Goal: Transaction & Acquisition: Purchase product/service

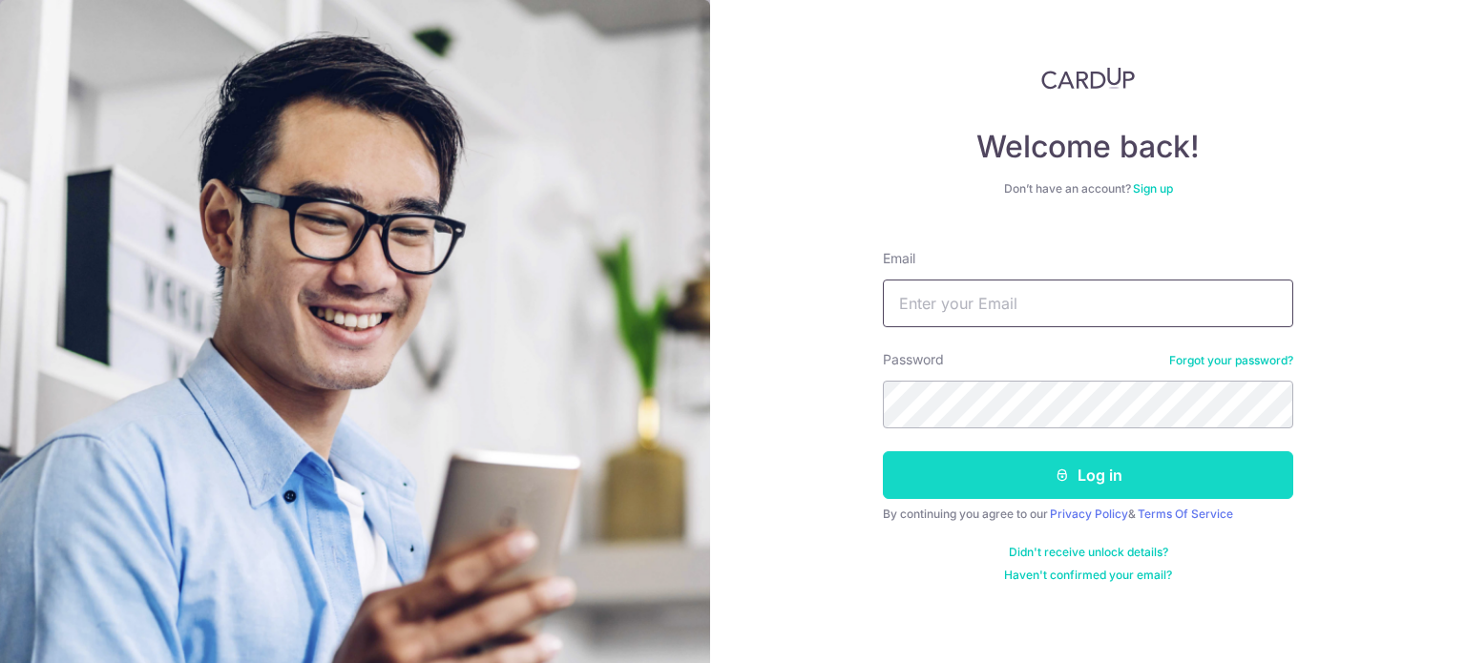
type input "[EMAIL_ADDRESS][DOMAIN_NAME]"
click at [1040, 476] on button "Log in" at bounding box center [1088, 475] width 410 height 48
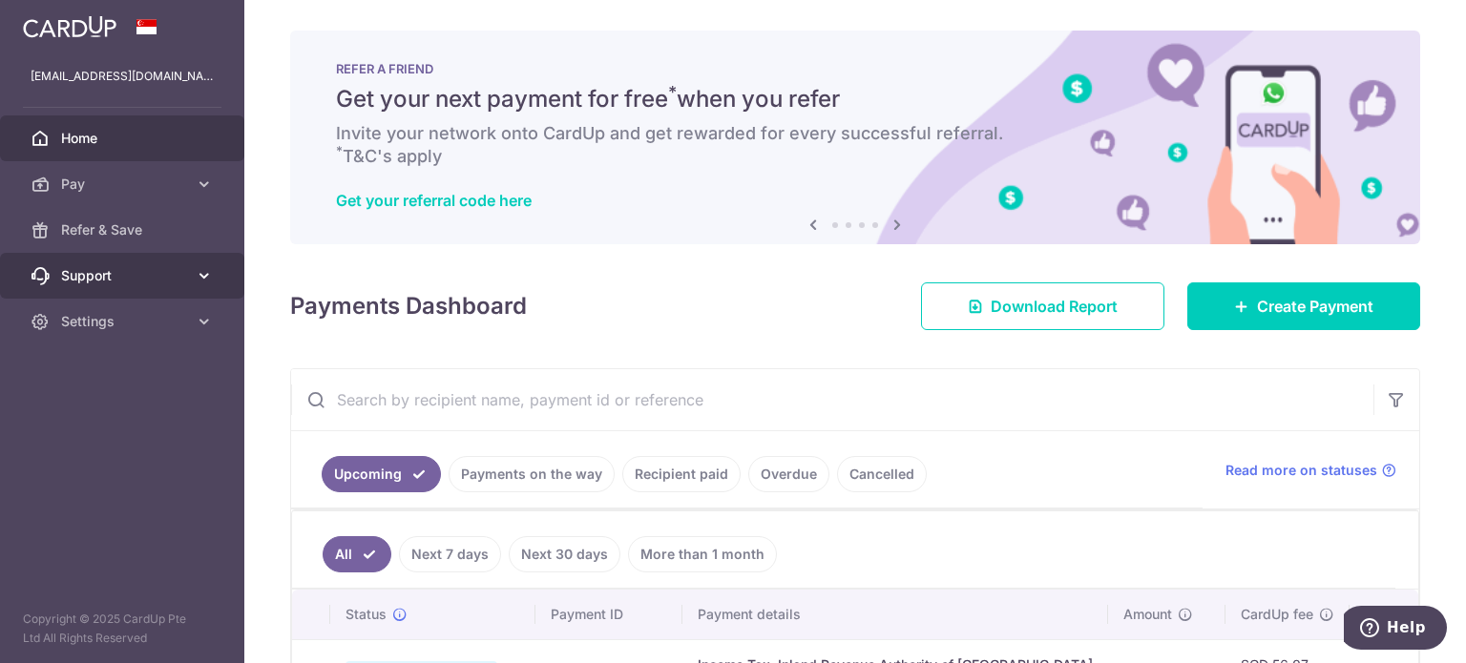
click at [95, 273] on span "Support" at bounding box center [124, 275] width 126 height 19
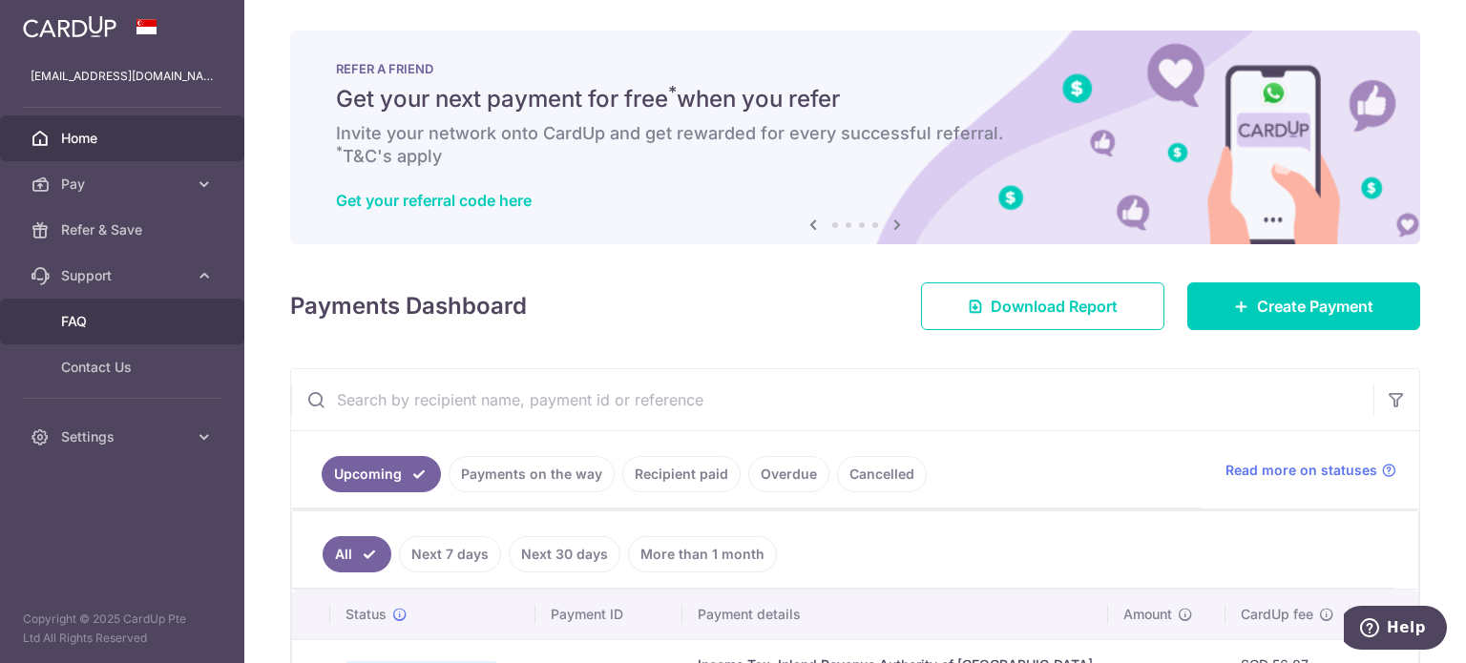
click at [79, 317] on span "FAQ" at bounding box center [124, 321] width 126 height 19
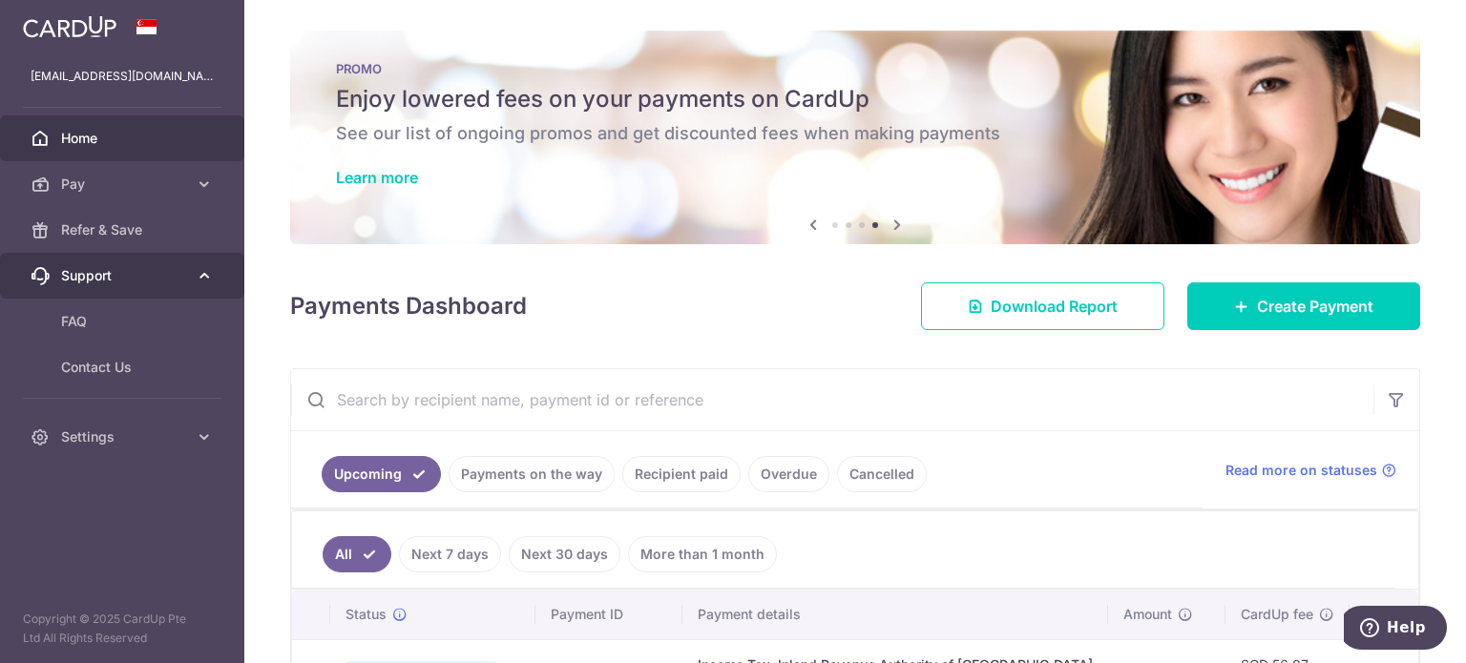
click at [92, 280] on span "Support" at bounding box center [124, 275] width 126 height 19
click at [117, 270] on span "Support" at bounding box center [124, 275] width 126 height 19
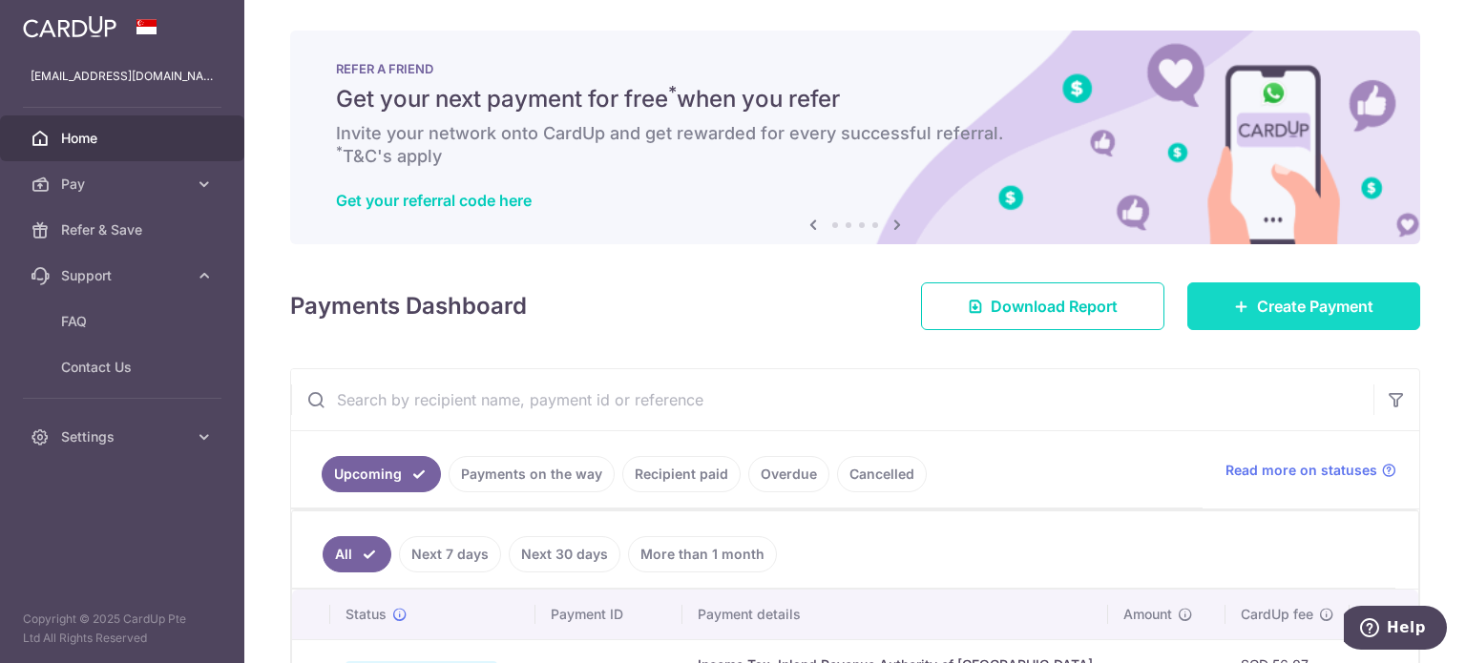
click at [1245, 304] on link "Create Payment" at bounding box center [1303, 307] width 233 height 48
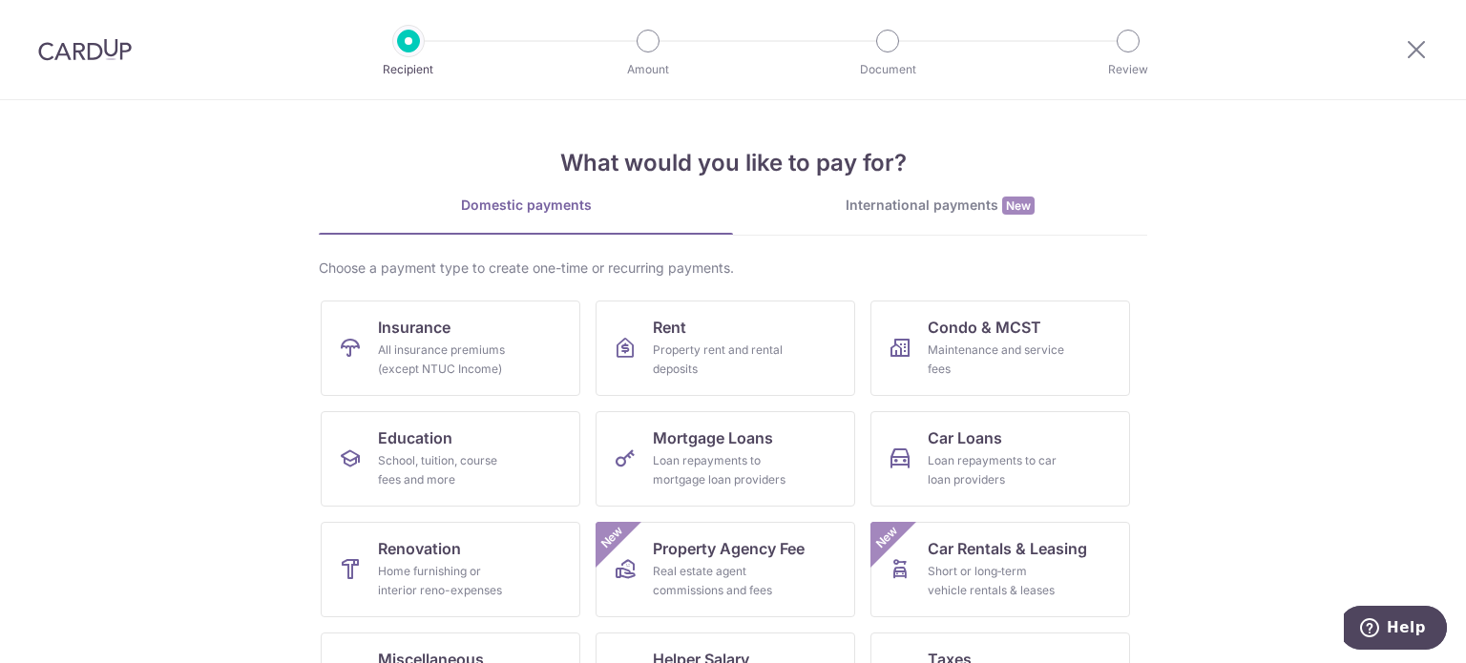
scroll to position [190, 0]
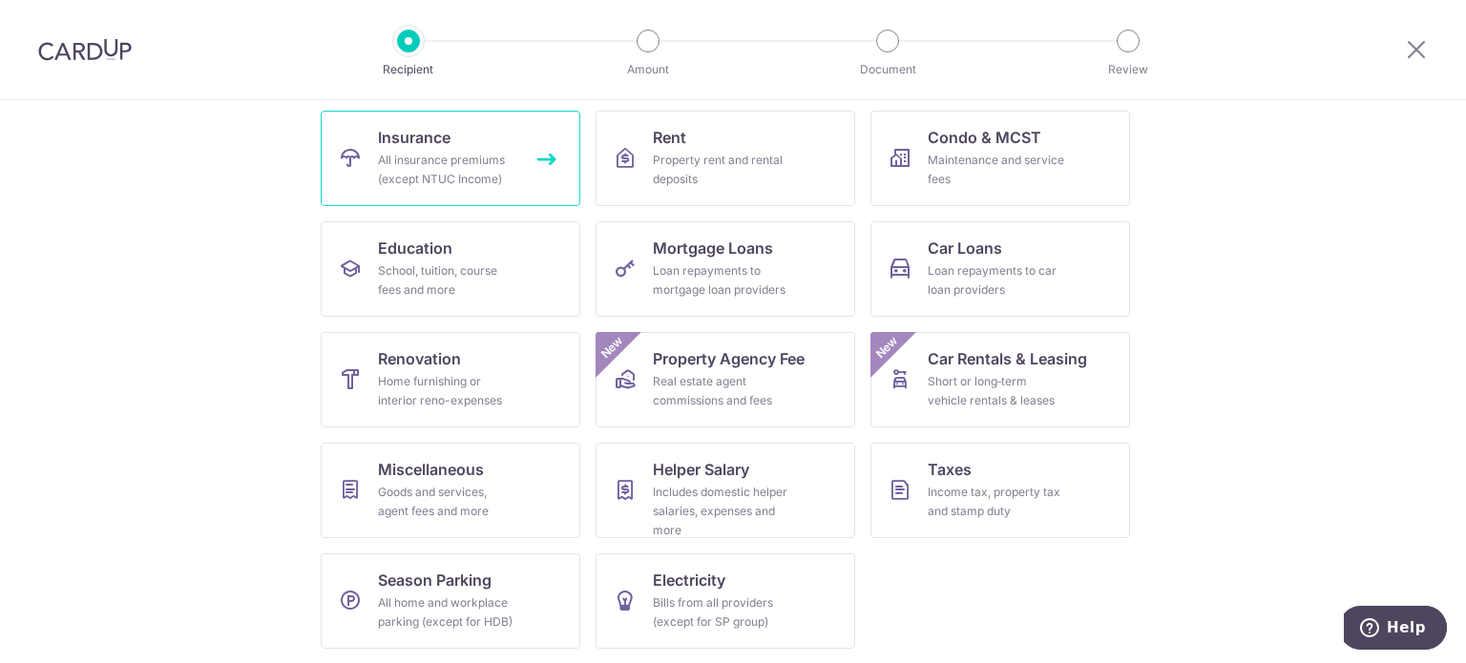
click at [420, 158] on div "All insurance premiums (except NTUC Income)" at bounding box center [446, 170] width 137 height 38
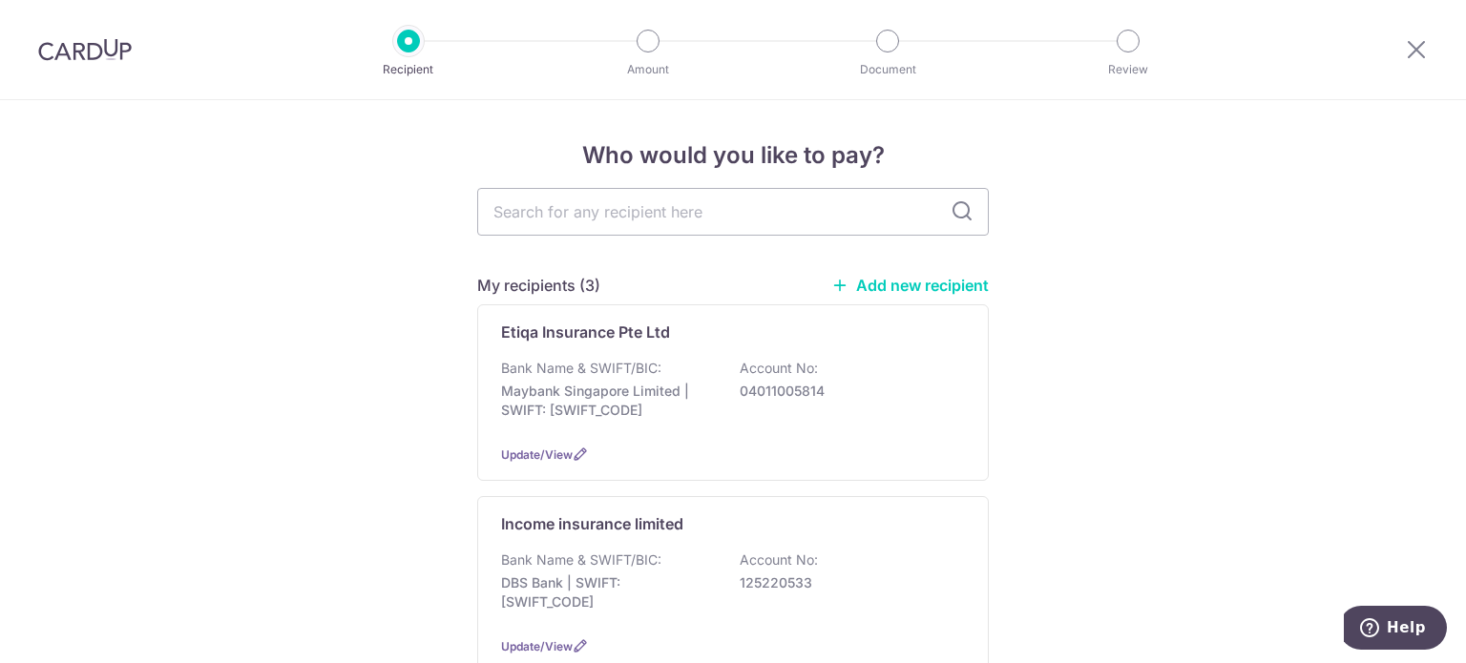
scroll to position [191, 0]
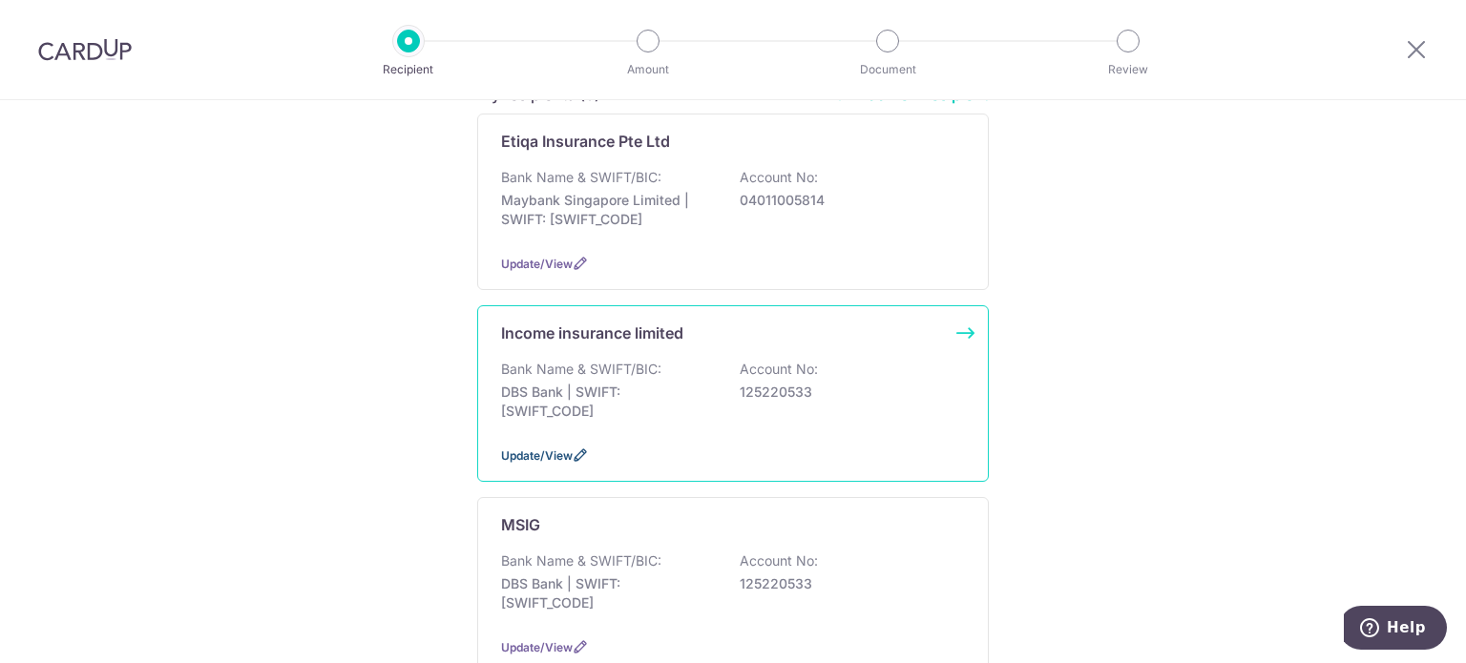
drag, startPoint x: 573, startPoint y: 455, endPoint x: 590, endPoint y: 442, distance: 21.8
click at [573, 455] on icon at bounding box center [580, 455] width 15 height 15
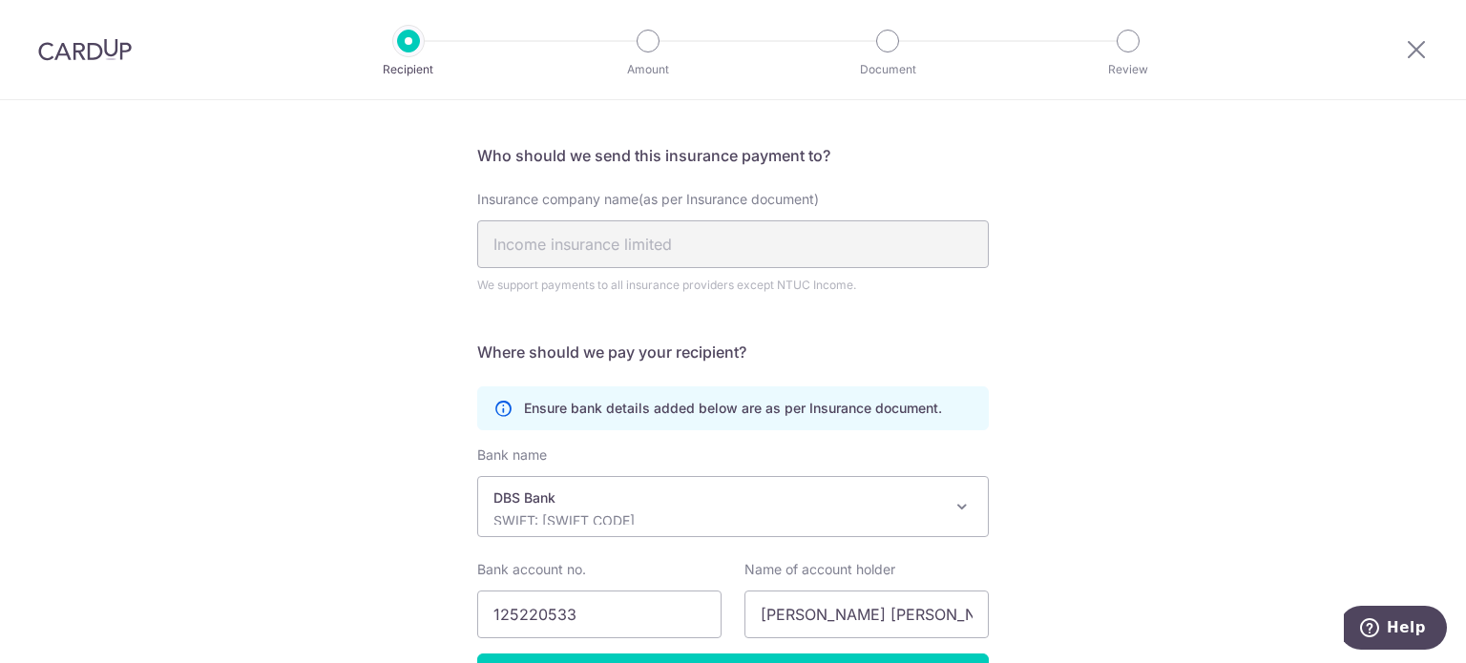
scroll to position [191, 0]
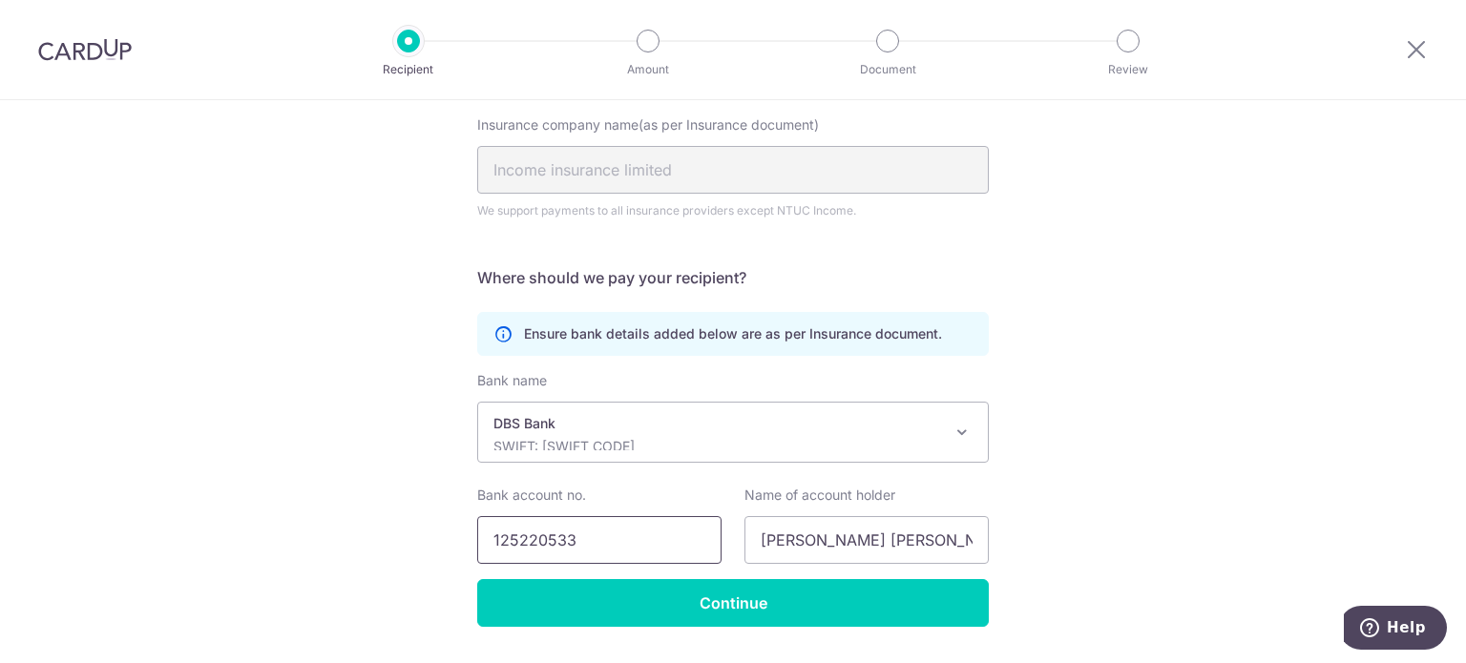
click at [649, 531] on input "125220533" at bounding box center [599, 540] width 244 height 48
type input "1"
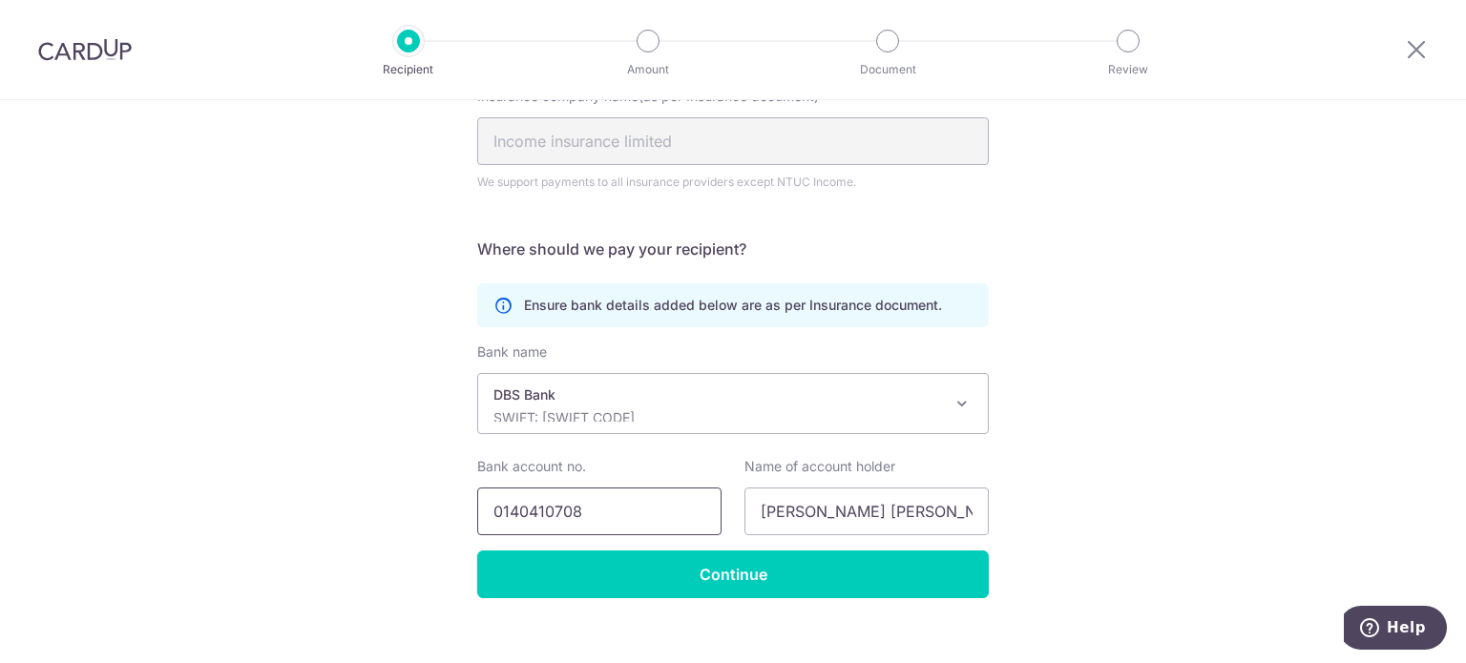
scroll to position [243, 0]
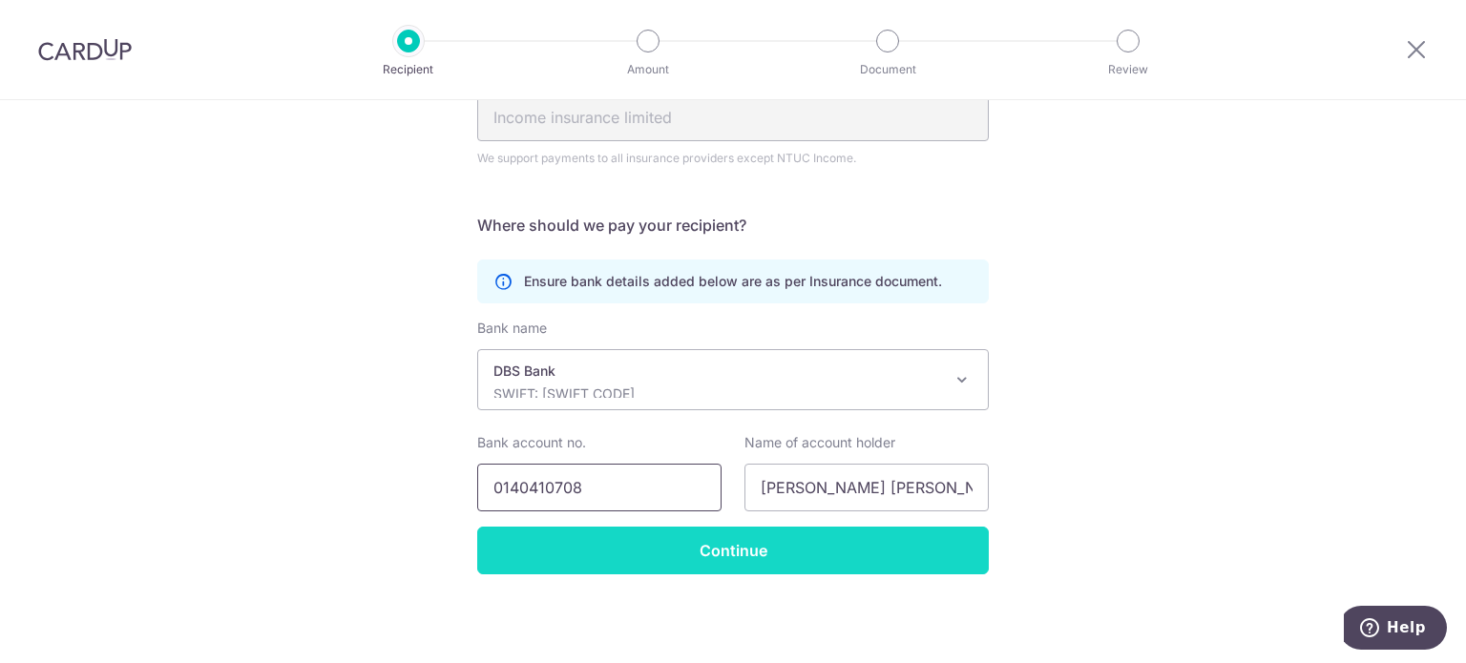
type input "0140410708"
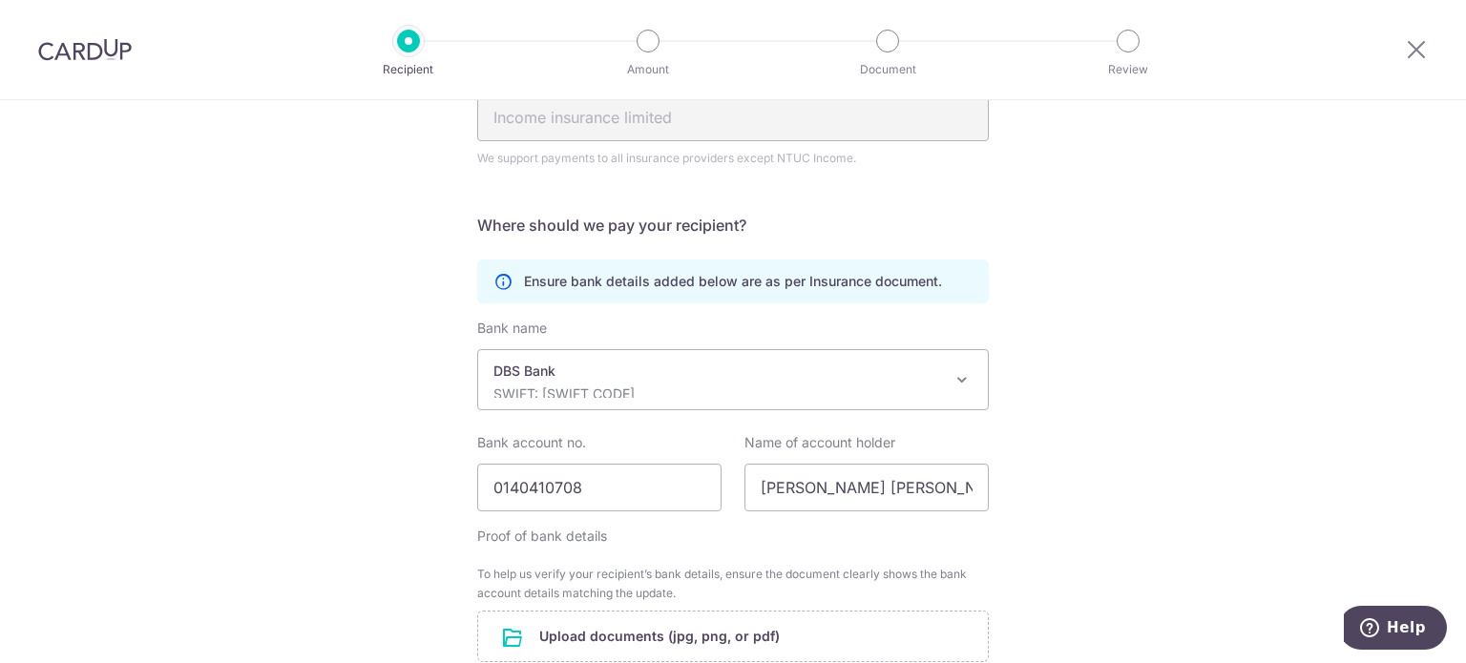
click at [720, 561] on form "Who should we send this insurance payment to? Insurance company name(as per Ins…" at bounding box center [733, 402] width 512 height 771
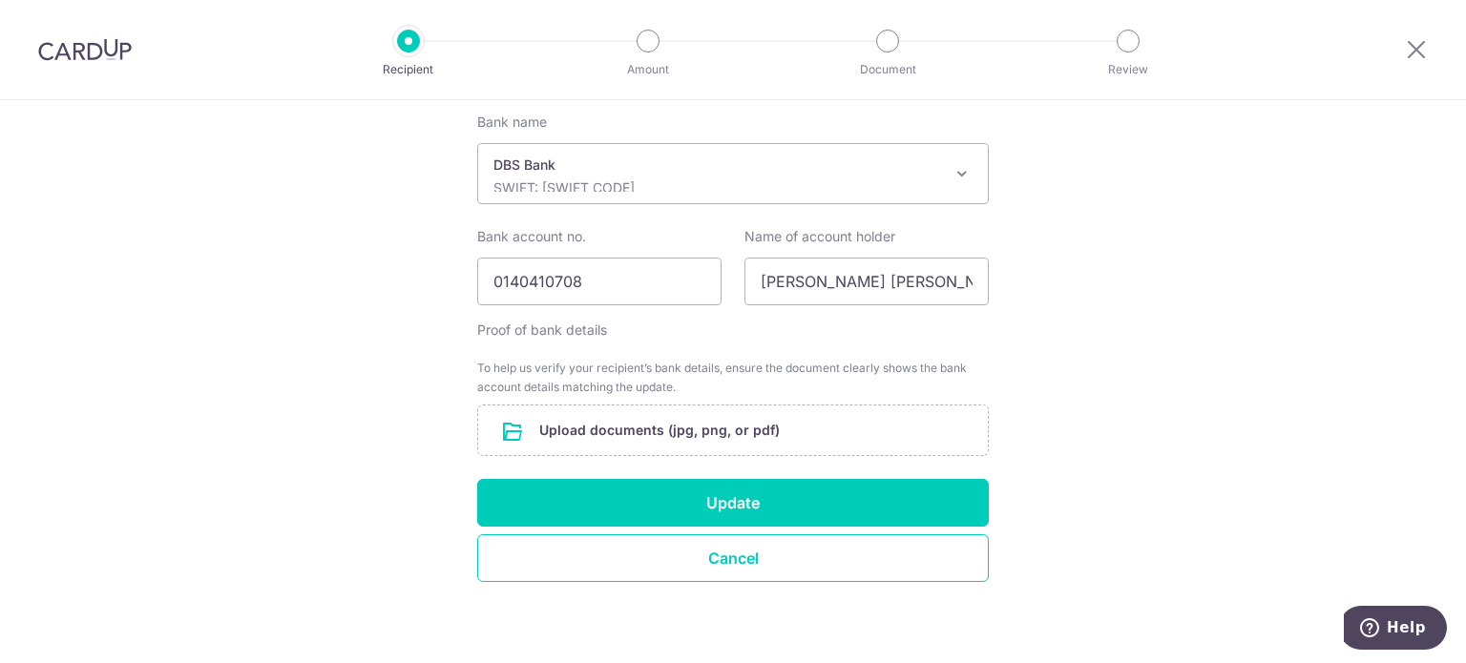
scroll to position [456, 0]
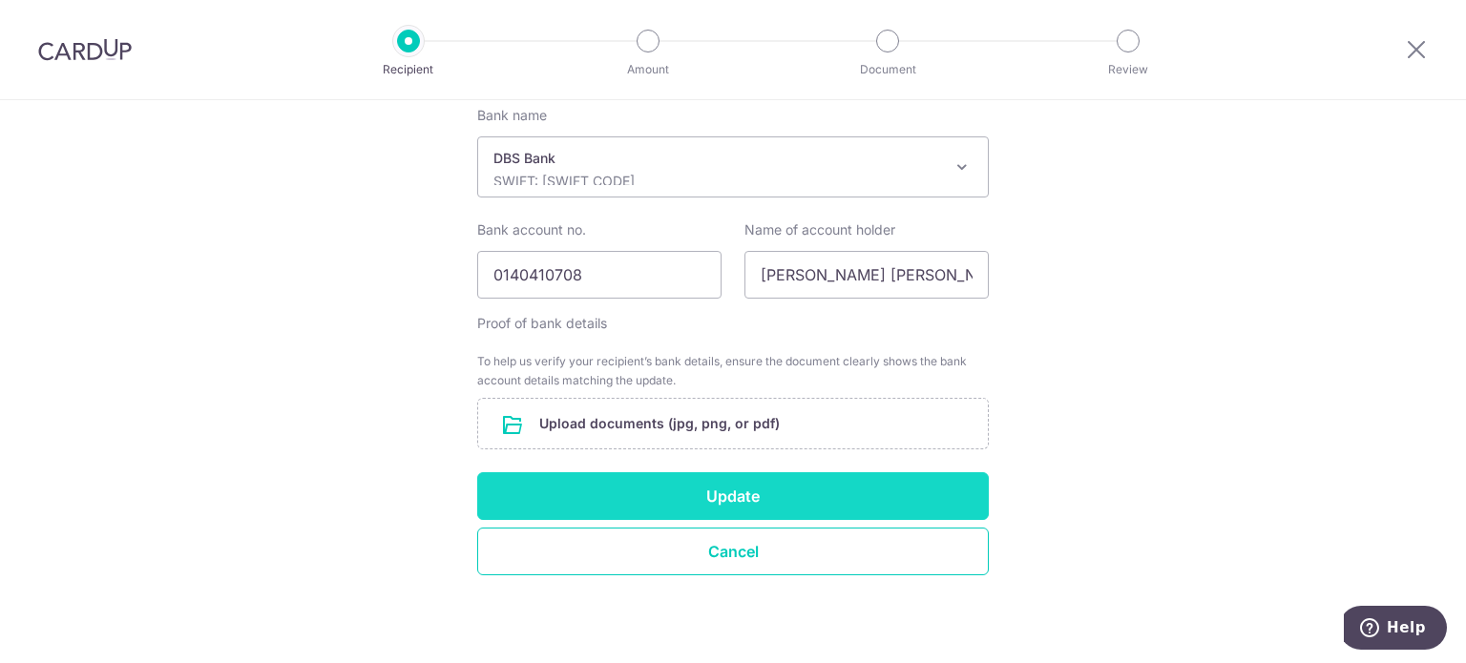
click at [730, 488] on button "Update" at bounding box center [733, 496] width 512 height 48
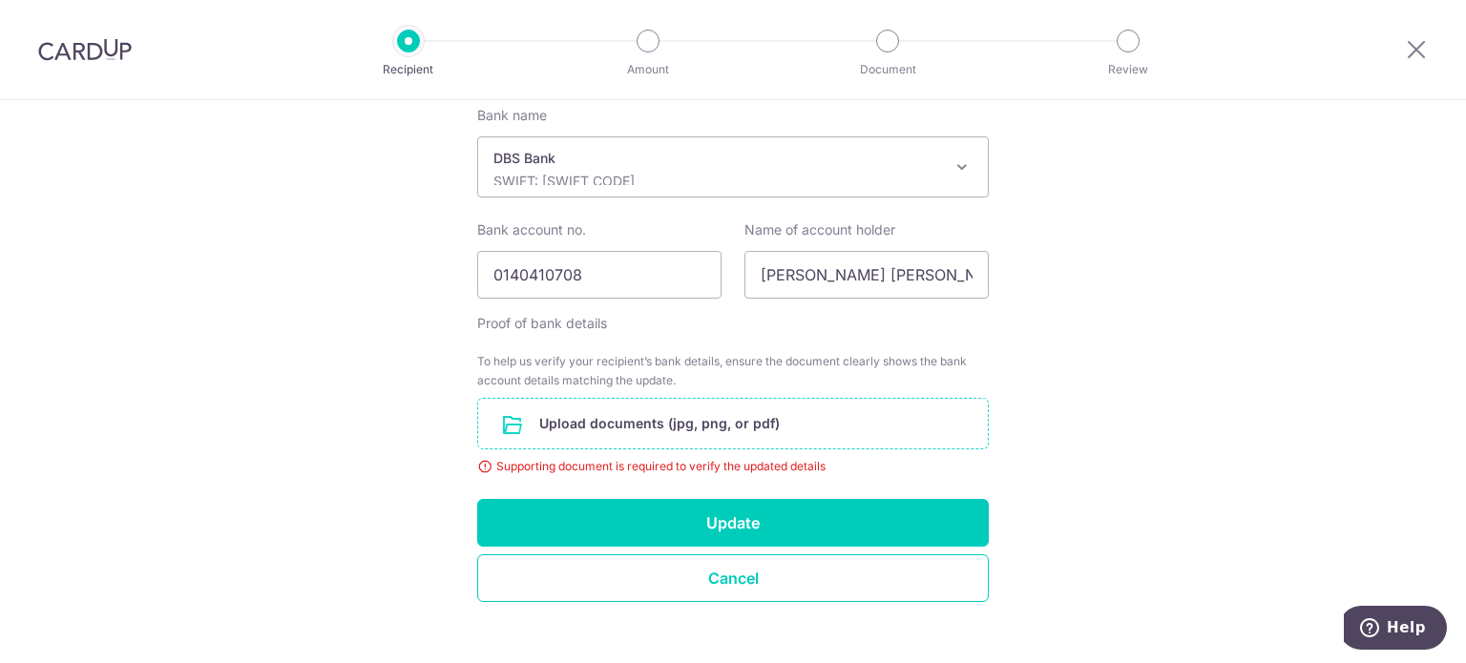
click at [805, 427] on input "file" at bounding box center [733, 424] width 510 height 50
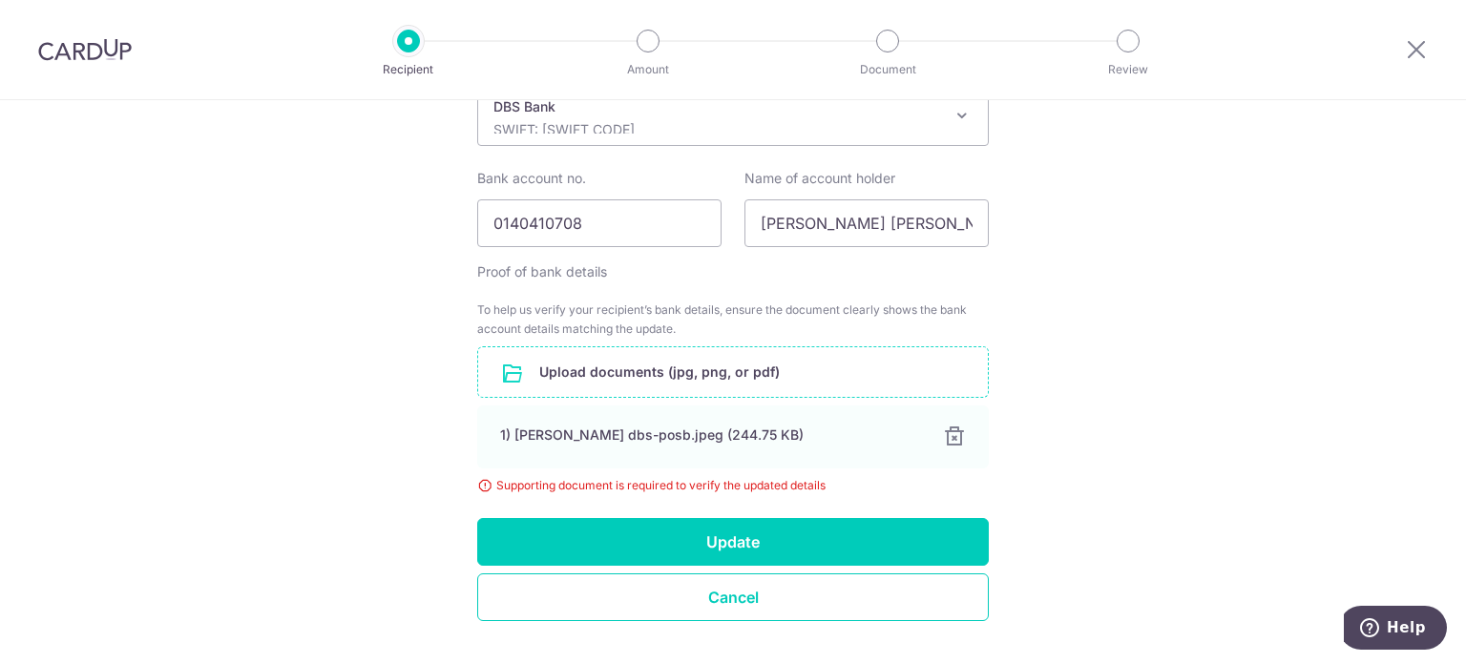
scroll to position [554, 0]
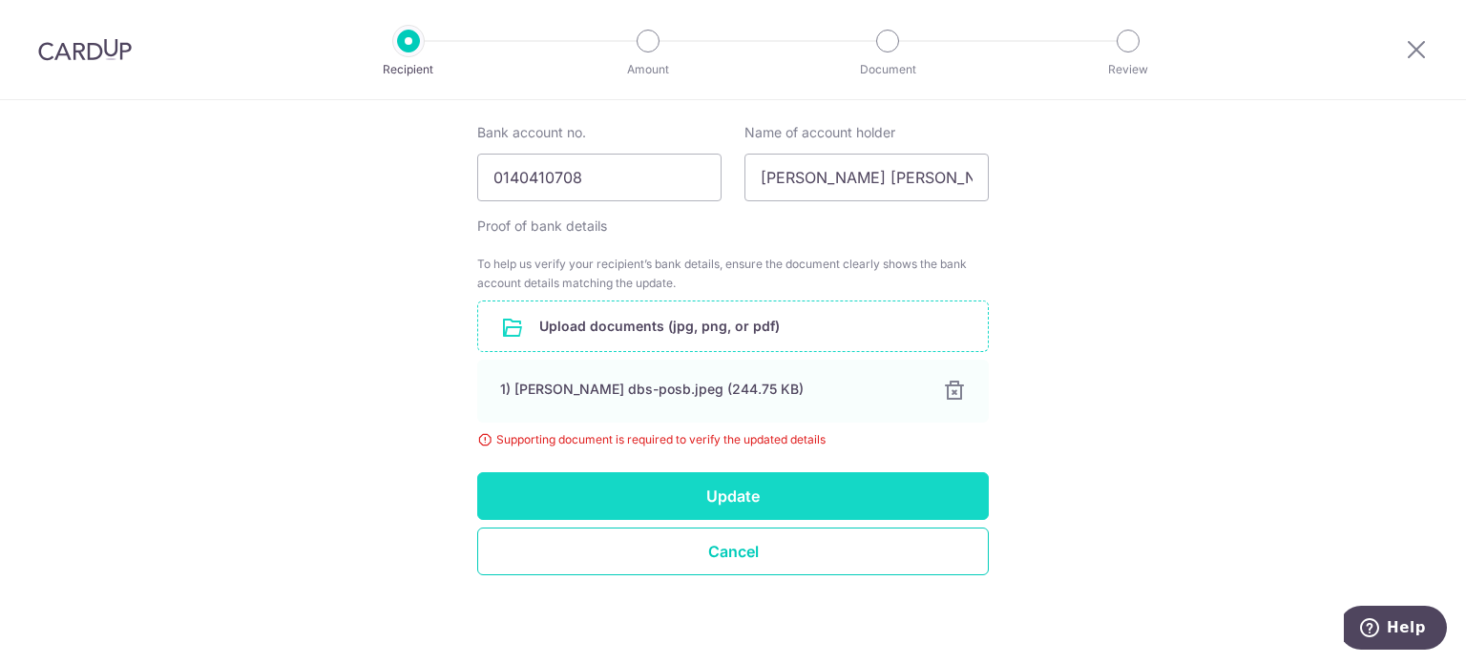
click at [742, 492] on button "Update" at bounding box center [733, 496] width 512 height 48
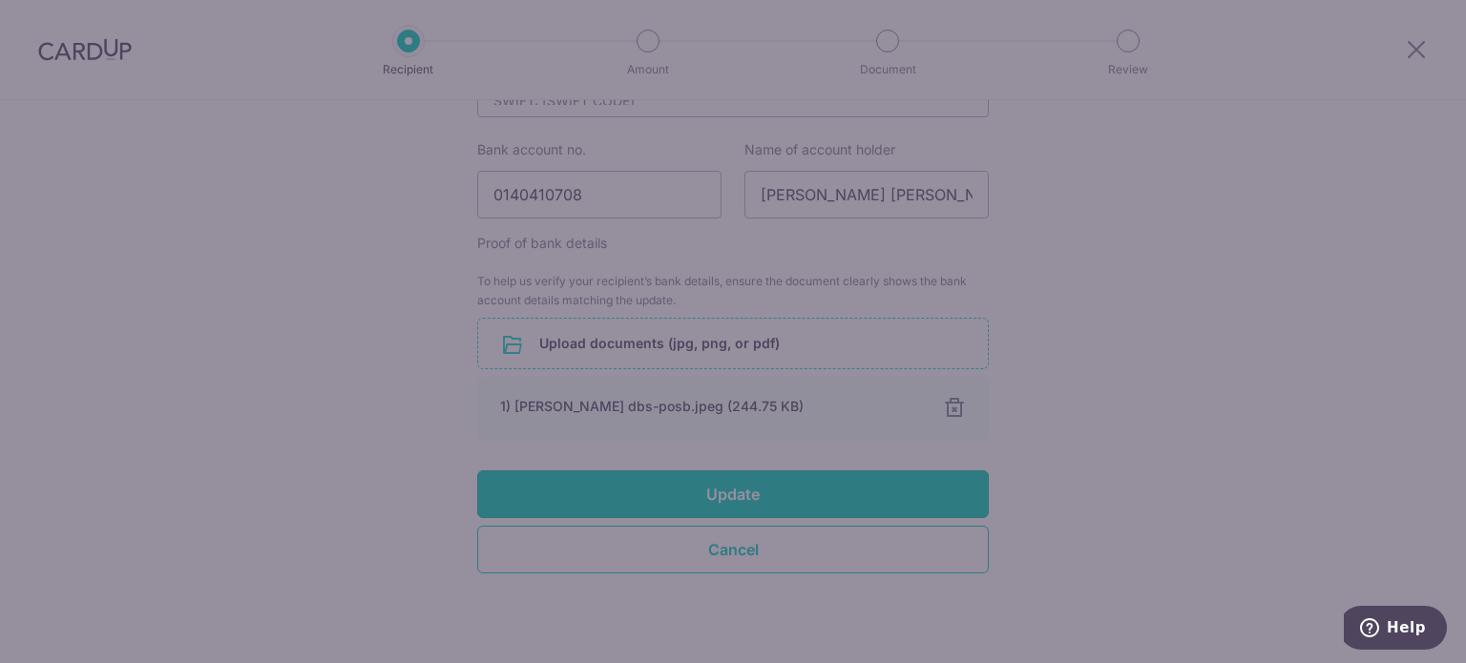
scroll to position [535, 0]
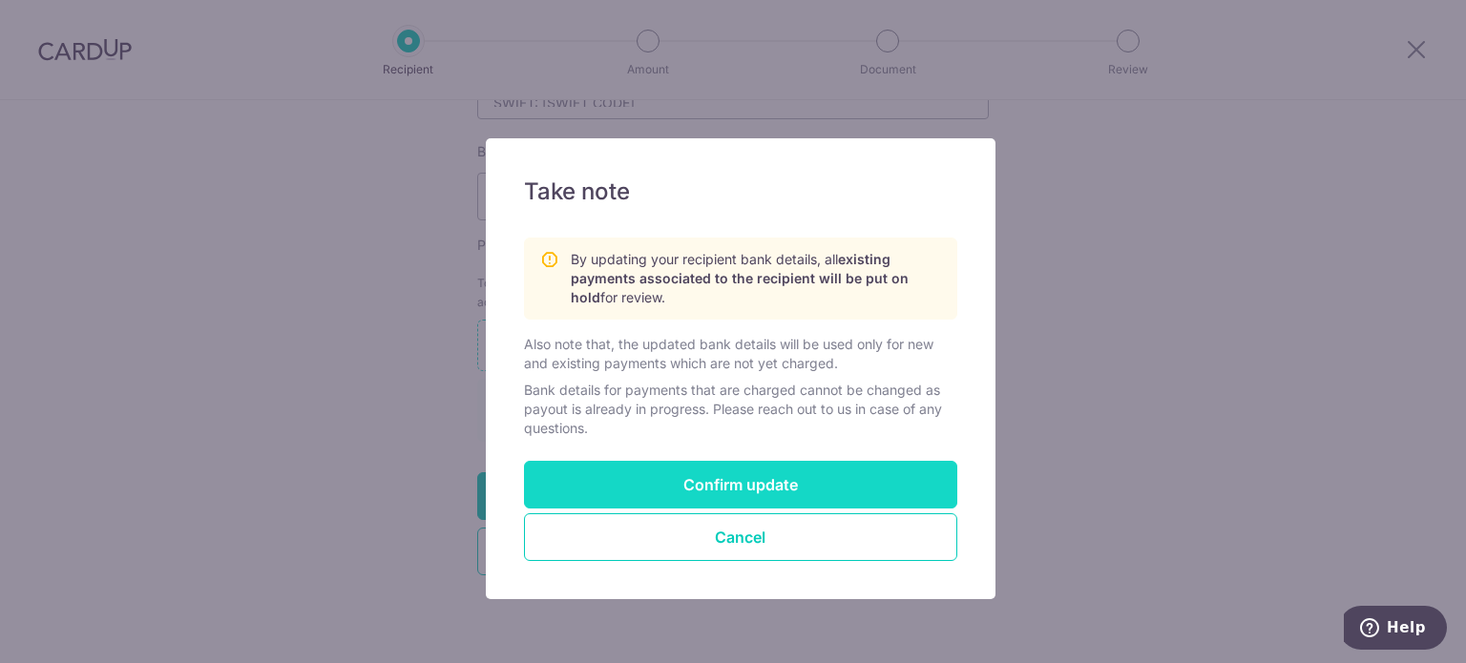
click at [755, 479] on button "Confirm update" at bounding box center [740, 485] width 433 height 48
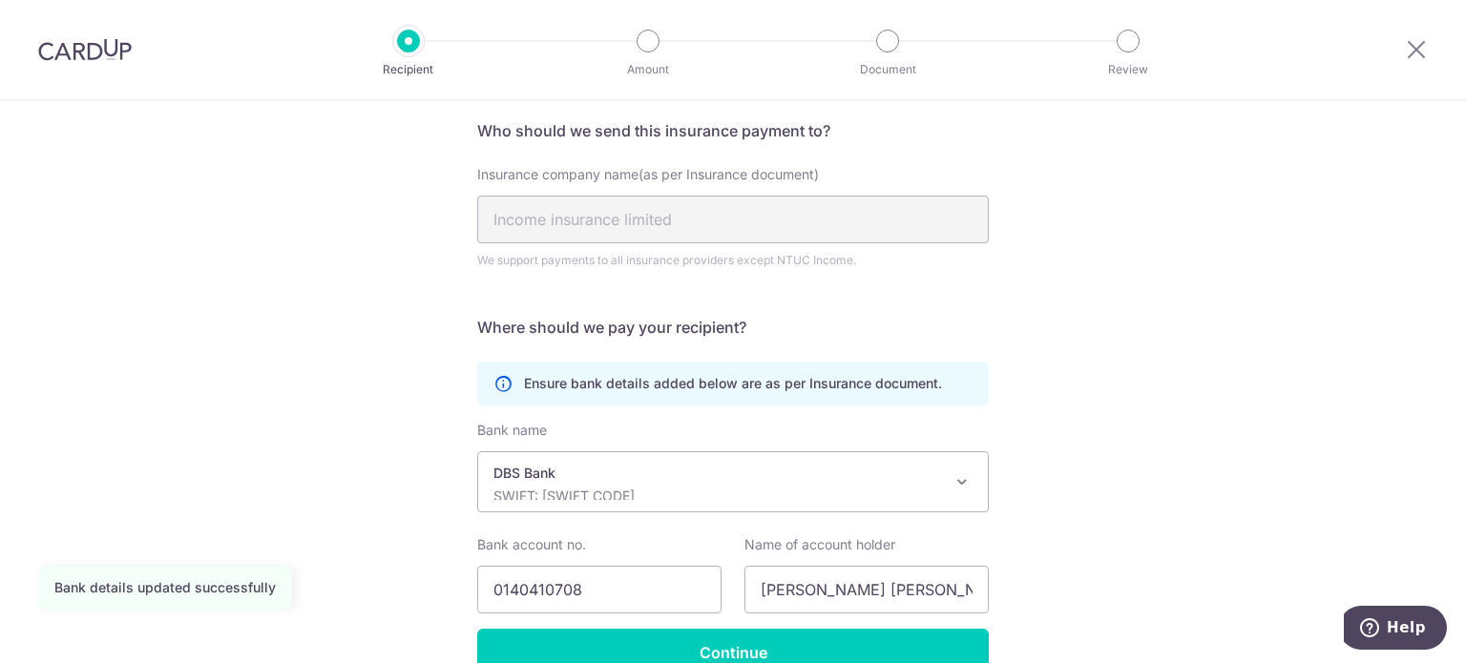
scroll to position [243, 0]
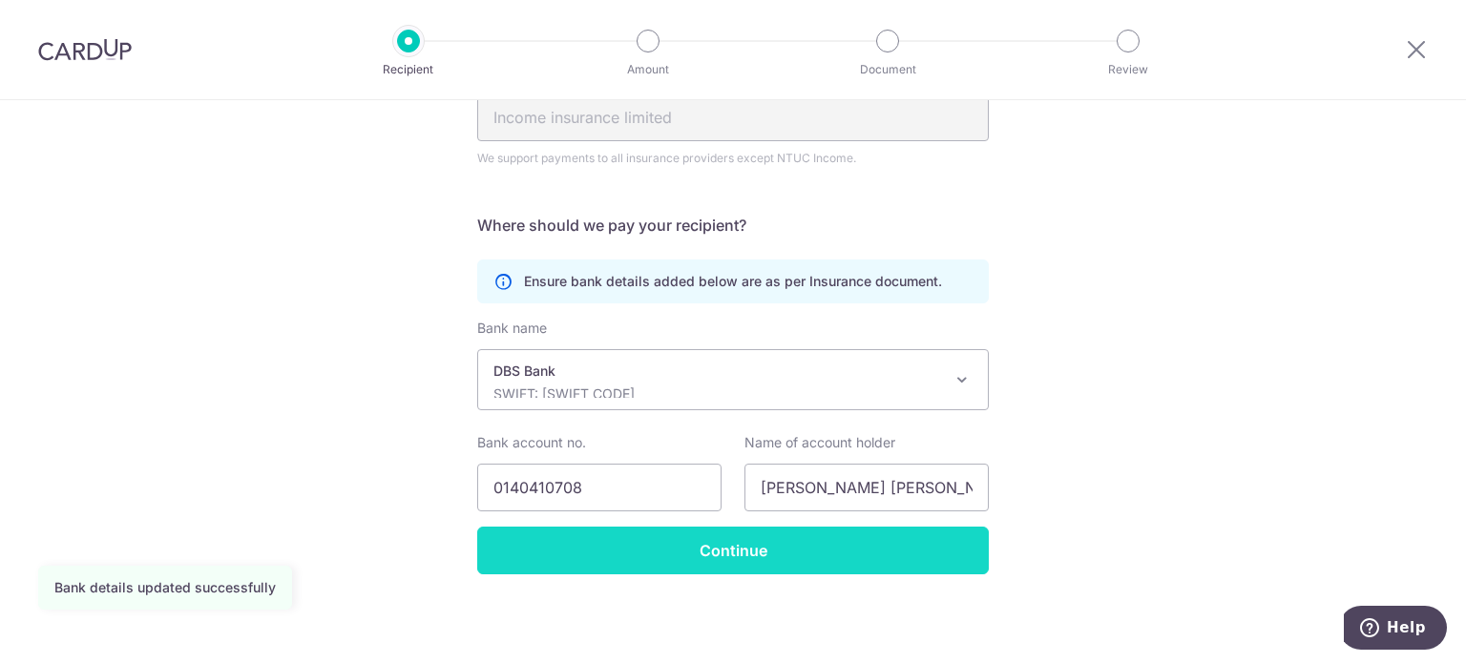
click at [709, 544] on input "Continue" at bounding box center [733, 551] width 512 height 48
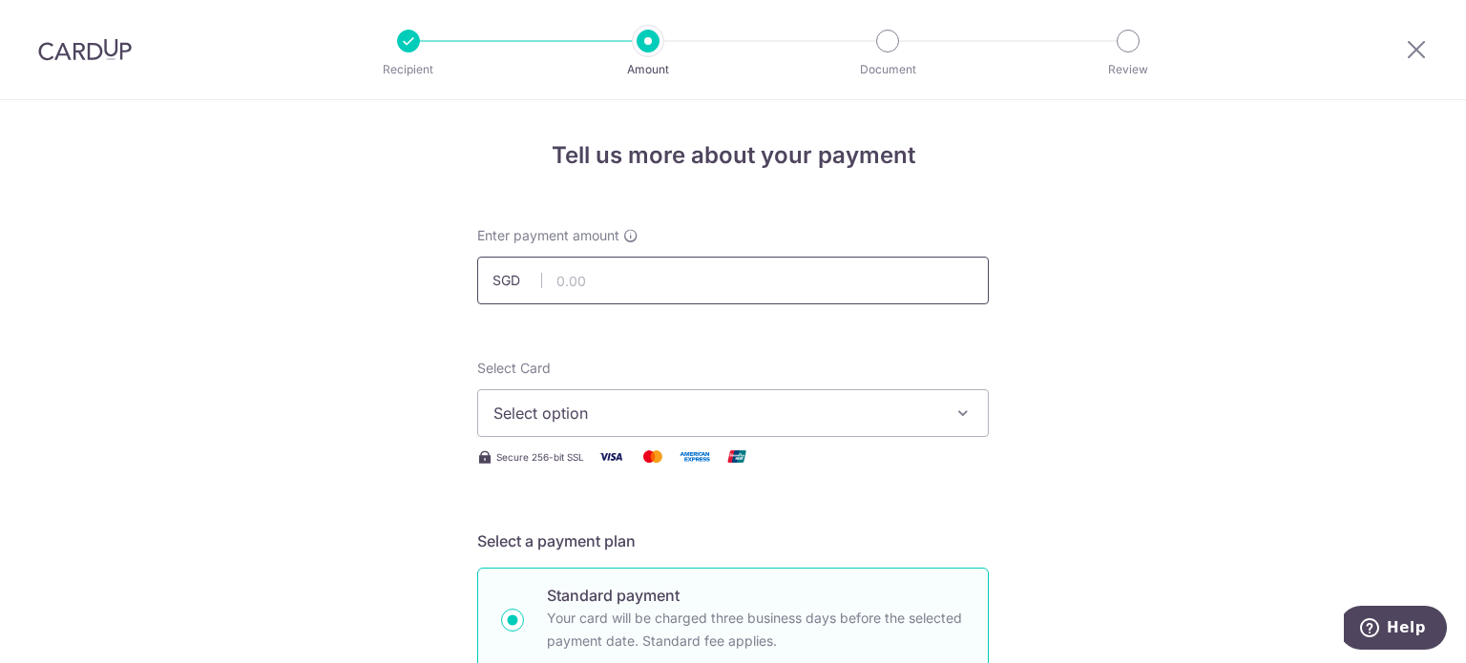
click at [653, 284] on input "text" at bounding box center [733, 281] width 512 height 48
type input "1,191.29"
click at [795, 426] on button "Select option" at bounding box center [733, 413] width 512 height 48
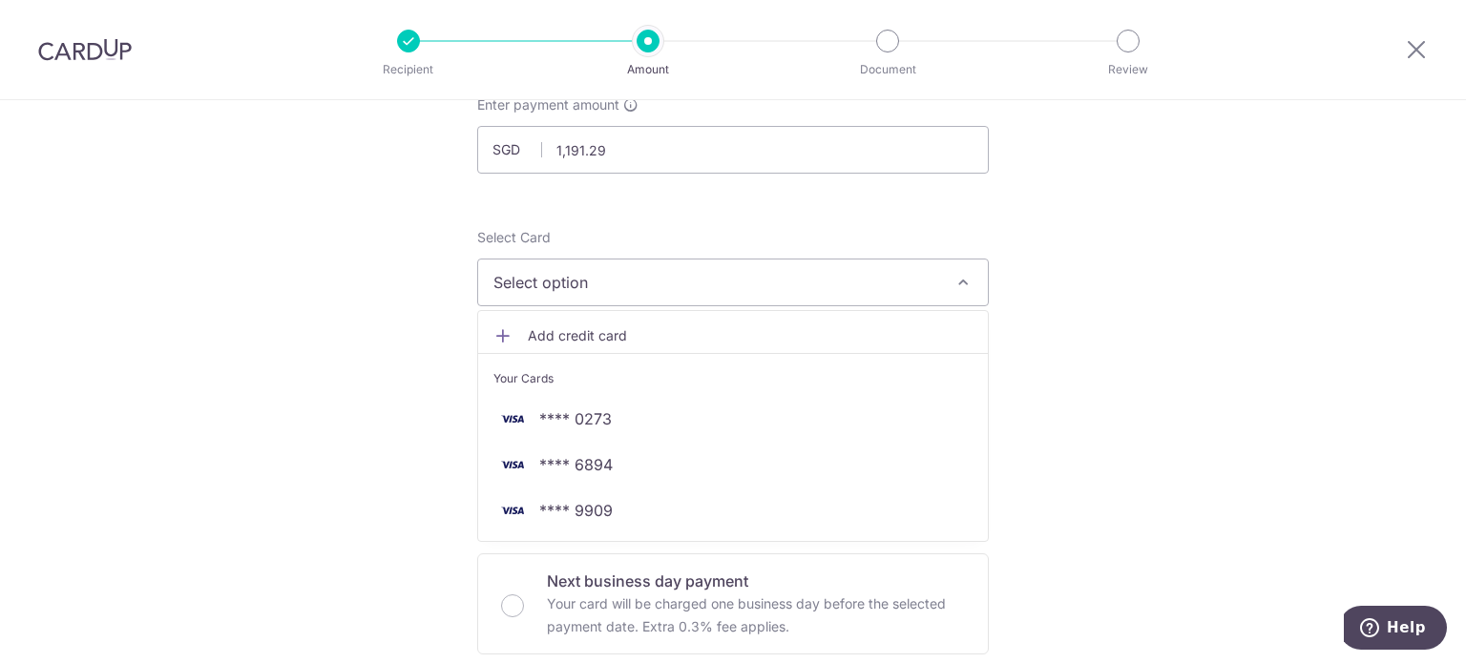
scroll to position [286, 0]
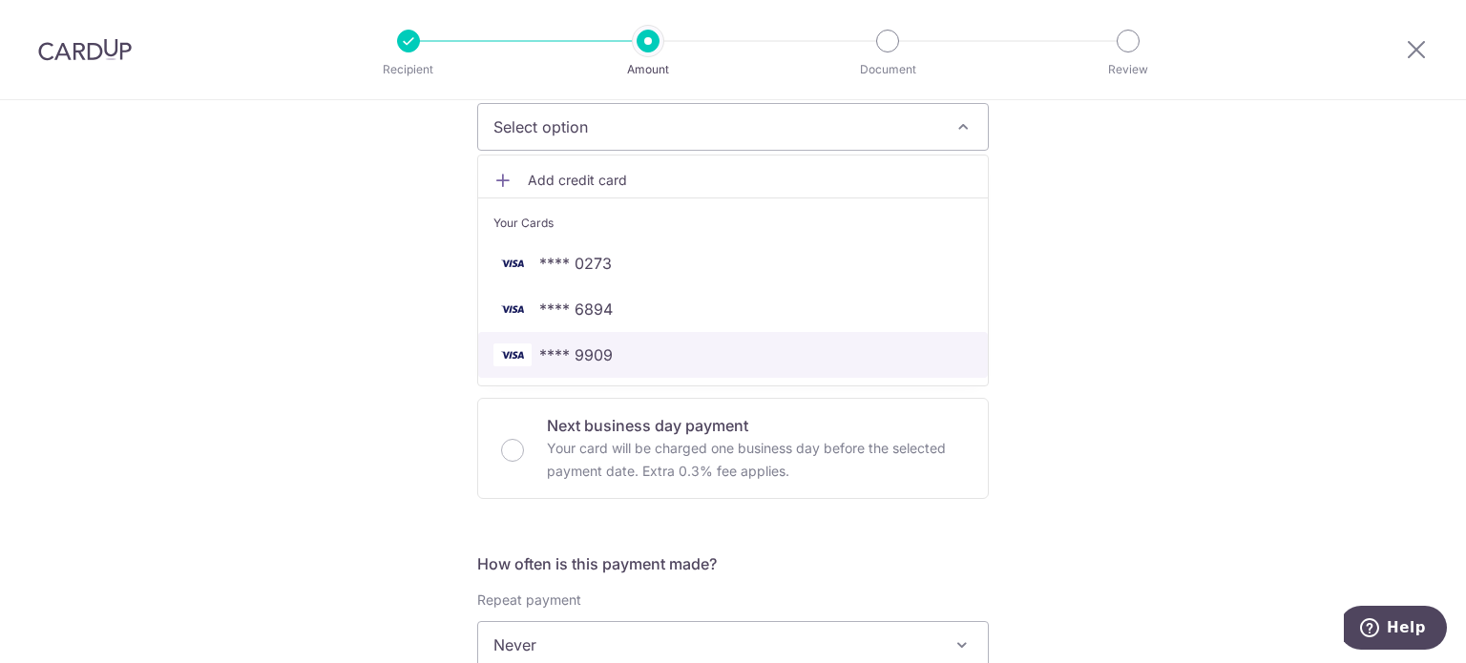
drag, startPoint x: 590, startPoint y: 346, endPoint x: 1163, endPoint y: 384, distance: 573.9
click at [590, 346] on span "**** 9909" at bounding box center [575, 355] width 73 height 23
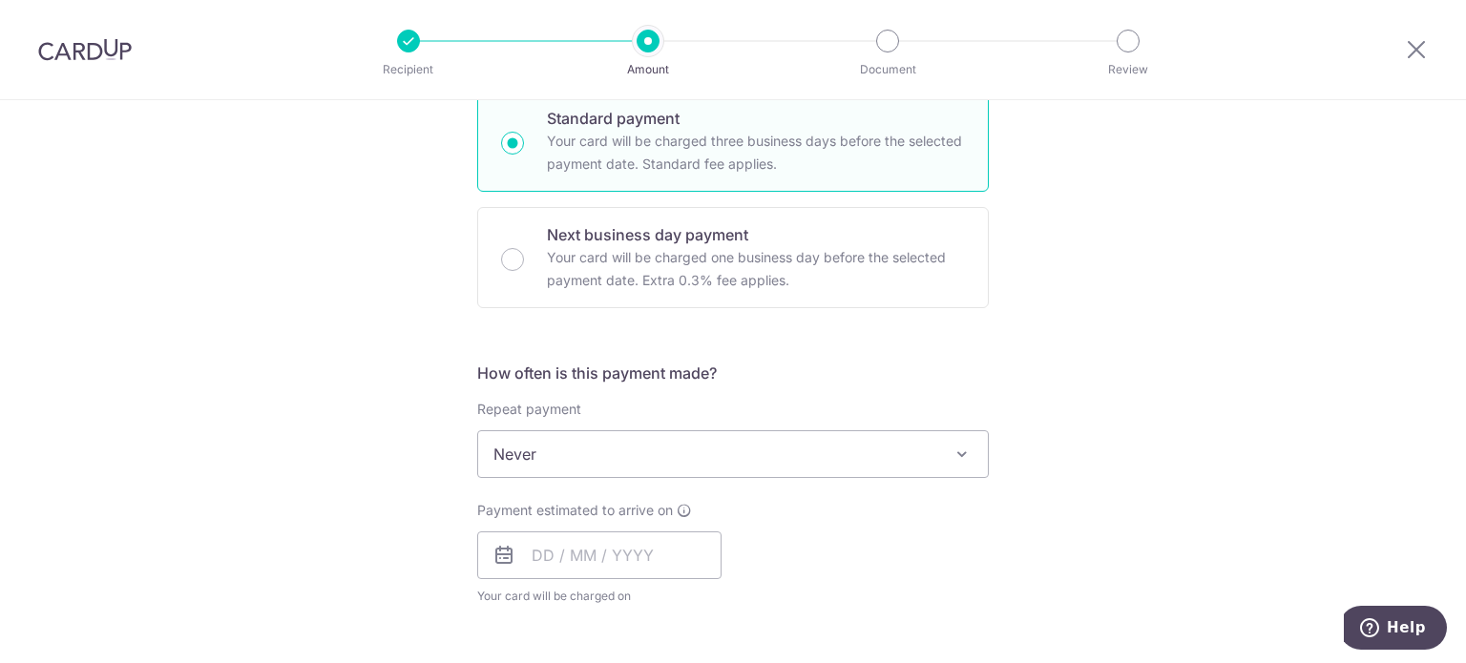
scroll to position [668, 0]
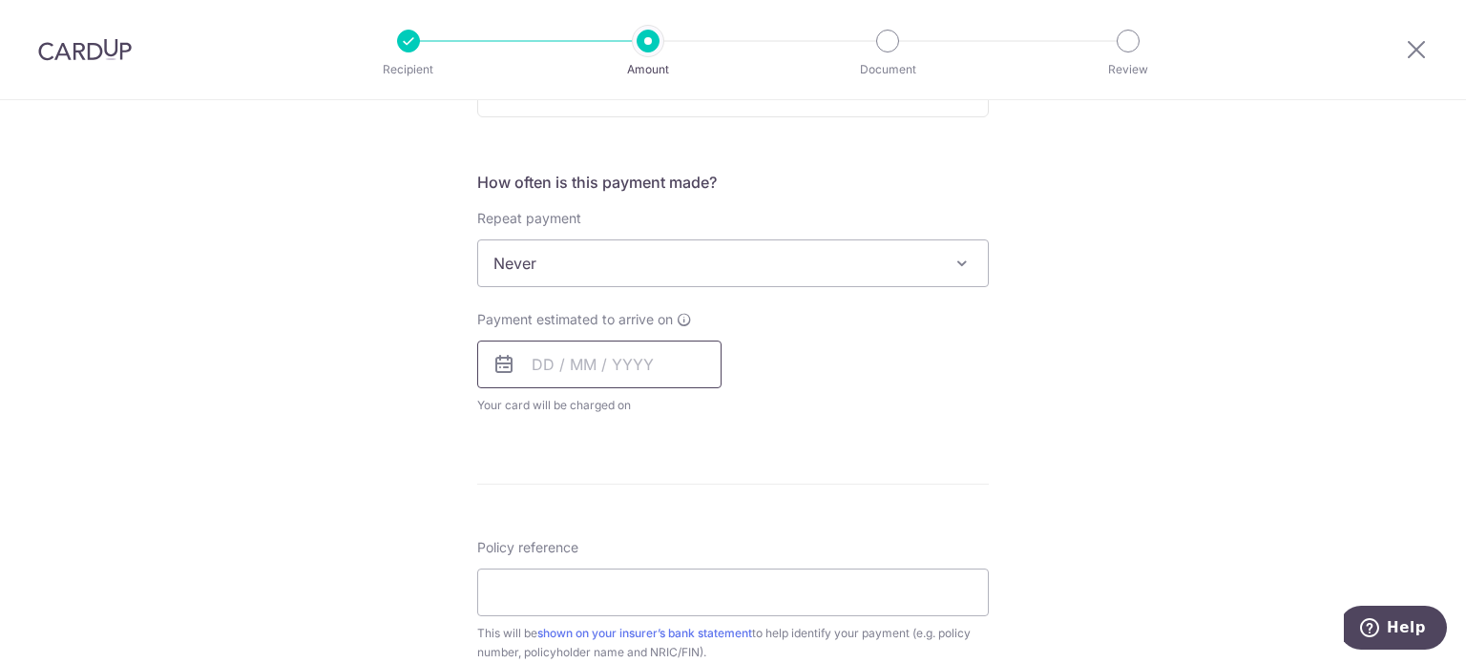
click at [658, 349] on input "text" at bounding box center [599, 365] width 244 height 48
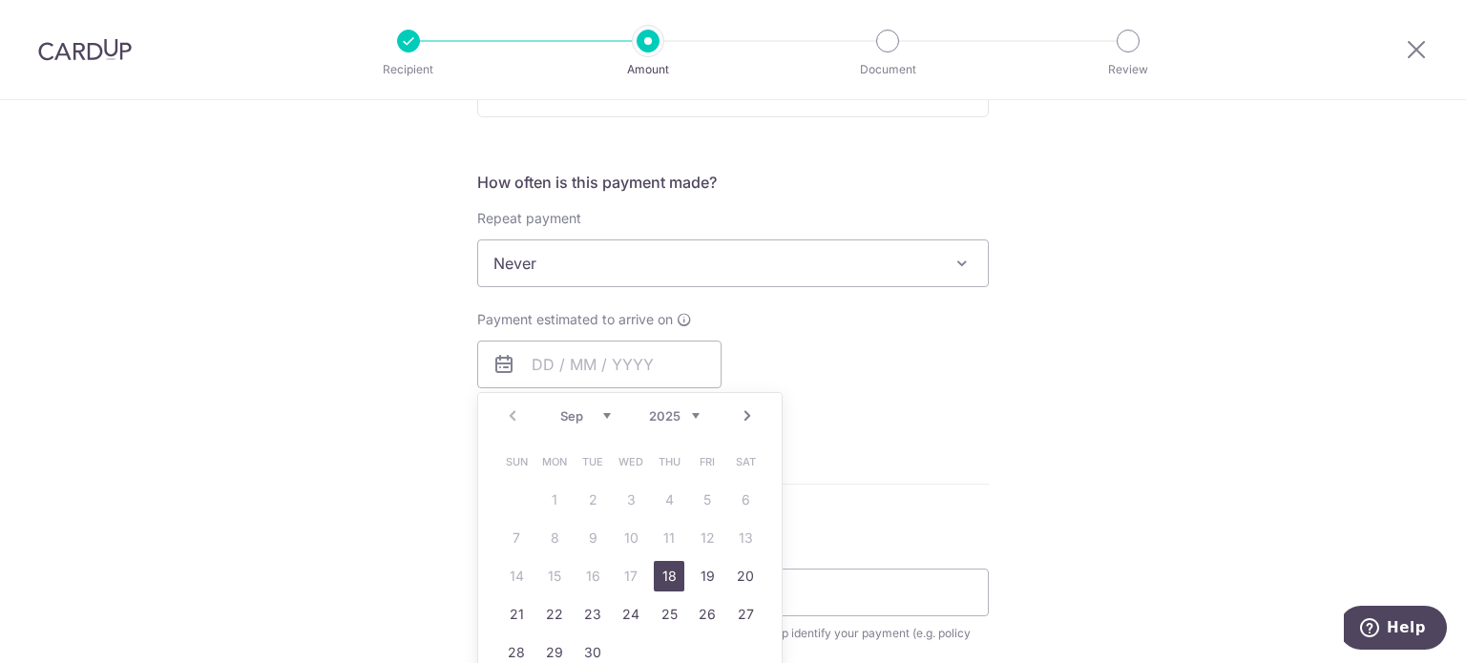
click at [1120, 404] on div "Tell us more about your payment Enter payment amount SGD 1,191.29 1191.29 Selec…" at bounding box center [733, 295] width 1466 height 1727
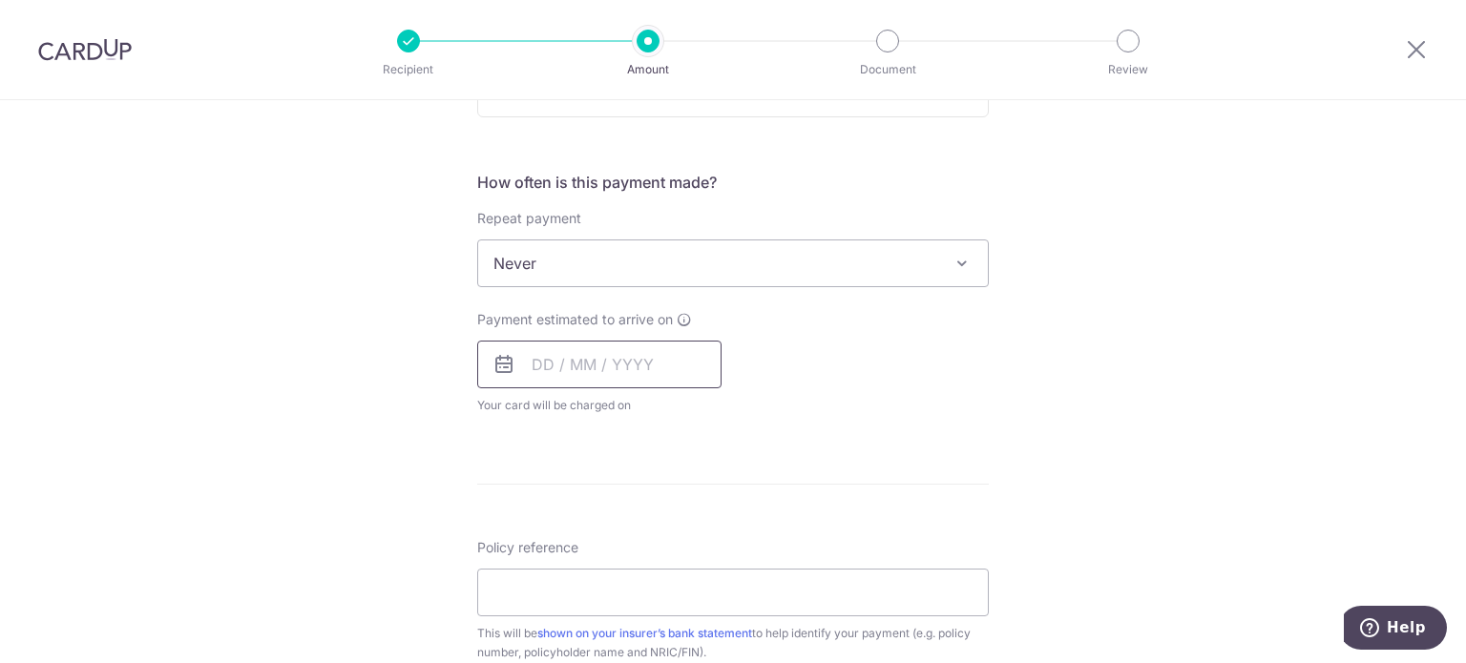
click at [595, 370] on input "text" at bounding box center [599, 365] width 244 height 48
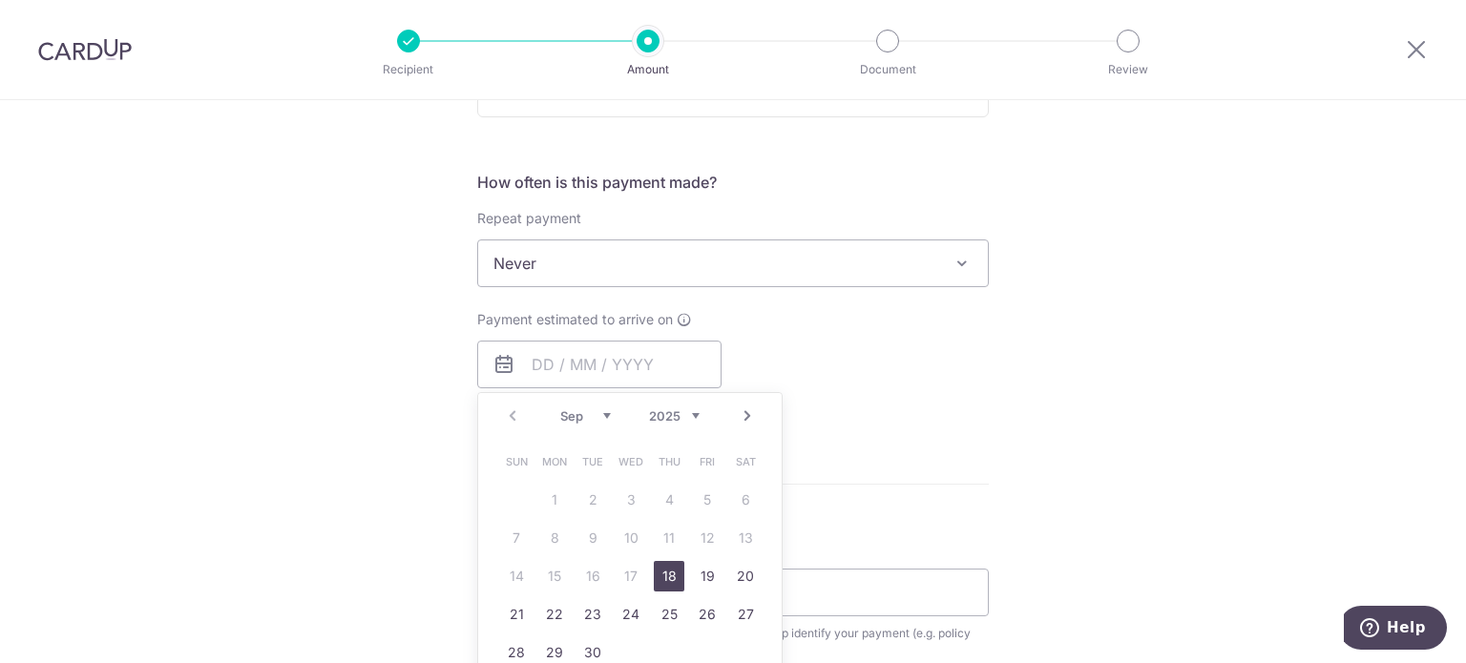
click at [661, 573] on link "18" at bounding box center [669, 576] width 31 height 31
type input "18/09/2025"
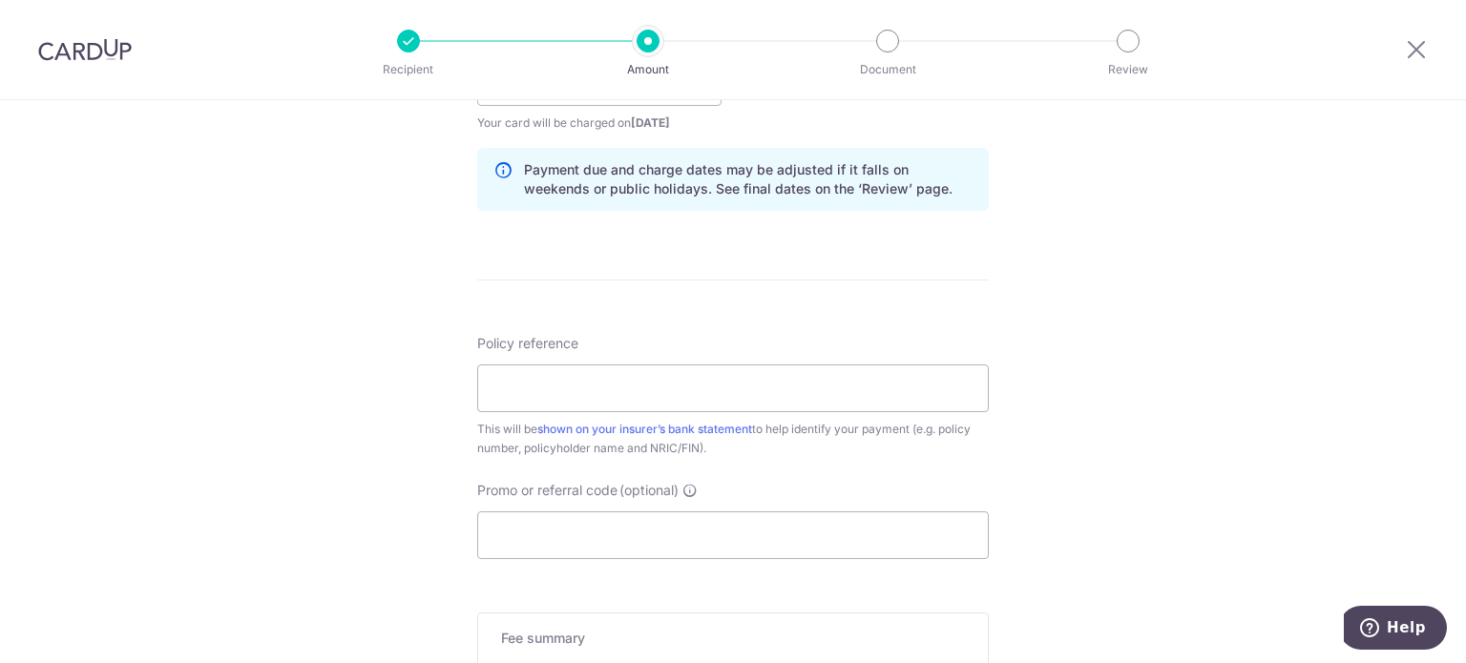
scroll to position [955, 0]
click at [737, 387] on input "Policy reference" at bounding box center [733, 385] width 512 height 48
click at [634, 530] on input "Promo or referral code (optional)" at bounding box center [733, 532] width 512 height 48
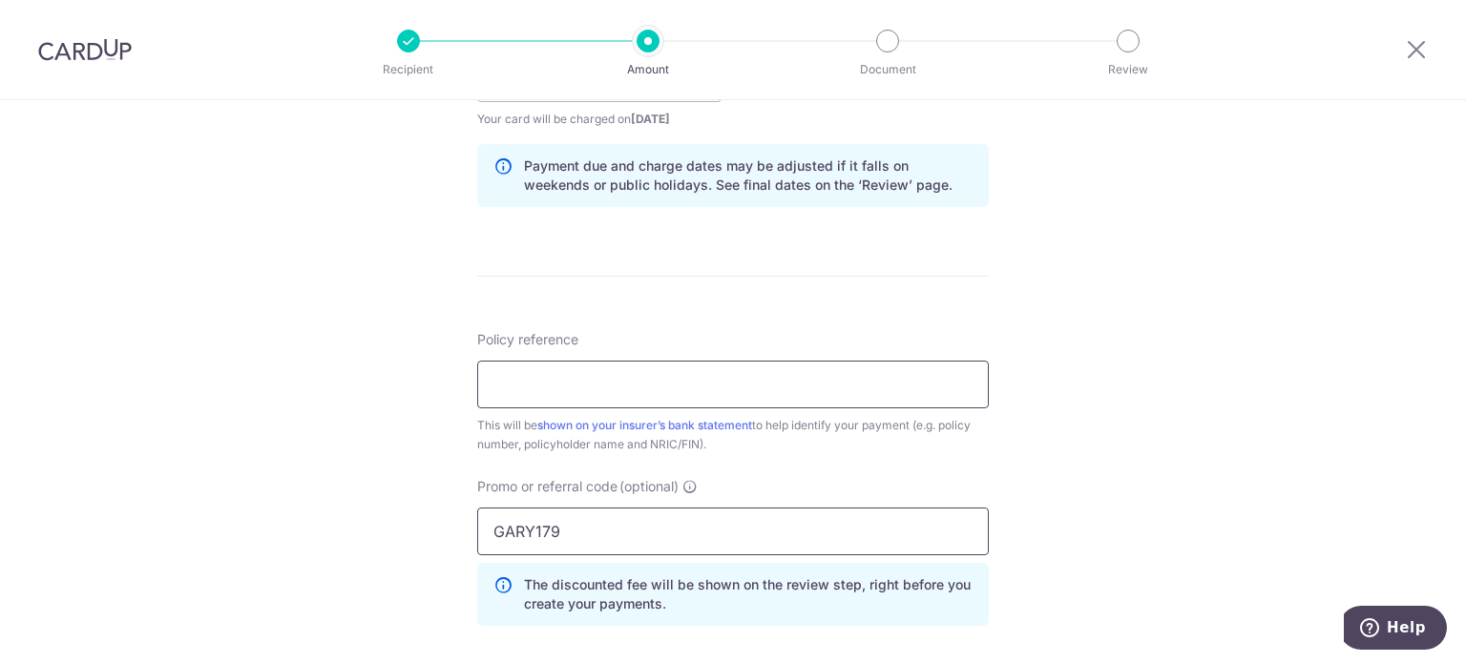
type input "GARY179"
click at [531, 386] on input "Policy reference" at bounding box center [733, 385] width 512 height 48
click at [551, 385] on input "POLICY NO. 5130640411-02 FOO WAI LI" at bounding box center [733, 385] width 512 height 48
click at [785, 385] on input "POLICY 5130640411-02 FOO WAI LI" at bounding box center [733, 385] width 512 height 48
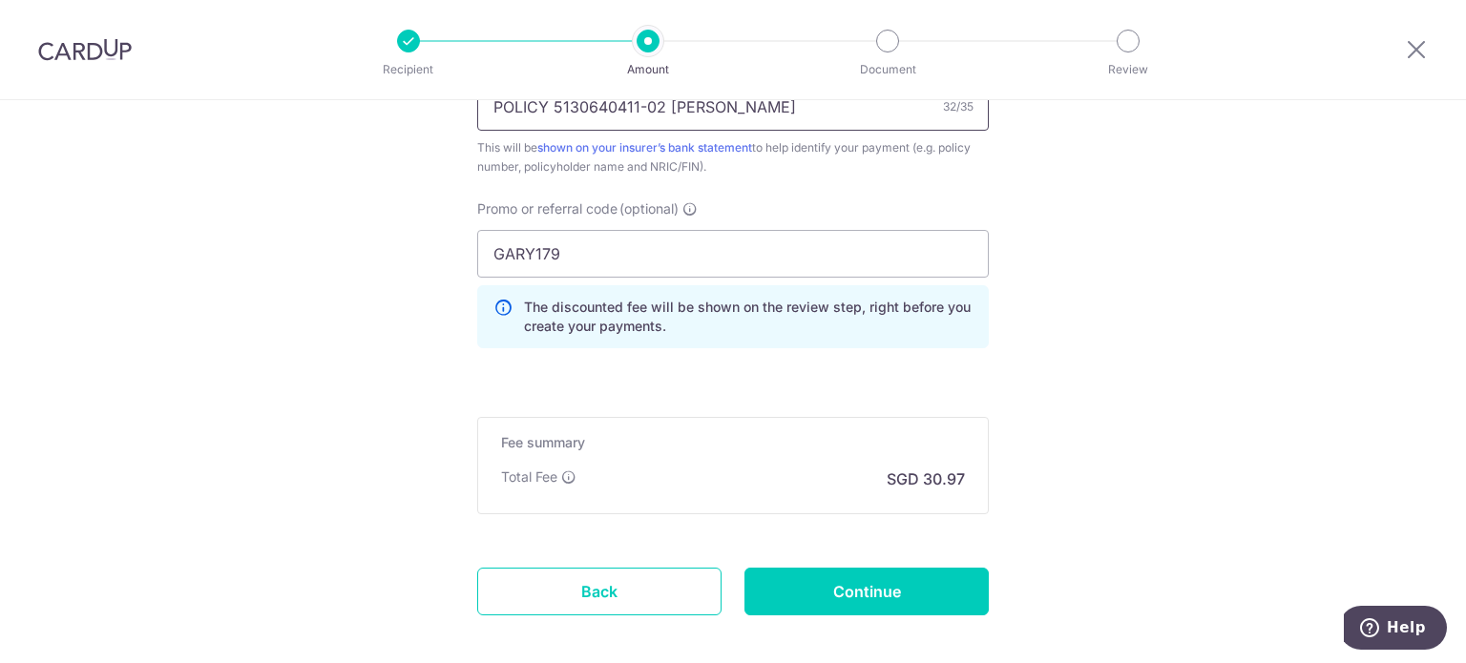
scroll to position [1325, 0]
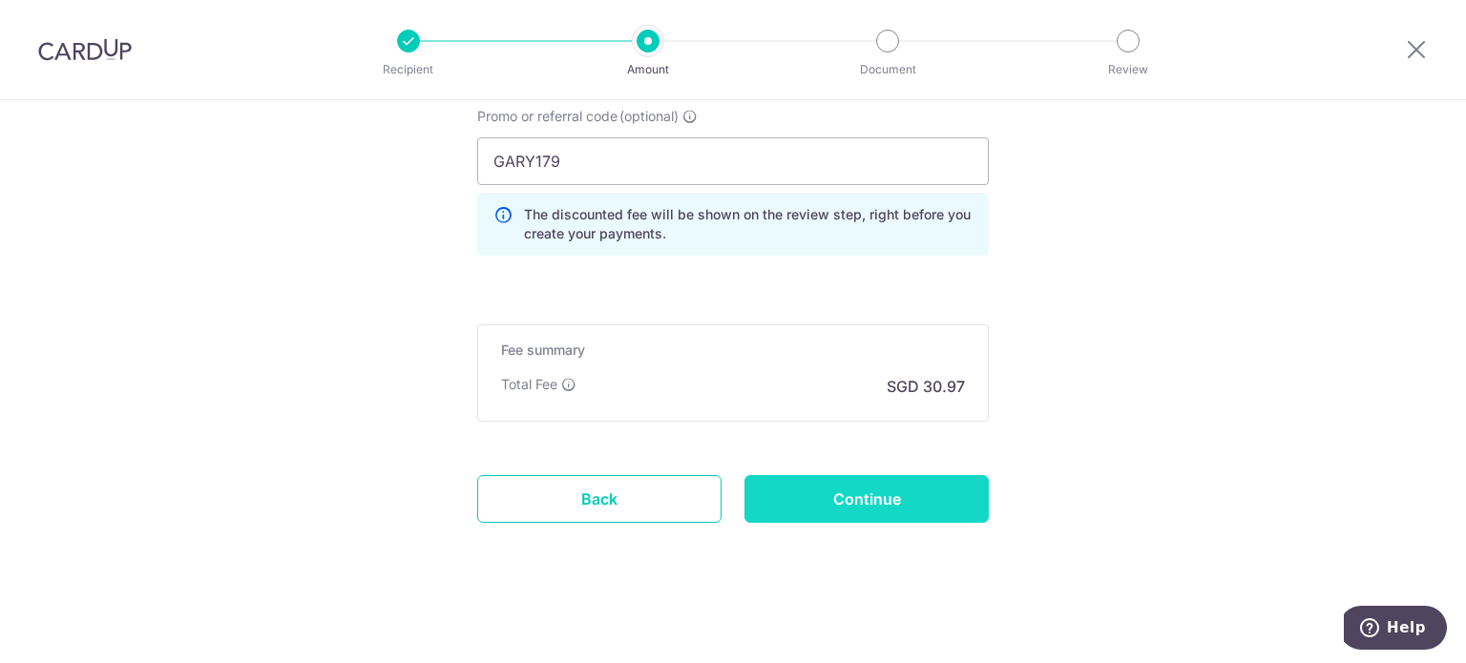
type input "POLICY 5130640411-02 [PERSON_NAME]"
click at [874, 485] on input "Continue" at bounding box center [867, 499] width 244 height 48
type input "Create Schedule"
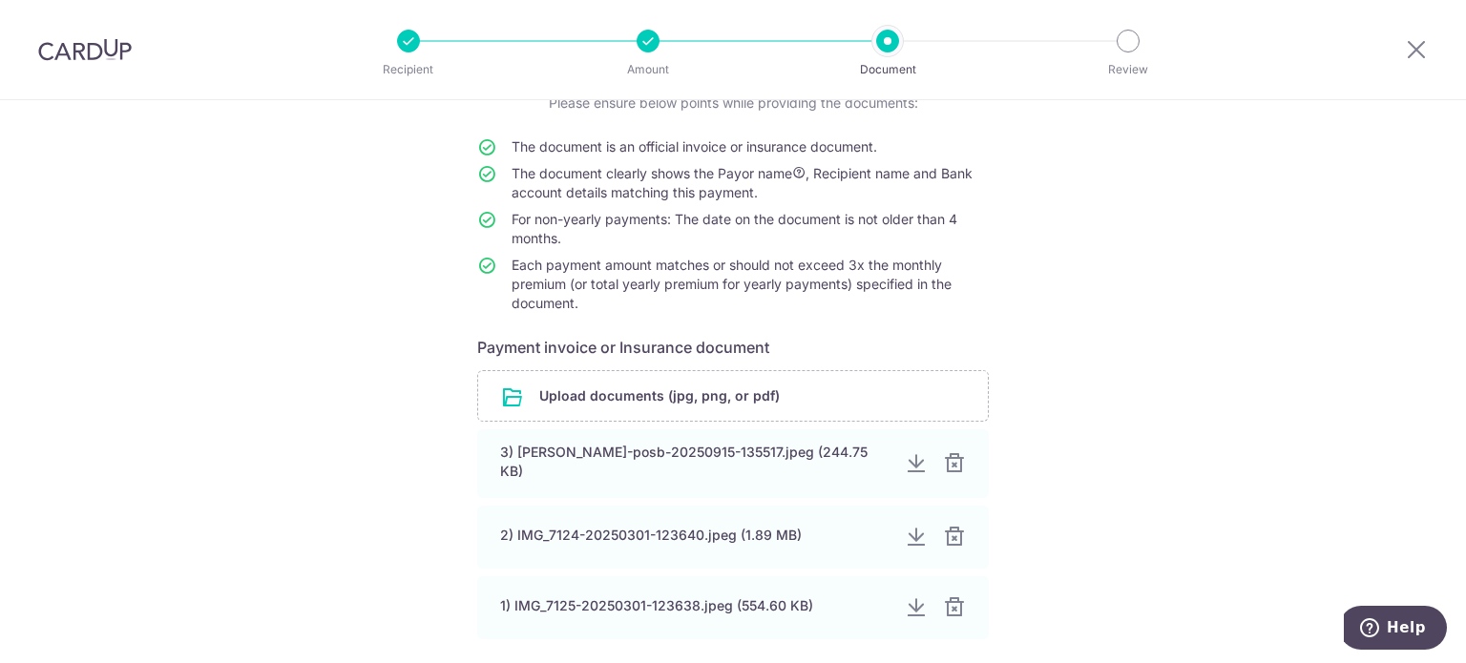
scroll to position [324, 0]
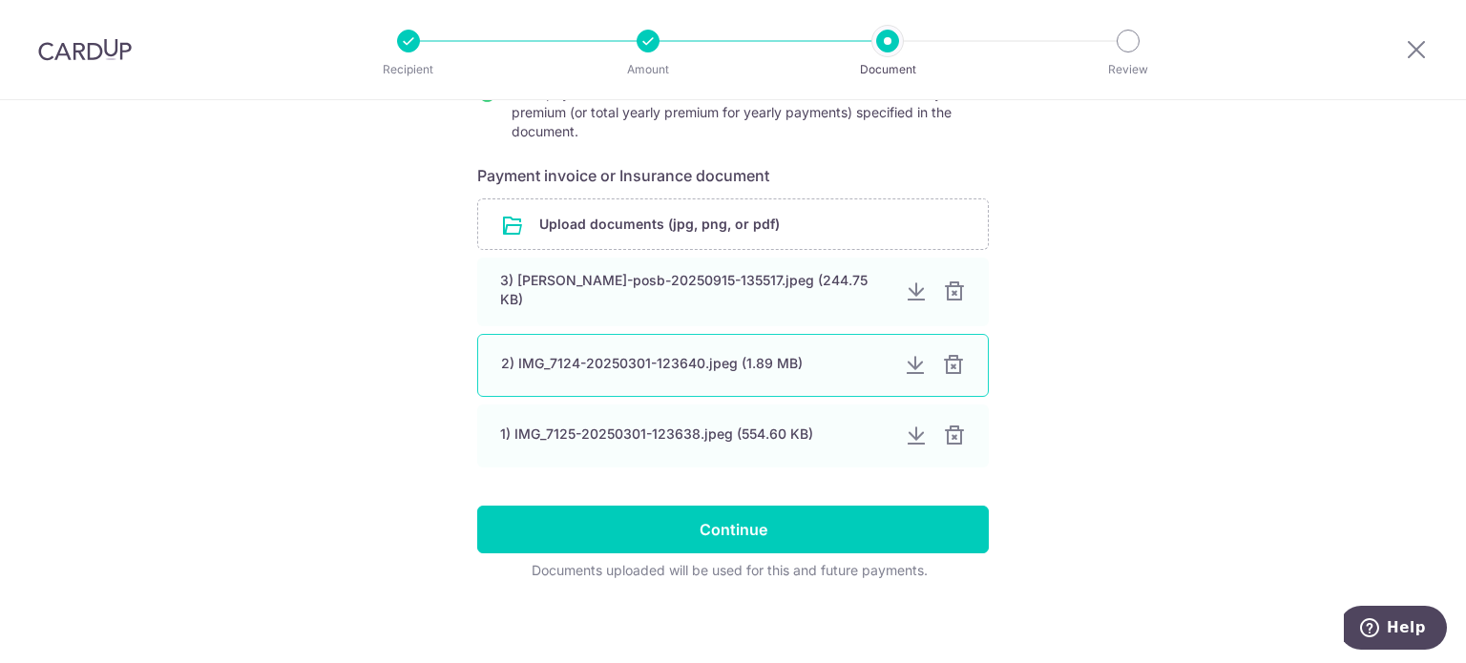
click at [908, 358] on div at bounding box center [915, 365] width 23 height 23
click at [950, 358] on div at bounding box center [953, 365] width 23 height 23
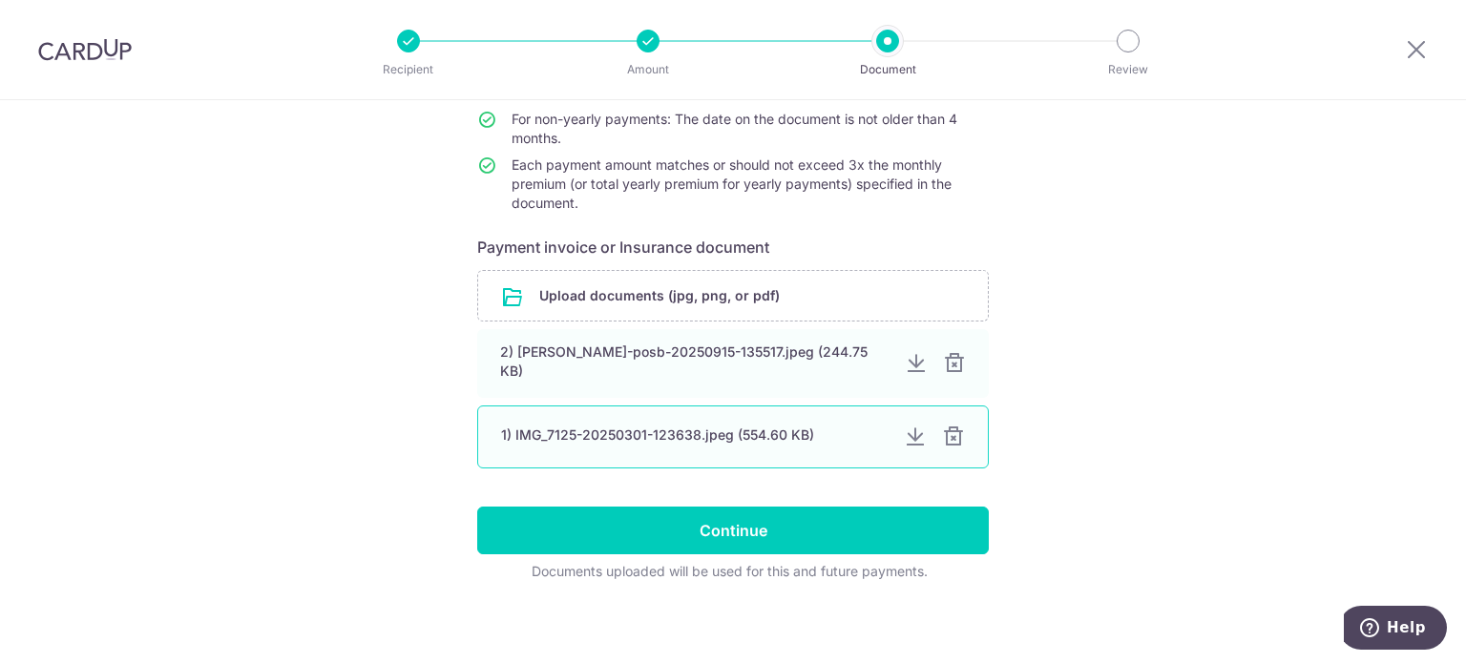
click at [947, 433] on div at bounding box center [953, 437] width 23 height 23
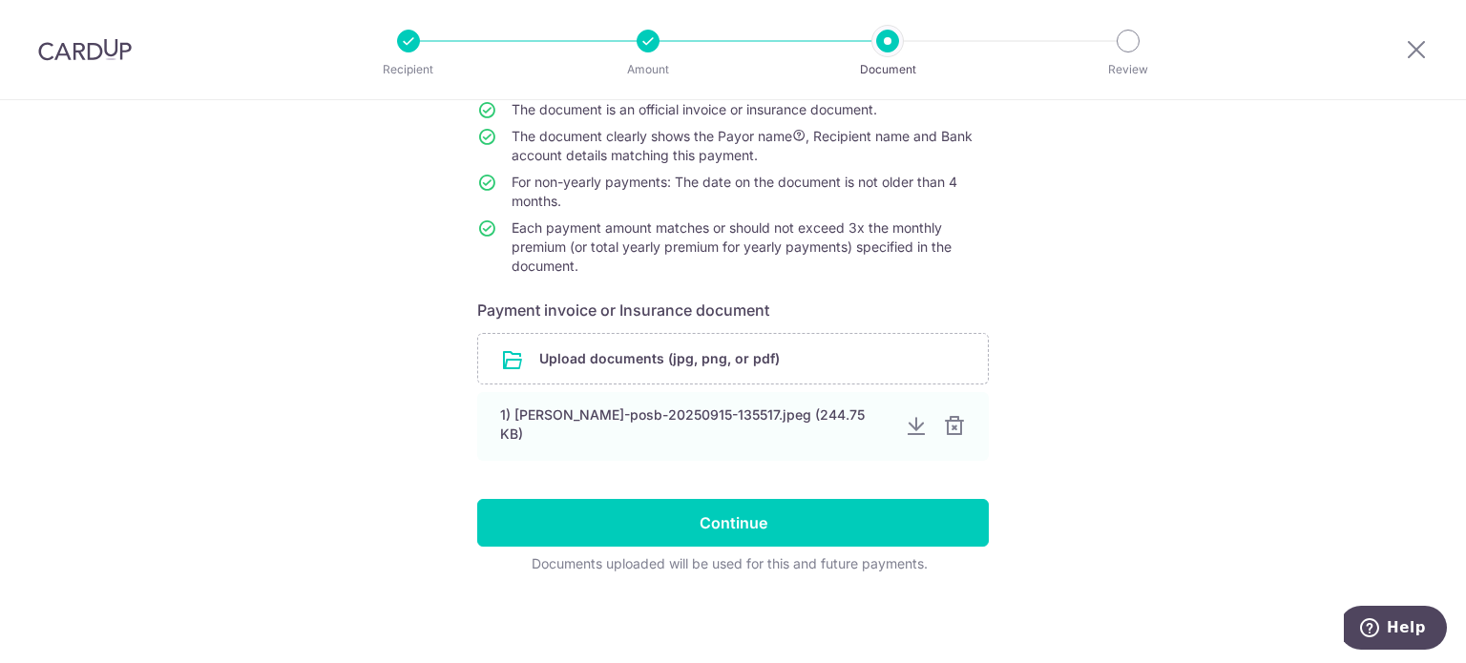
scroll to position [182, 0]
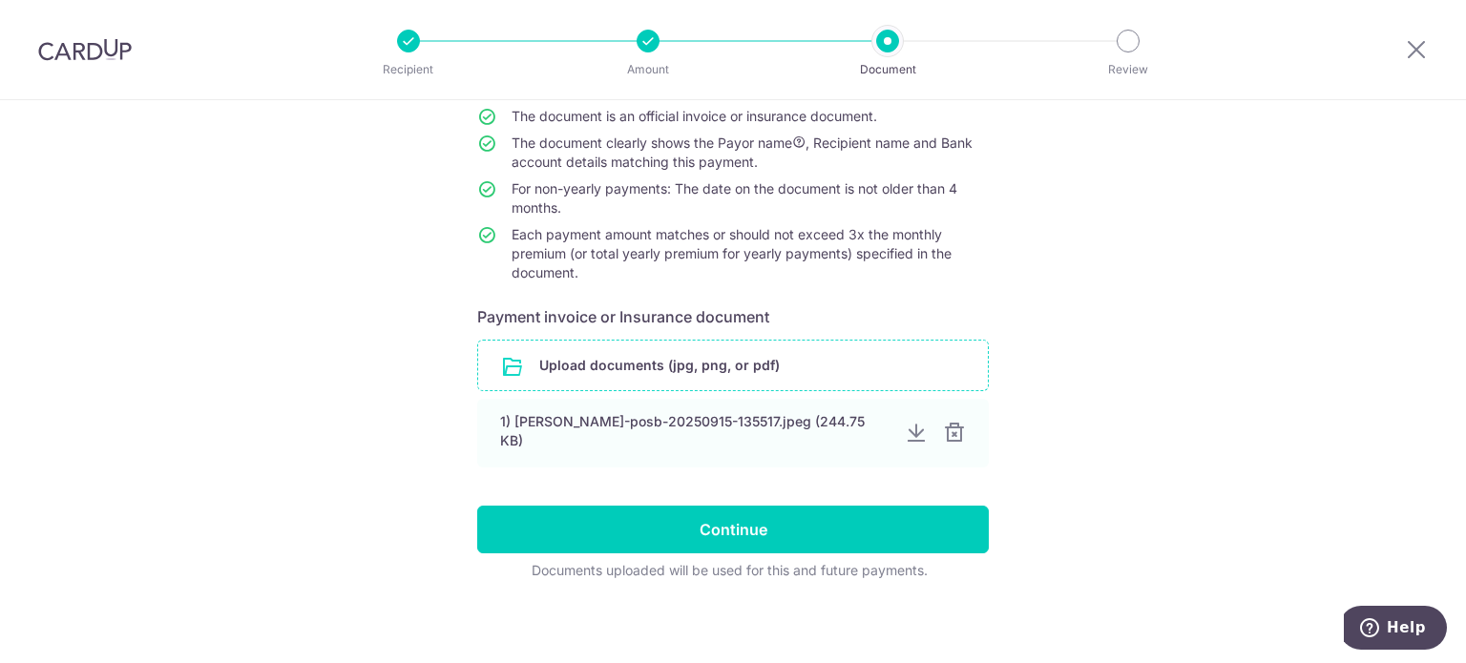
click at [678, 358] on input "file" at bounding box center [733, 366] width 510 height 50
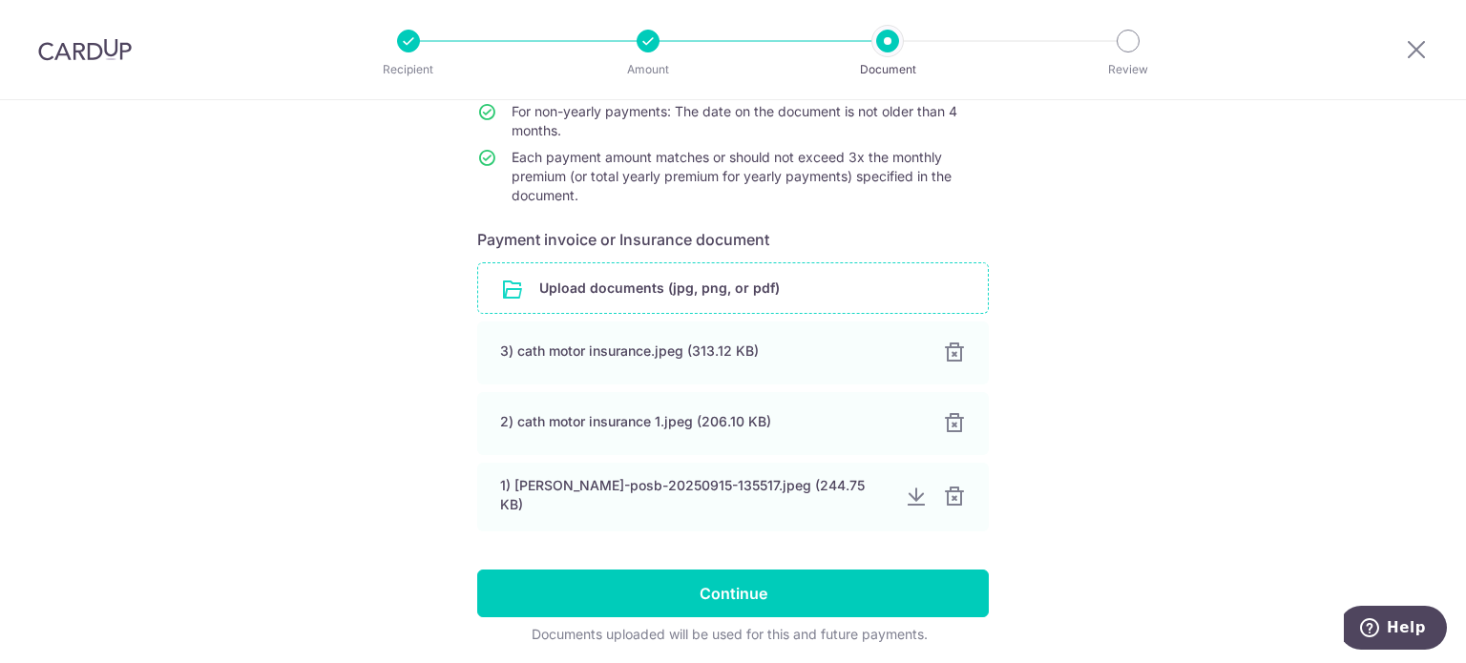
scroll to position [324, 0]
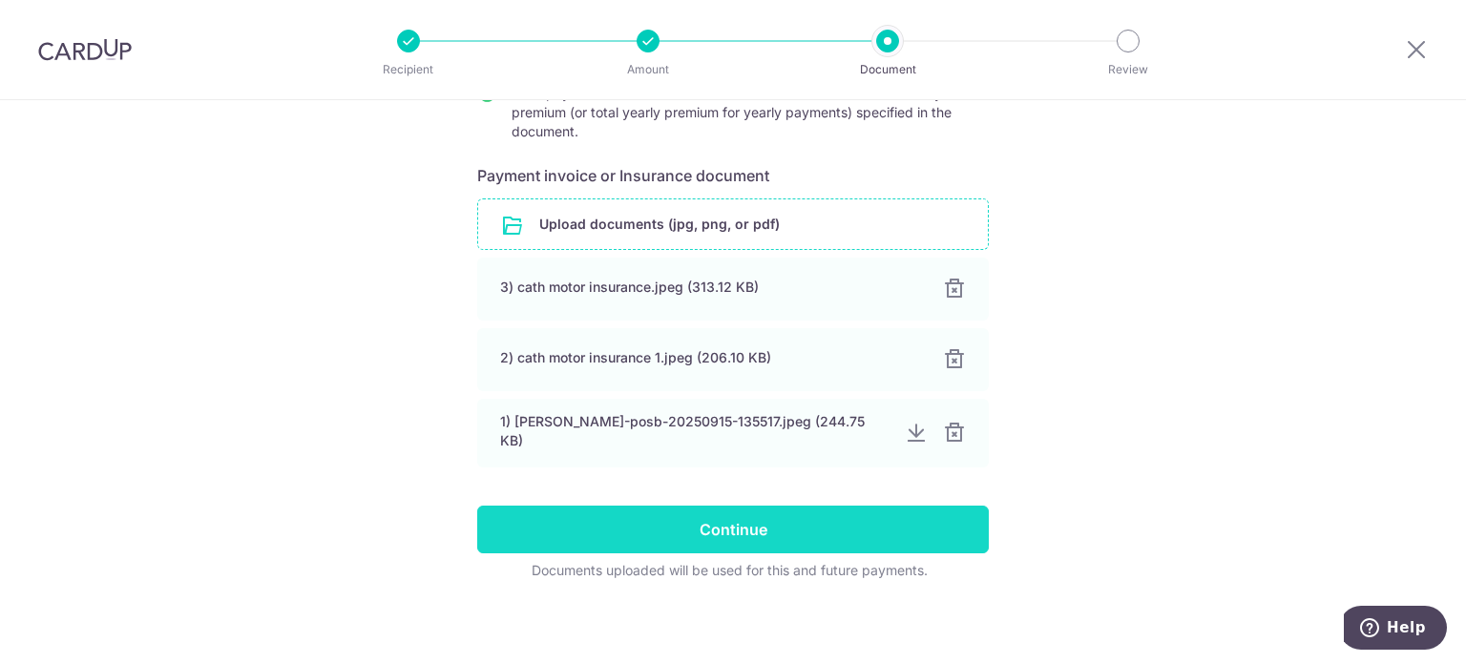
click at [718, 530] on input "Continue" at bounding box center [733, 530] width 512 height 48
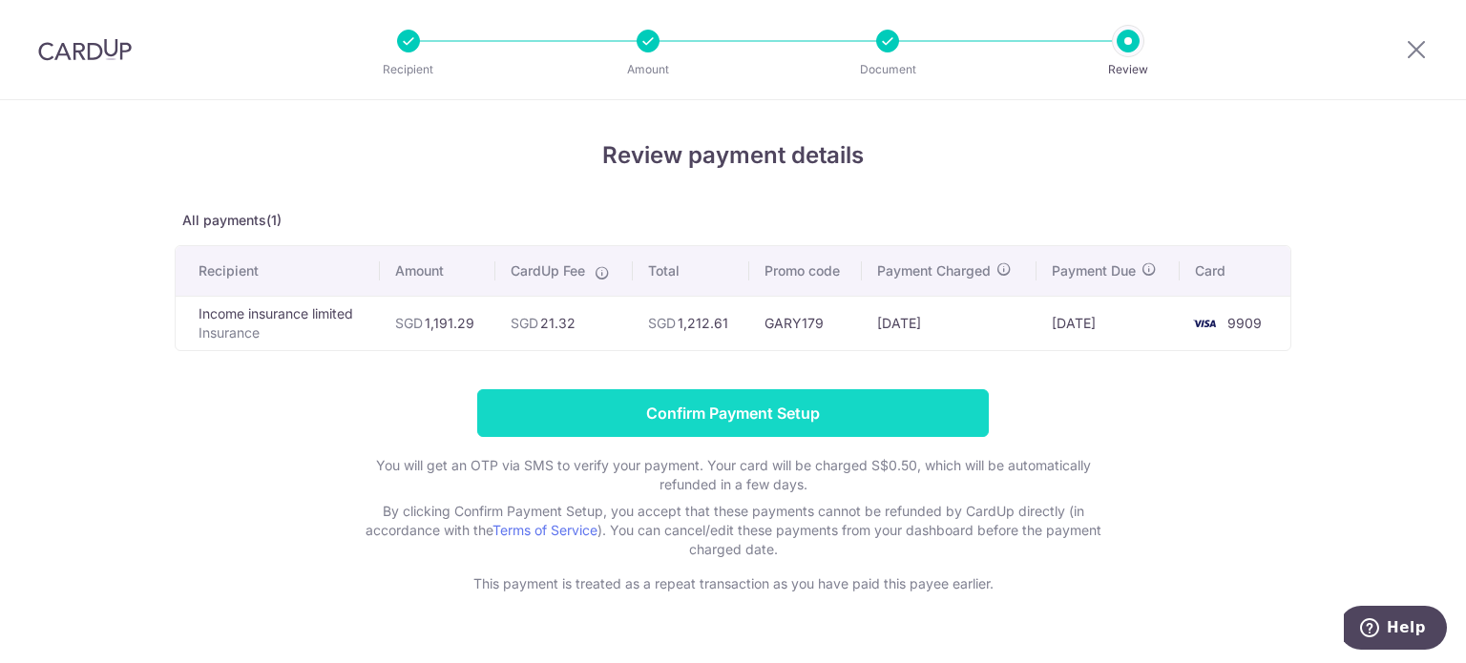
click at [735, 406] on input "Confirm Payment Setup" at bounding box center [733, 413] width 512 height 48
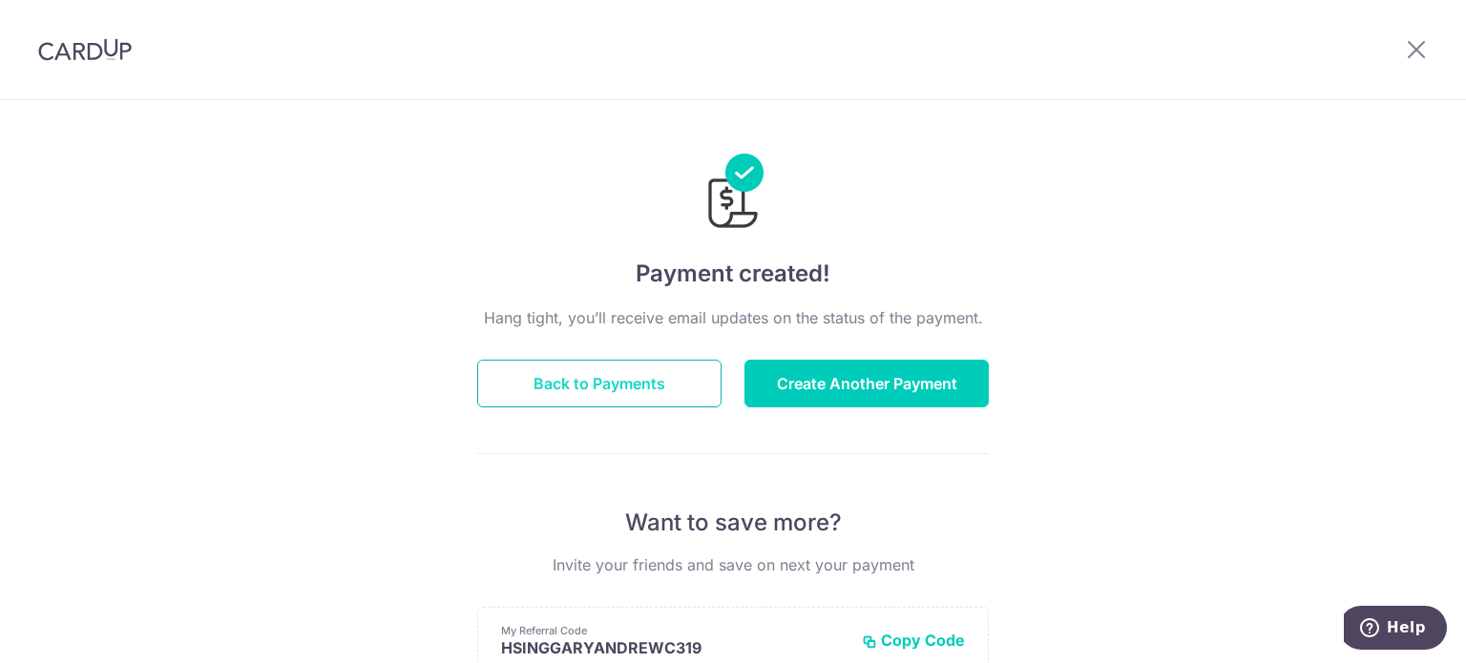
click at [596, 369] on button "Back to Payments" at bounding box center [599, 384] width 244 height 48
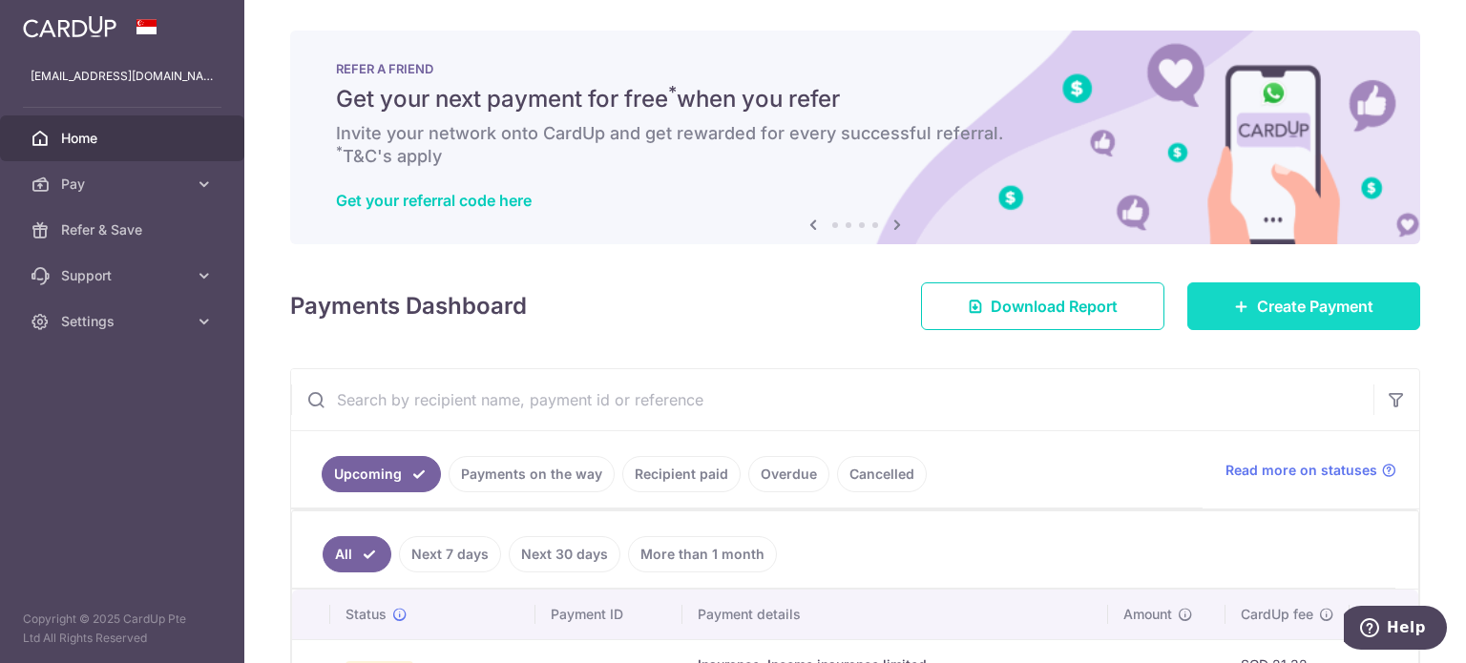
click at [1287, 326] on link "Create Payment" at bounding box center [1303, 307] width 233 height 48
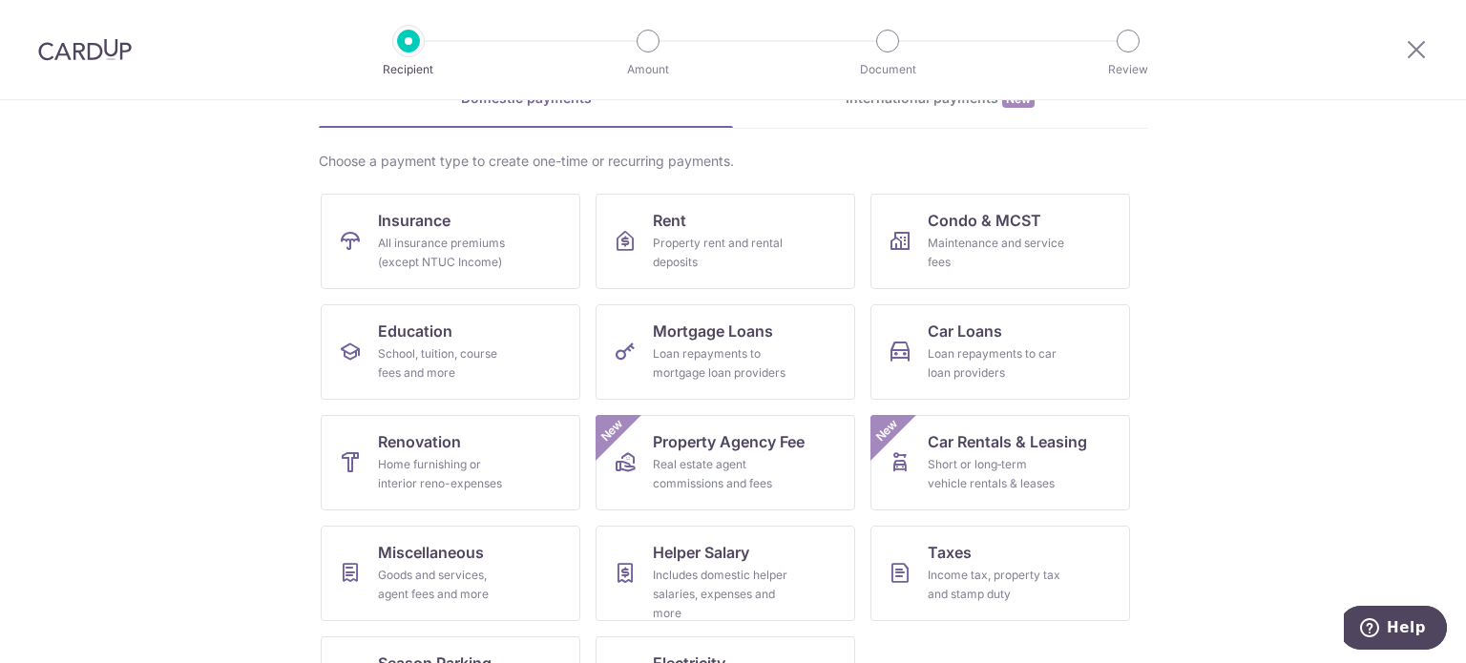
scroll to position [190, 0]
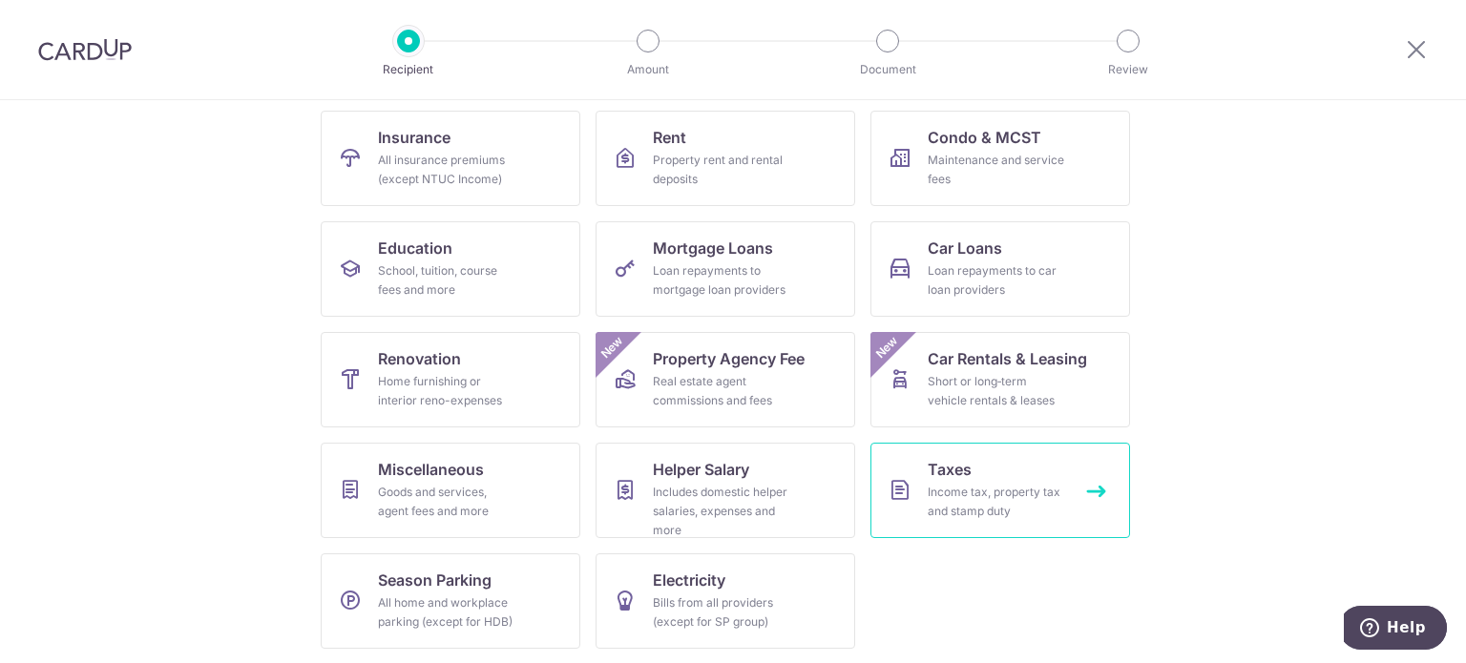
click at [958, 472] on span "Taxes" at bounding box center [950, 469] width 44 height 23
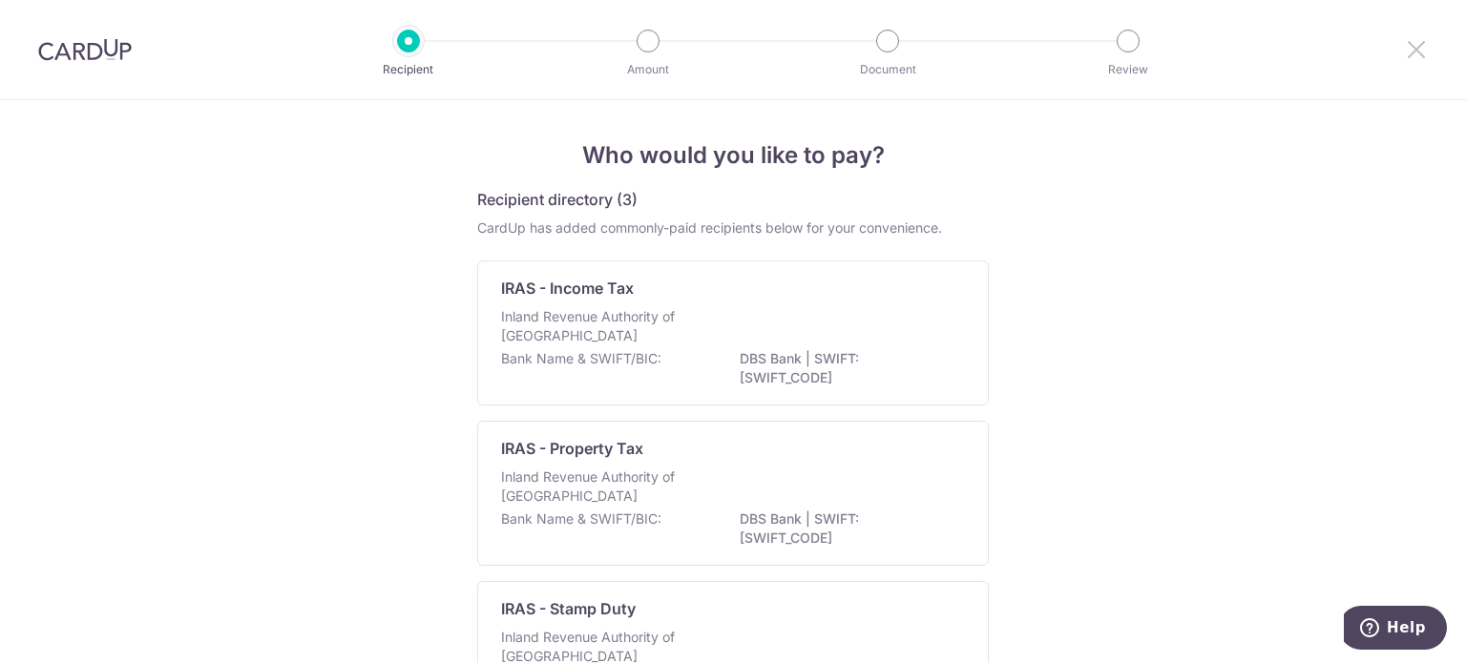
click at [1417, 49] on icon at bounding box center [1416, 49] width 23 height 24
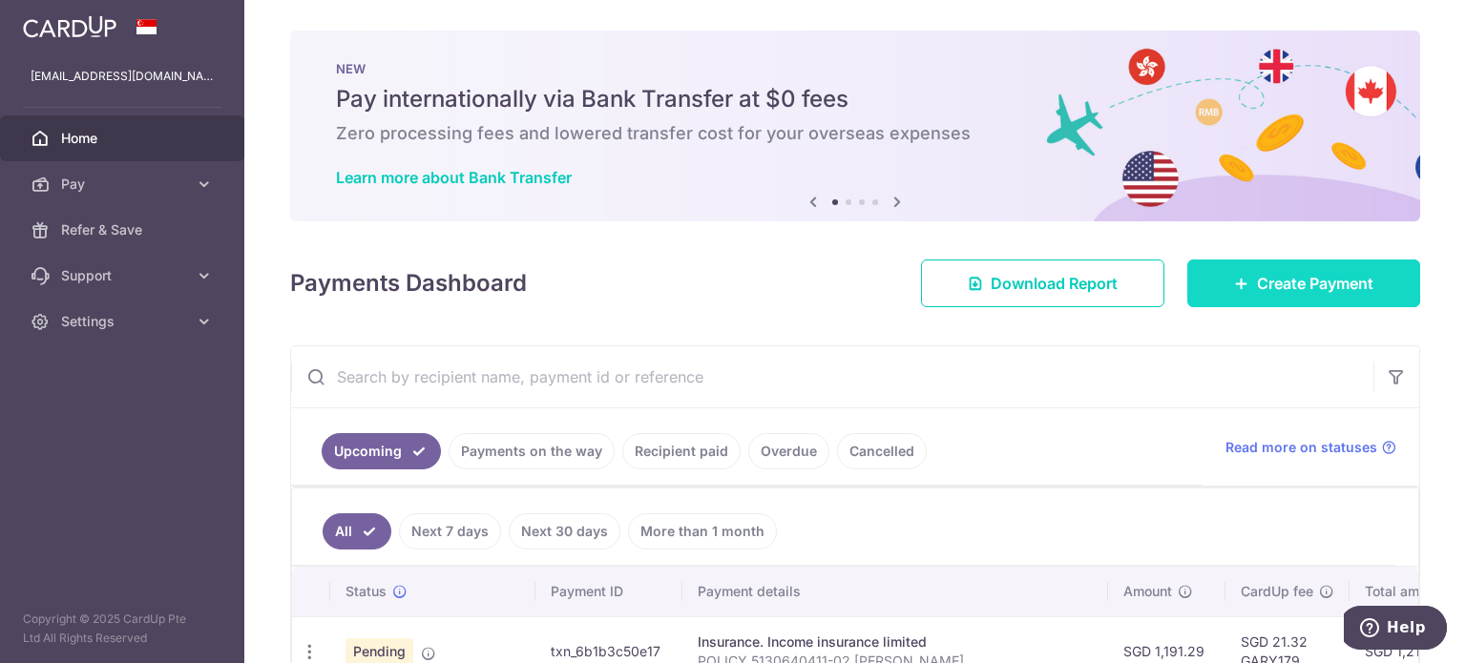
click at [1287, 280] on span "Create Payment" at bounding box center [1315, 283] width 116 height 23
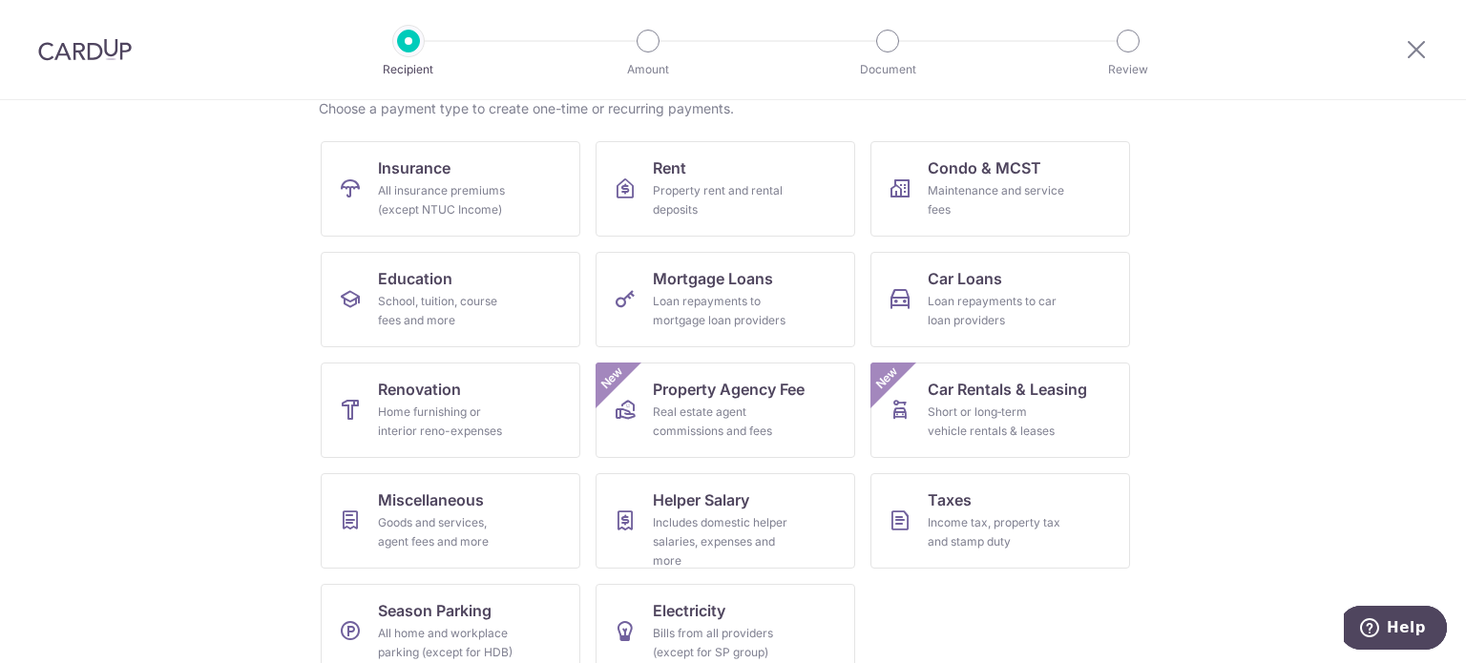
scroll to position [190, 0]
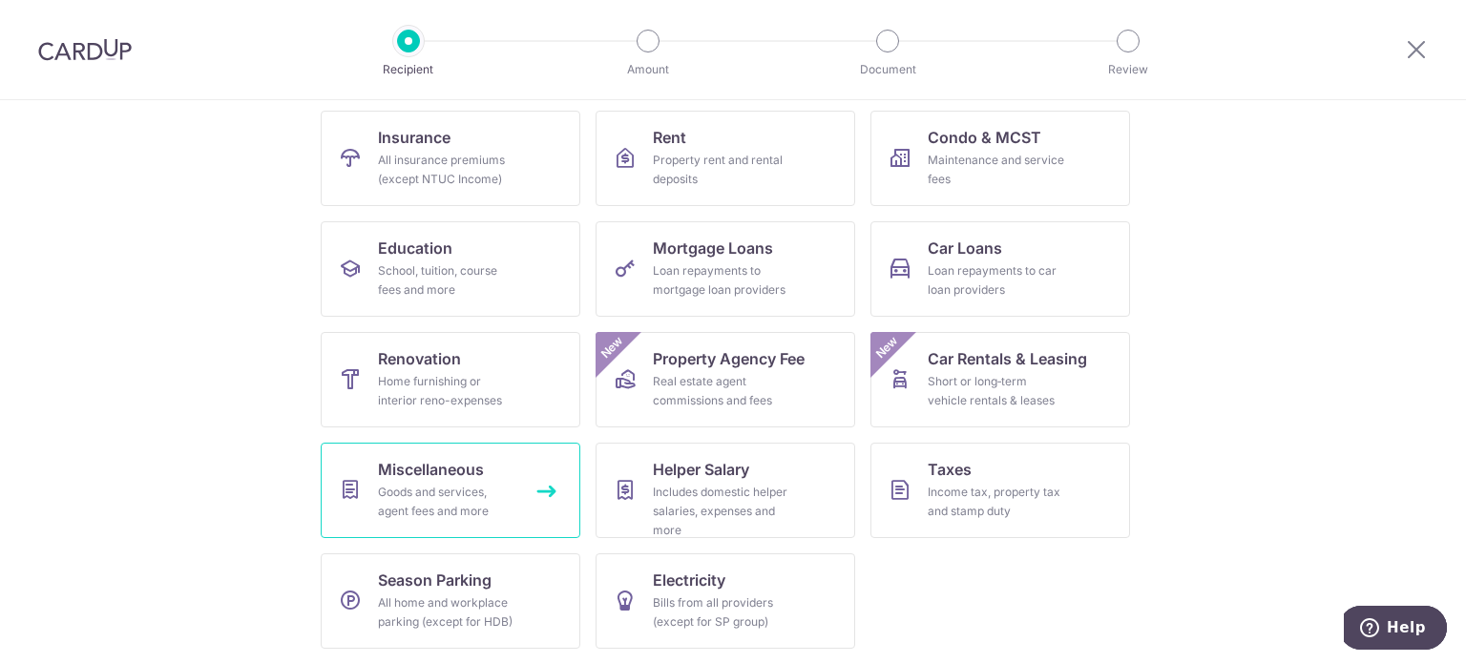
click at [420, 489] on div "Goods and services, agent fees and more" at bounding box center [446, 502] width 137 height 38
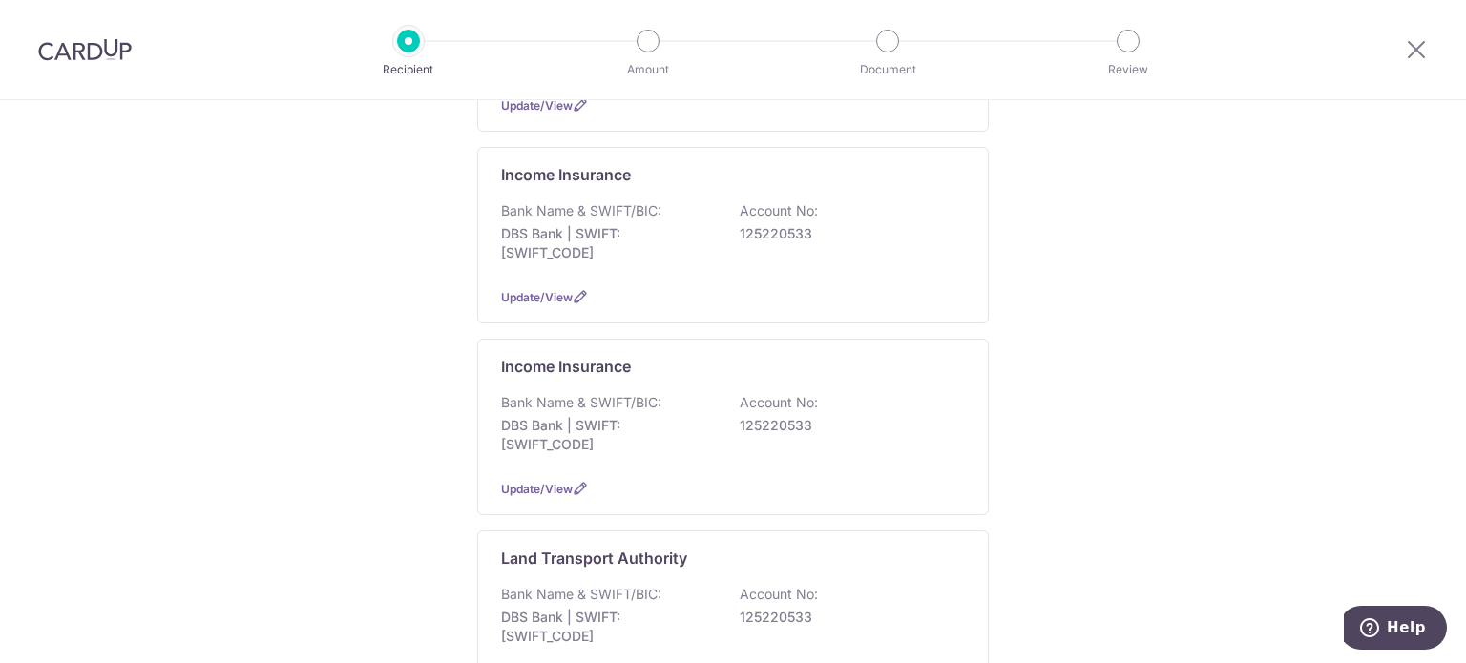
scroll to position [1050, 0]
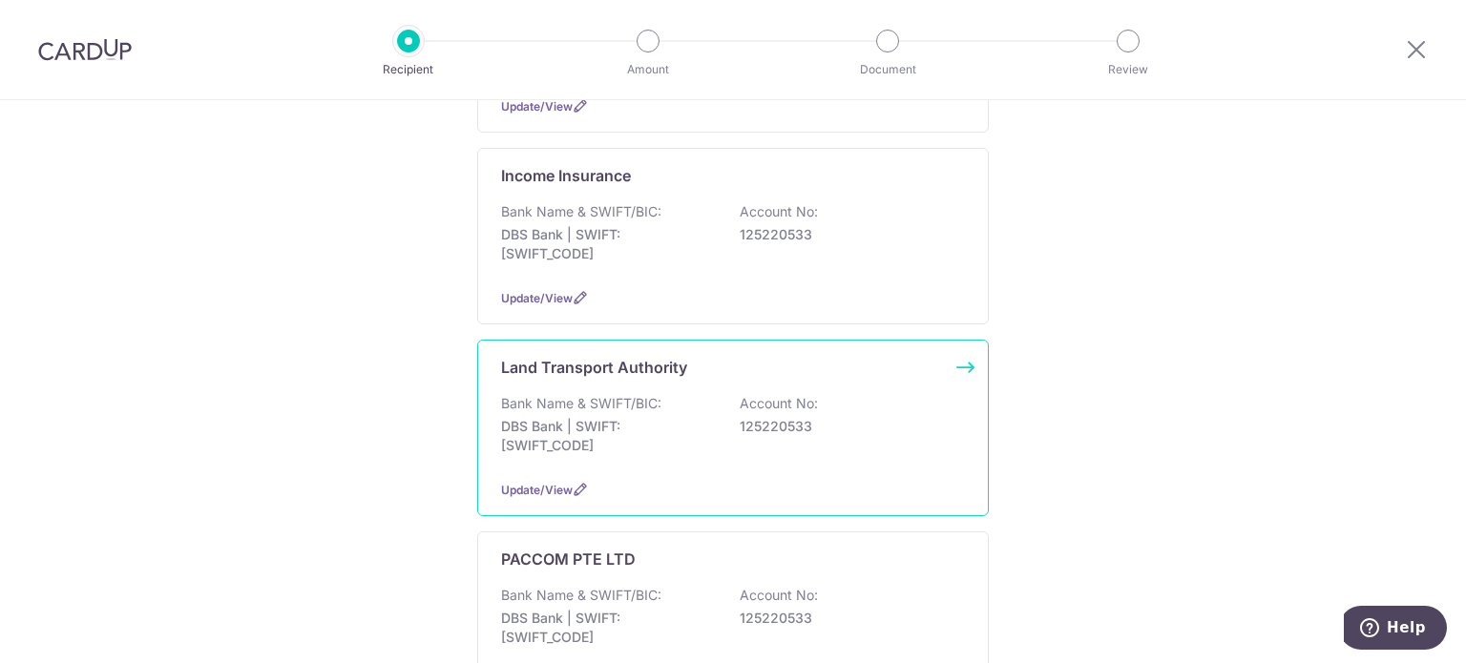
click at [584, 394] on p "Bank Name & SWIFT/BIC:" at bounding box center [581, 403] width 160 height 19
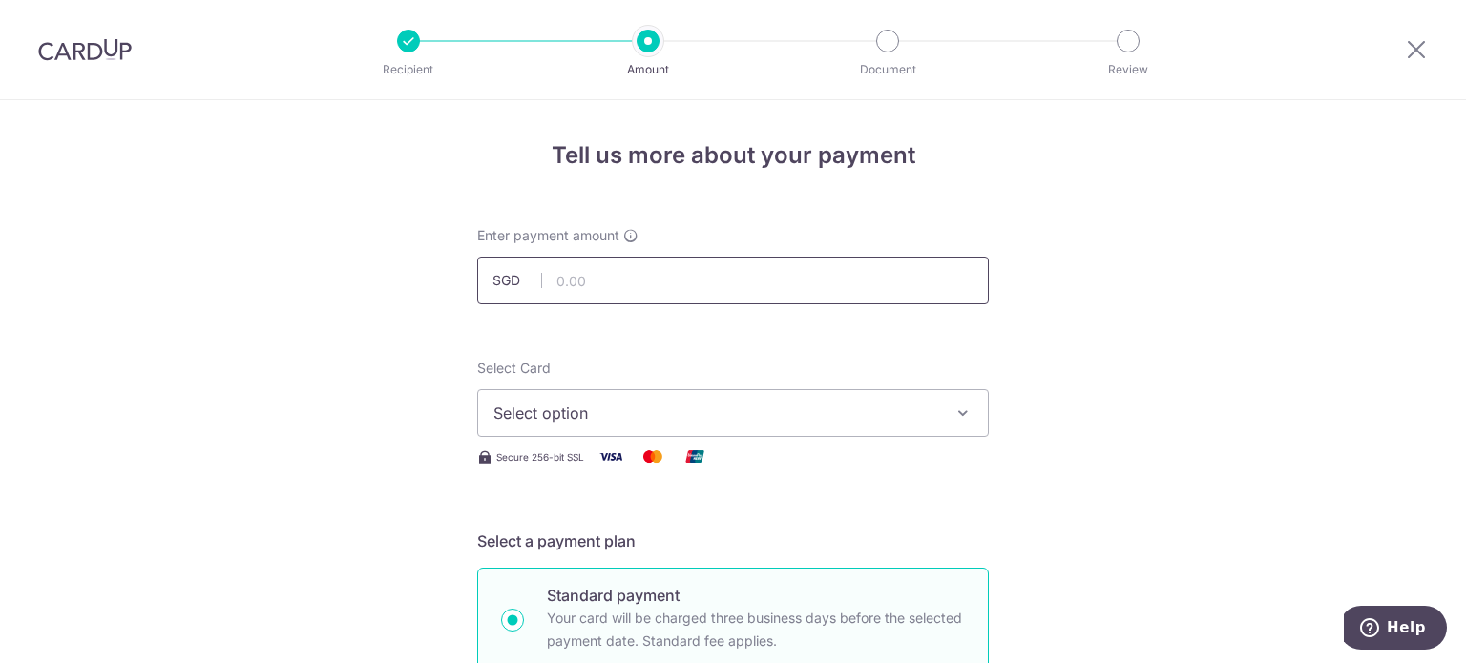
click at [736, 282] on input "text" at bounding box center [733, 281] width 512 height 48
type input "1,132.00"
click at [863, 411] on span "Select option" at bounding box center [715, 413] width 445 height 23
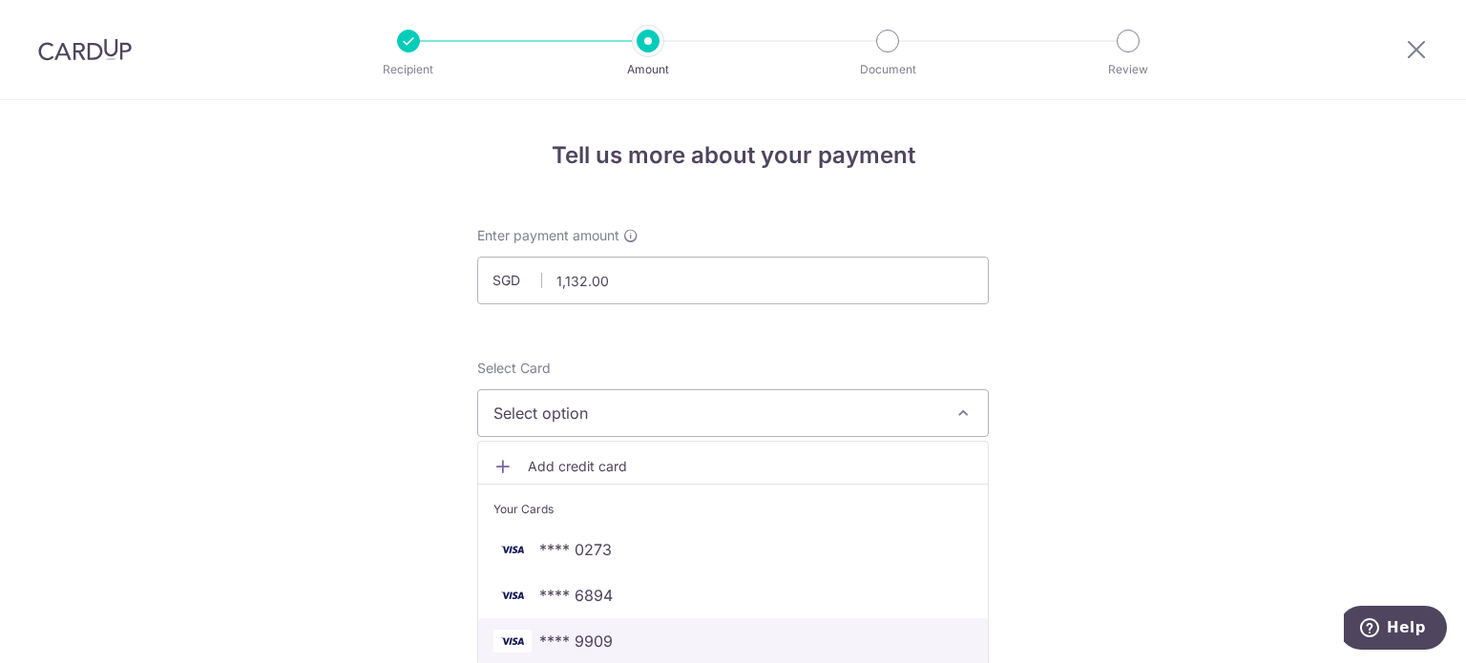
drag, startPoint x: 655, startPoint y: 634, endPoint x: 1130, endPoint y: 468, distance: 503.5
click at [655, 634] on span "**** 9909" at bounding box center [732, 641] width 479 height 23
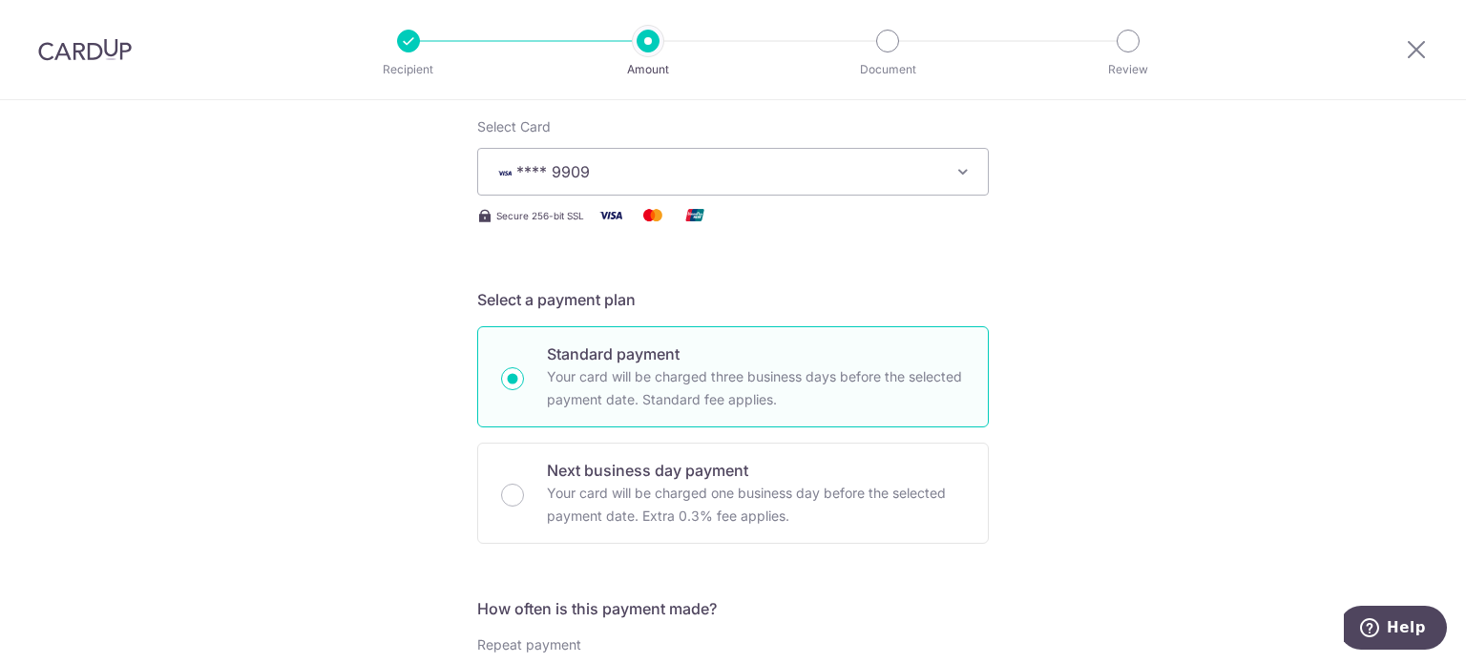
scroll to position [477, 0]
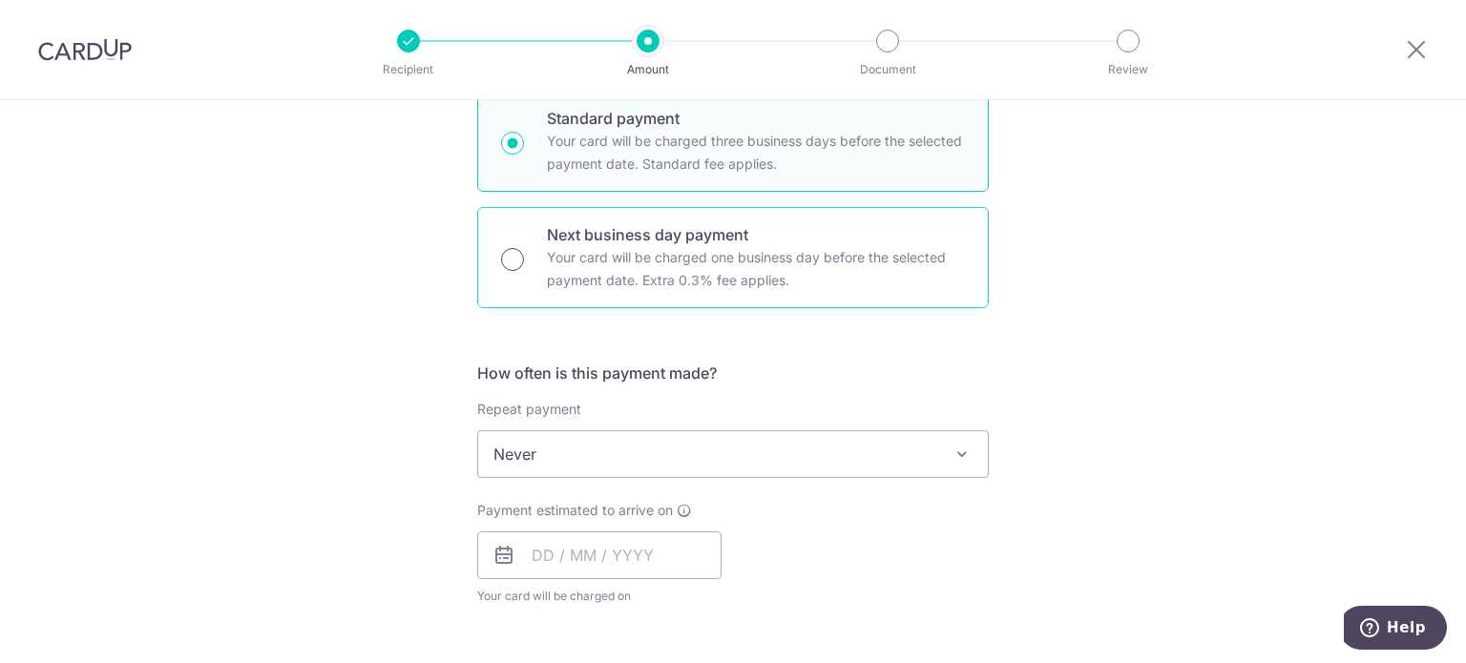
click at [510, 256] on input "Next business day payment Your card will be charged one business day before the…" at bounding box center [512, 259] width 23 height 23
radio input "true"
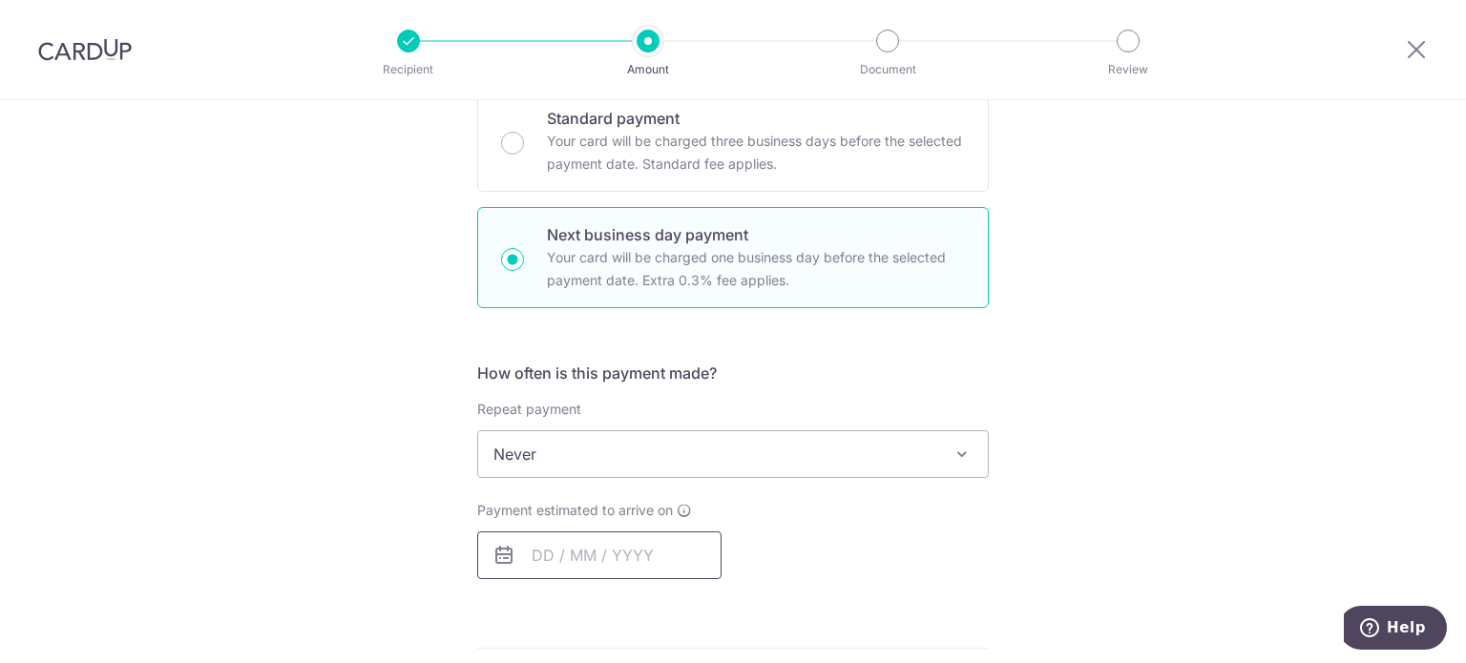
click at [673, 557] on input "text" at bounding box center [599, 556] width 244 height 48
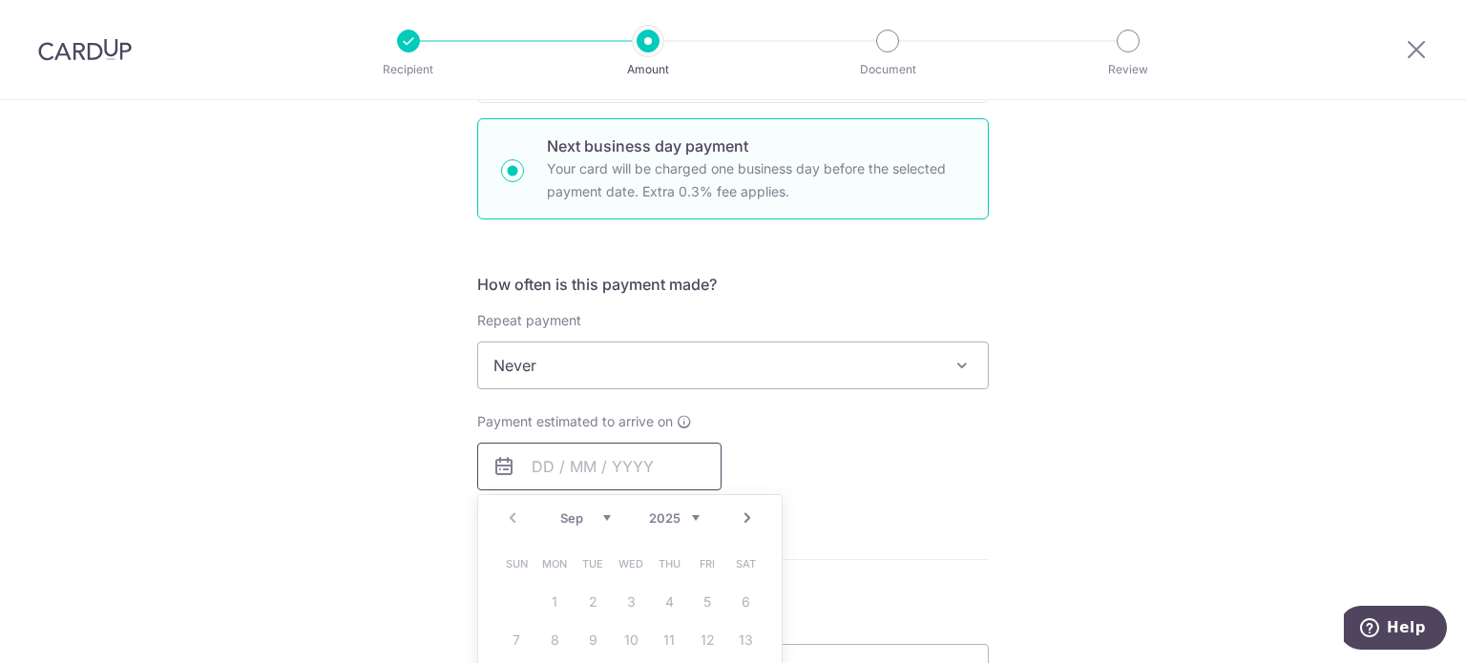
scroll to position [668, 0]
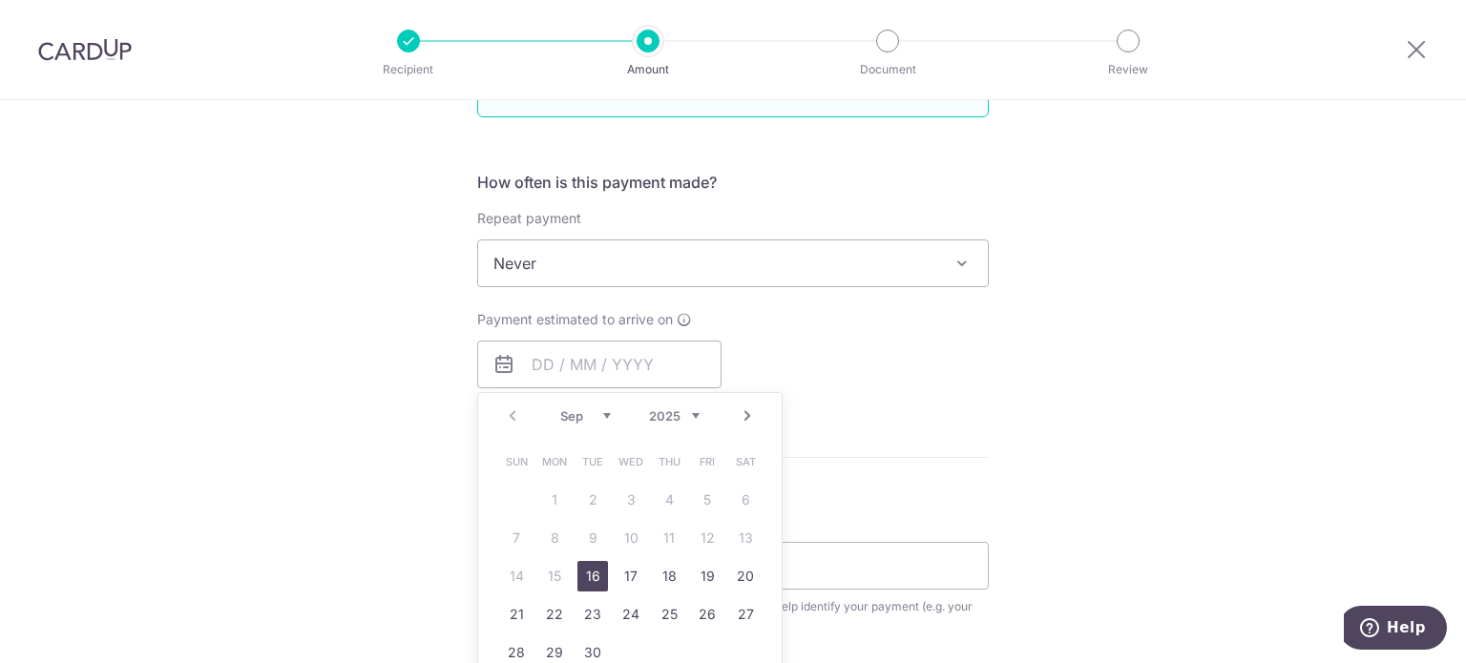
drag, startPoint x: 592, startPoint y: 573, endPoint x: 974, endPoint y: 488, distance: 391.2
click at [592, 573] on link "16" at bounding box center [592, 576] width 31 height 31
type input "[DATE]"
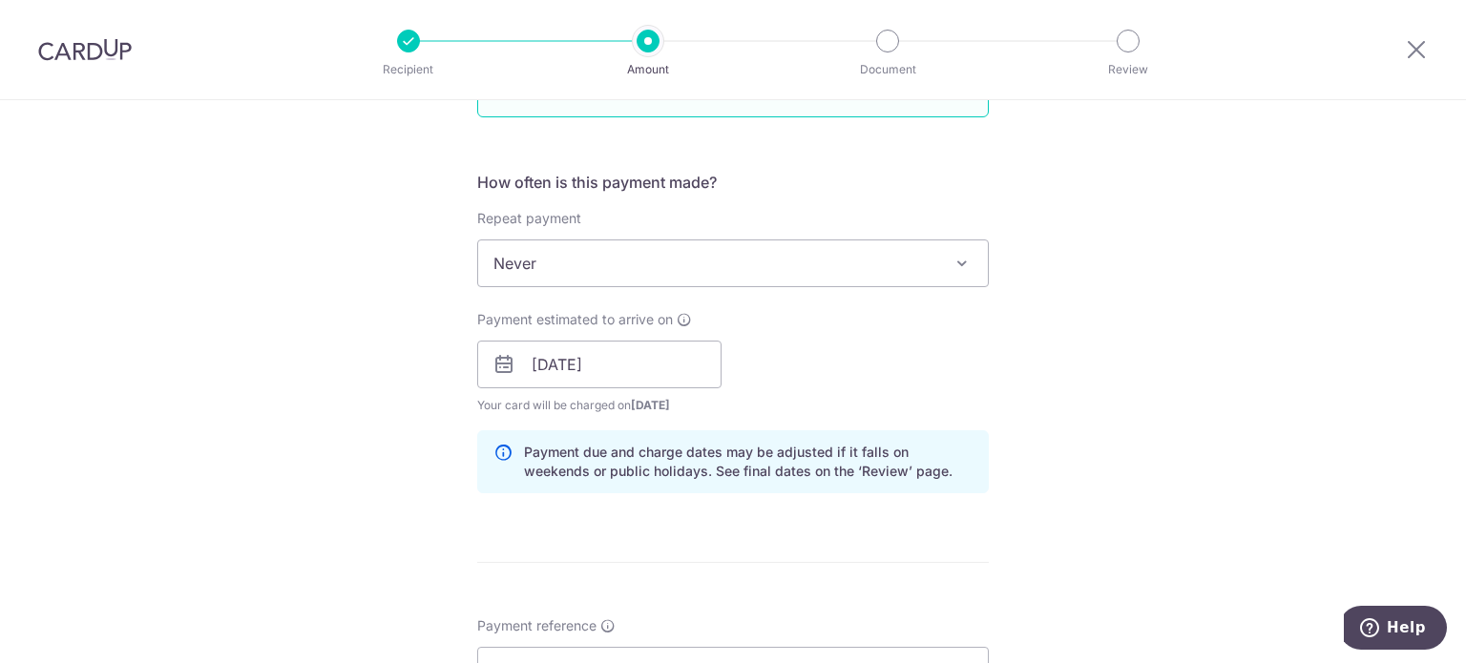
scroll to position [382, 0]
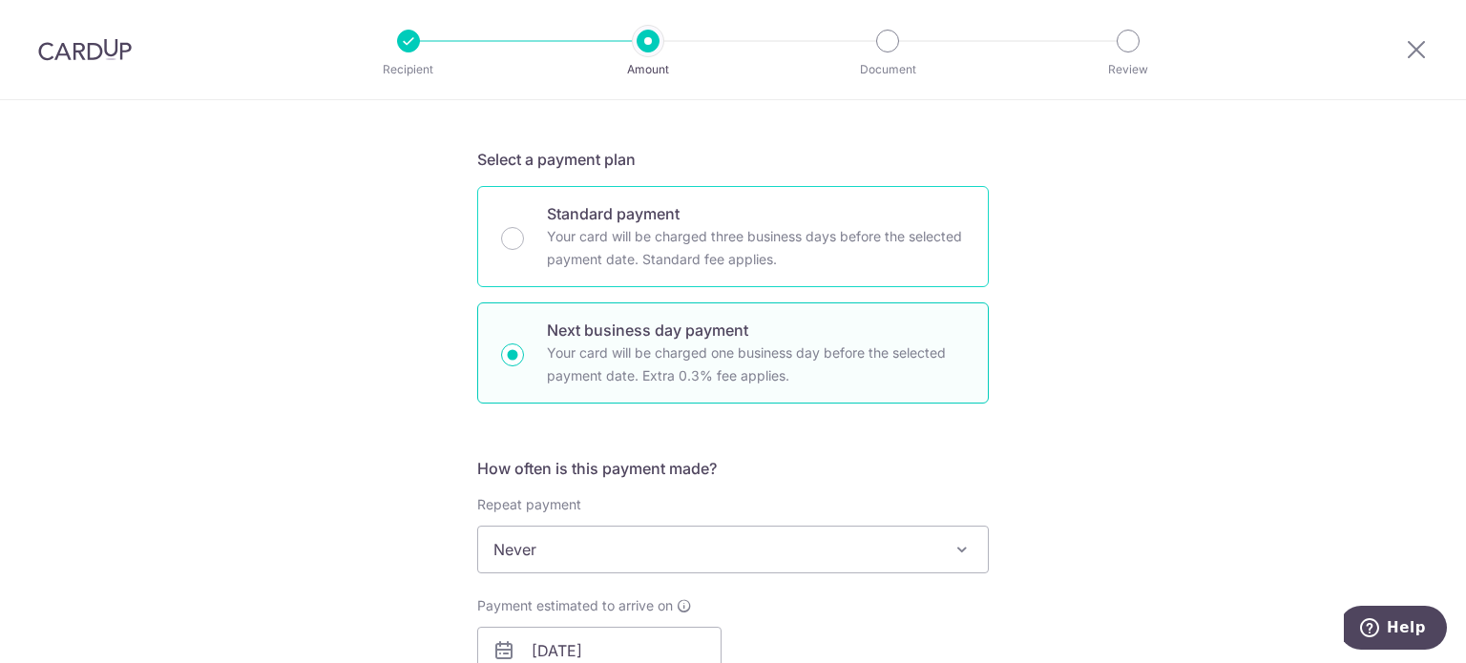
click at [705, 247] on p "Your card will be charged three business days before the selected payment date.…" at bounding box center [756, 248] width 418 height 46
click at [524, 247] on input "Standard payment Your card will be charged three business days before the selec…" at bounding box center [512, 238] width 23 height 23
radio input "true"
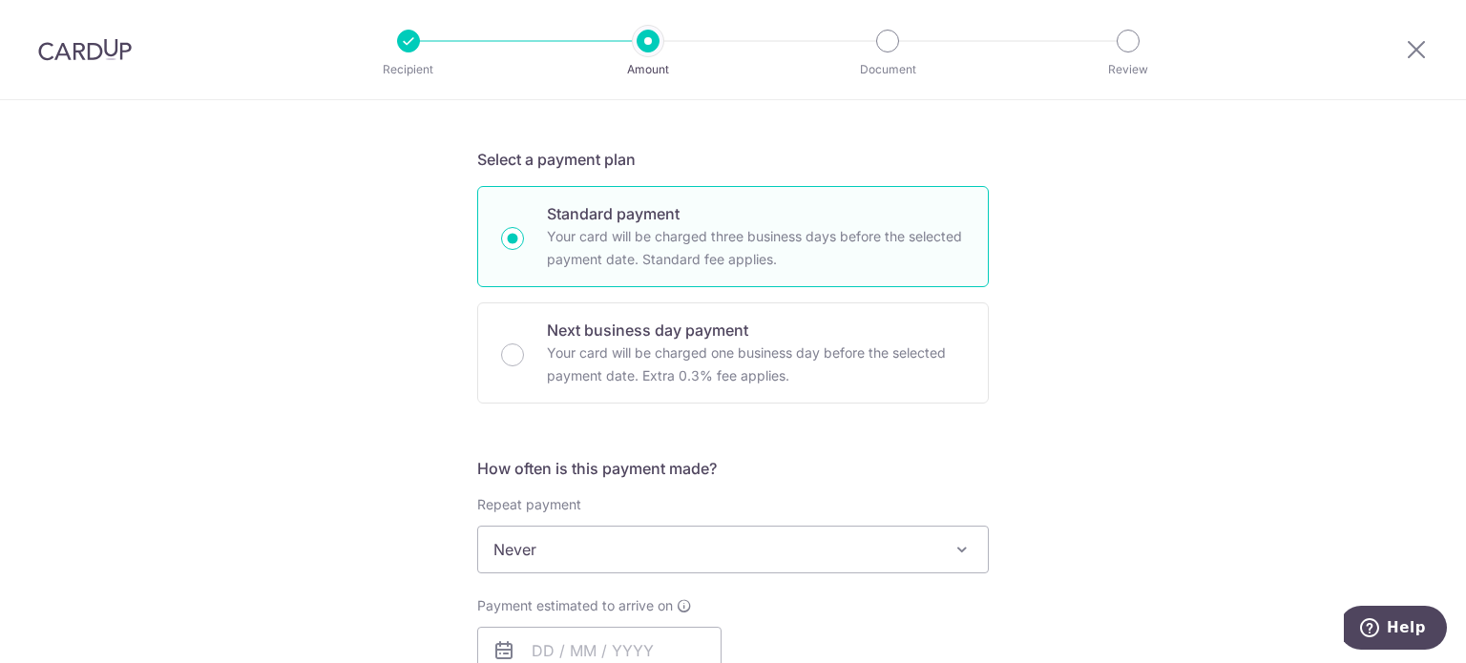
scroll to position [764, 0]
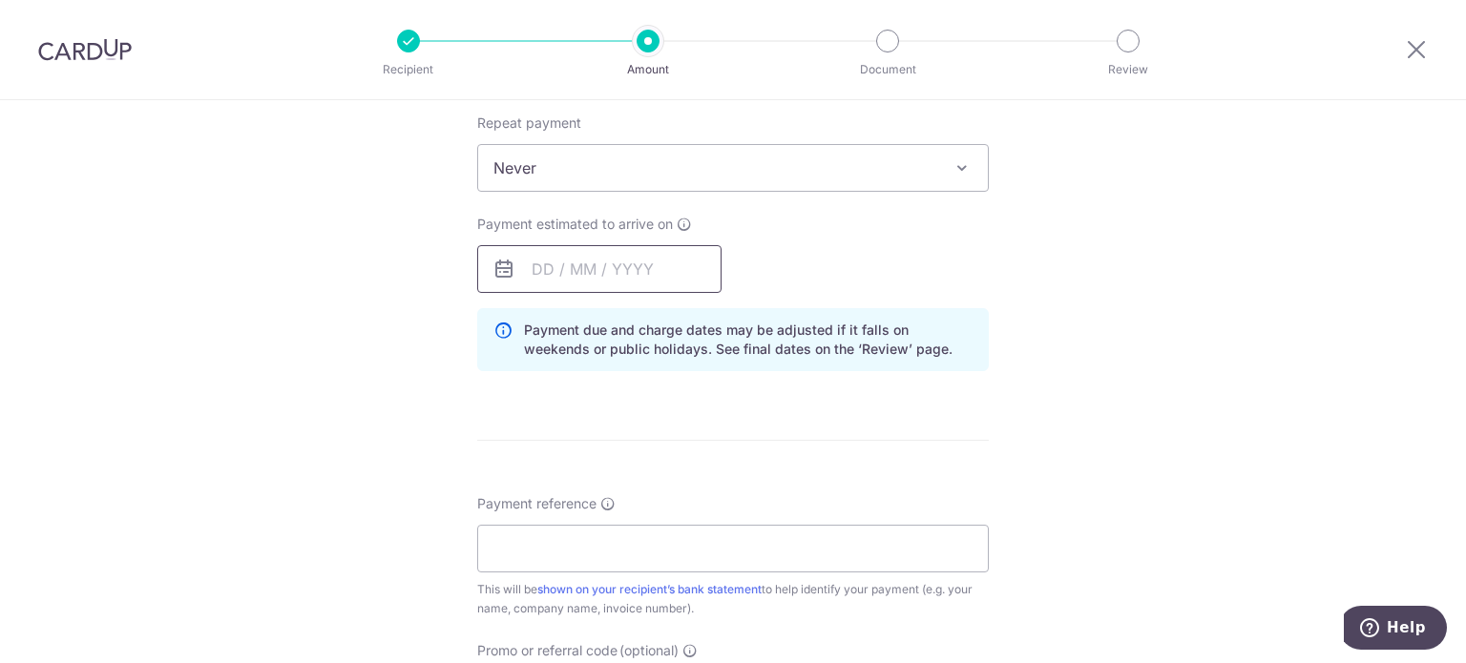
click at [620, 270] on input "text" at bounding box center [599, 269] width 244 height 48
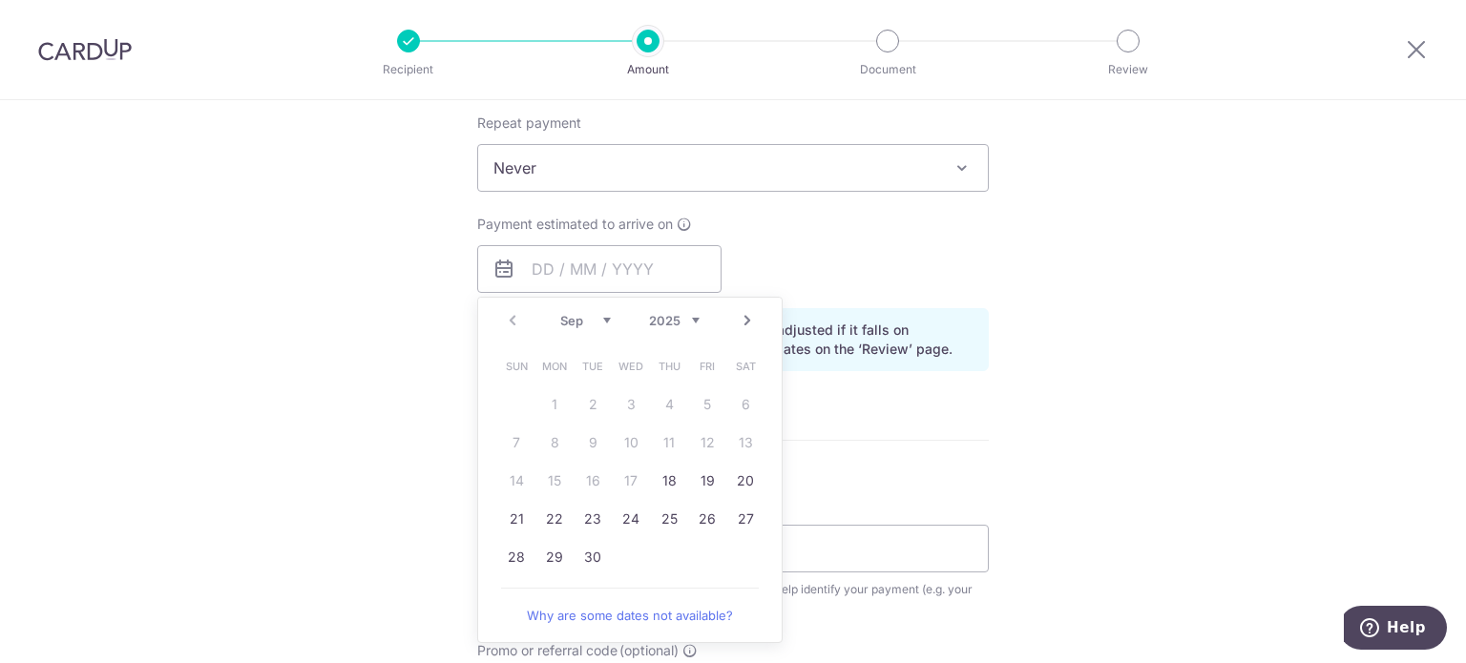
click at [1165, 400] on div "Tell us more about your payment Enter payment amount SGD 1,132.00 1132.00 Selec…" at bounding box center [733, 226] width 1466 height 1778
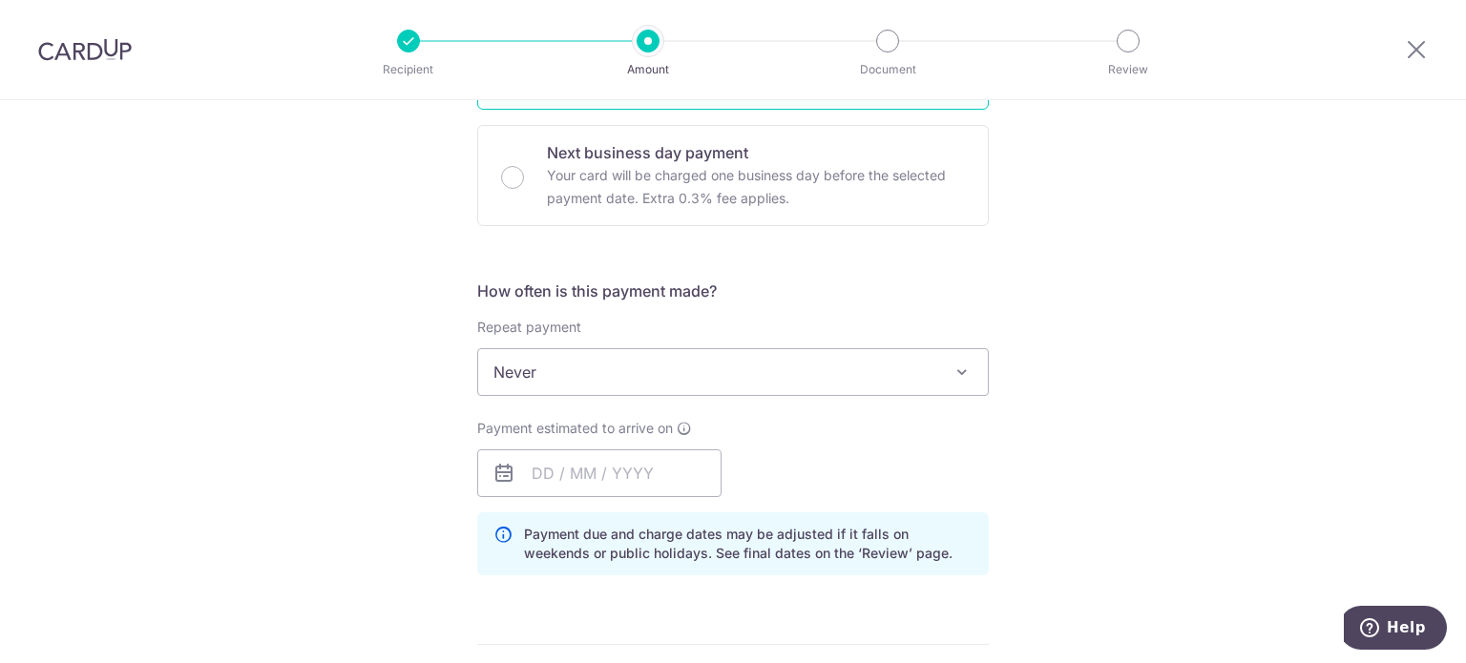
scroll to position [477, 0]
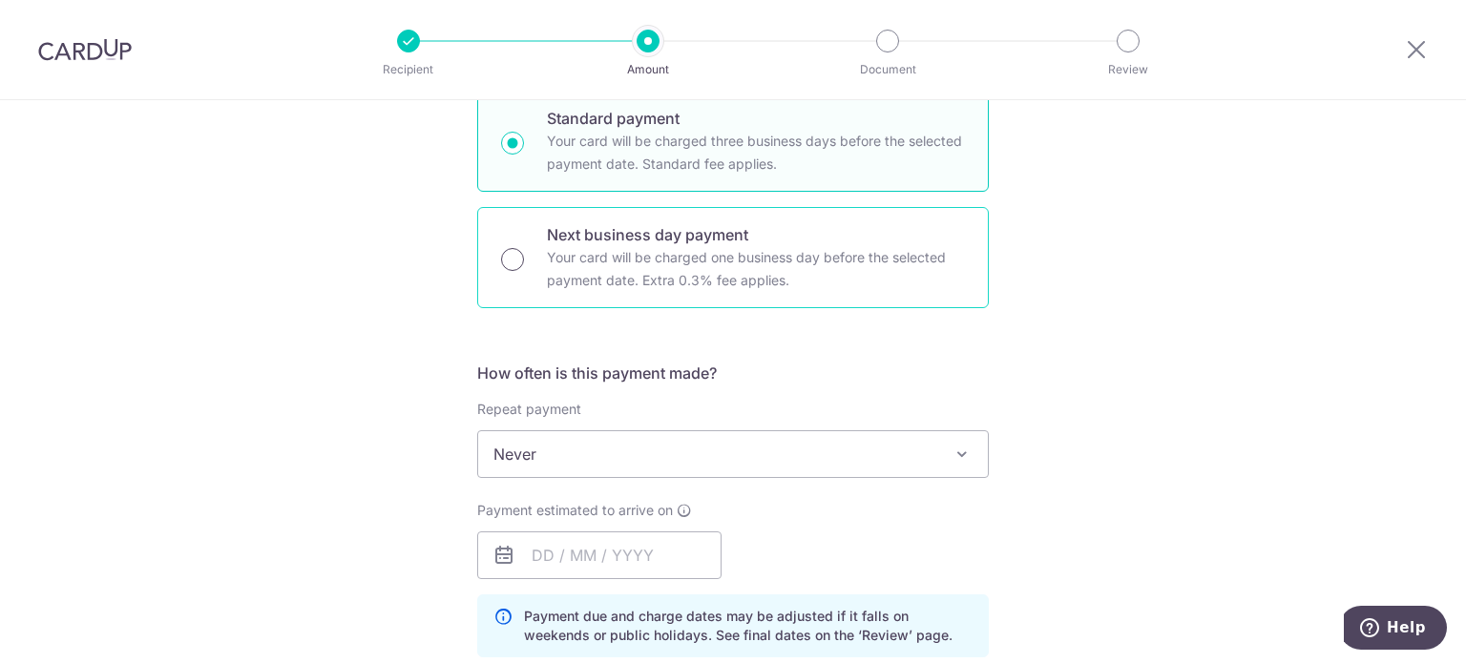
click at [515, 259] on input "Next business day payment Your card will be charged one business day before the…" at bounding box center [512, 259] width 23 height 23
radio input "true"
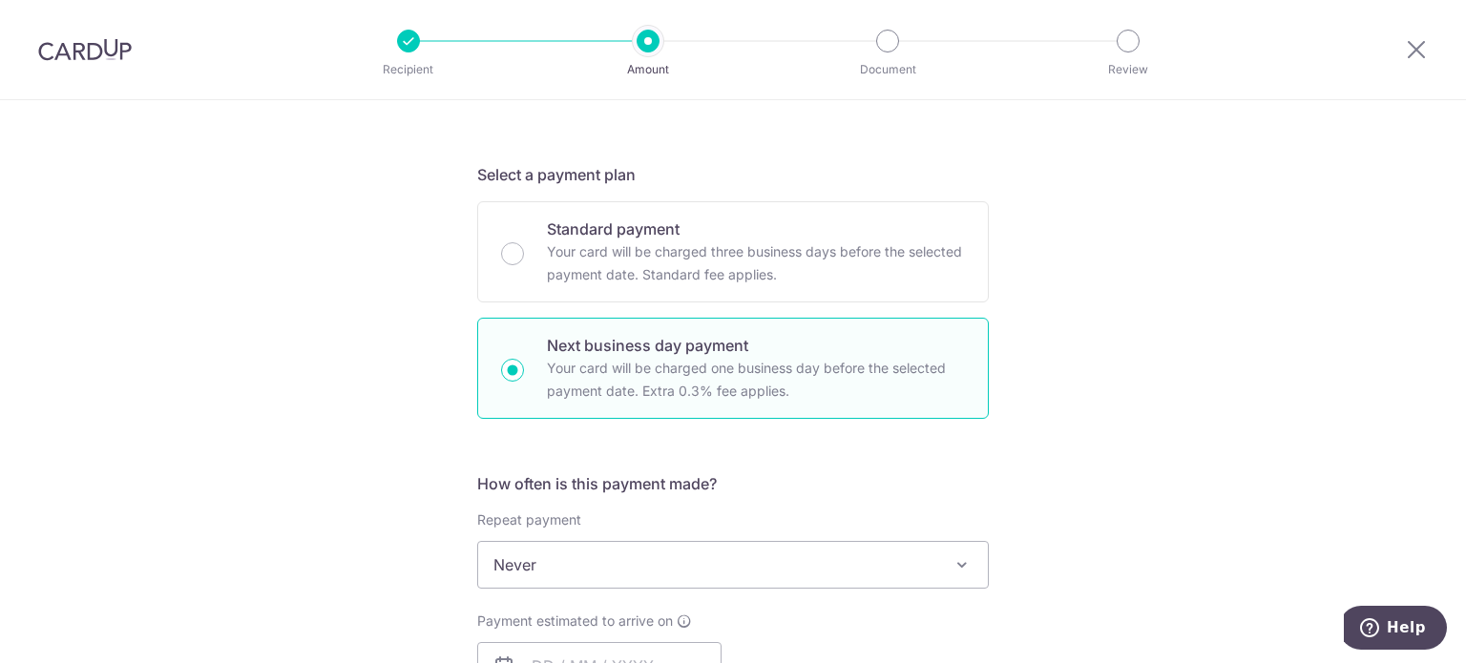
scroll to position [382, 0]
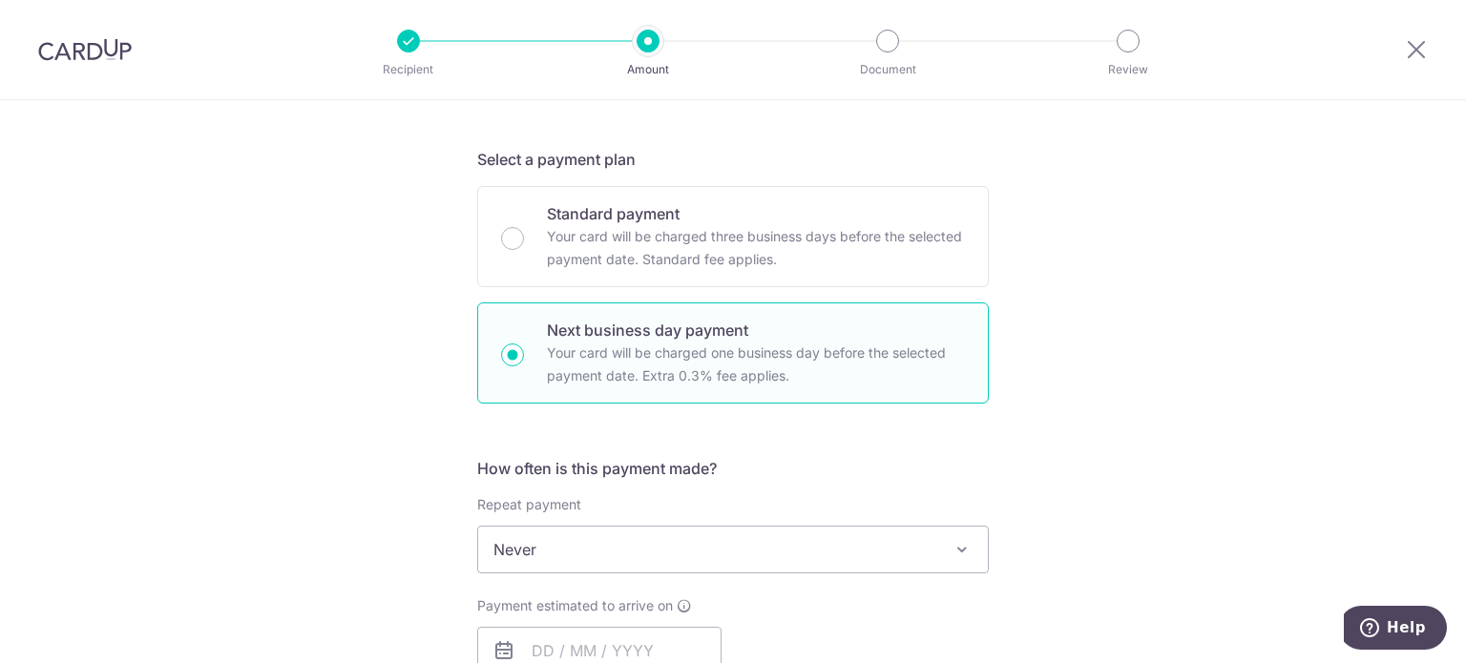
click at [1245, 377] on div "Tell us more about your payment Enter payment amount SGD 1,132.00 1132.00 Selec…" at bounding box center [733, 653] width 1466 height 1871
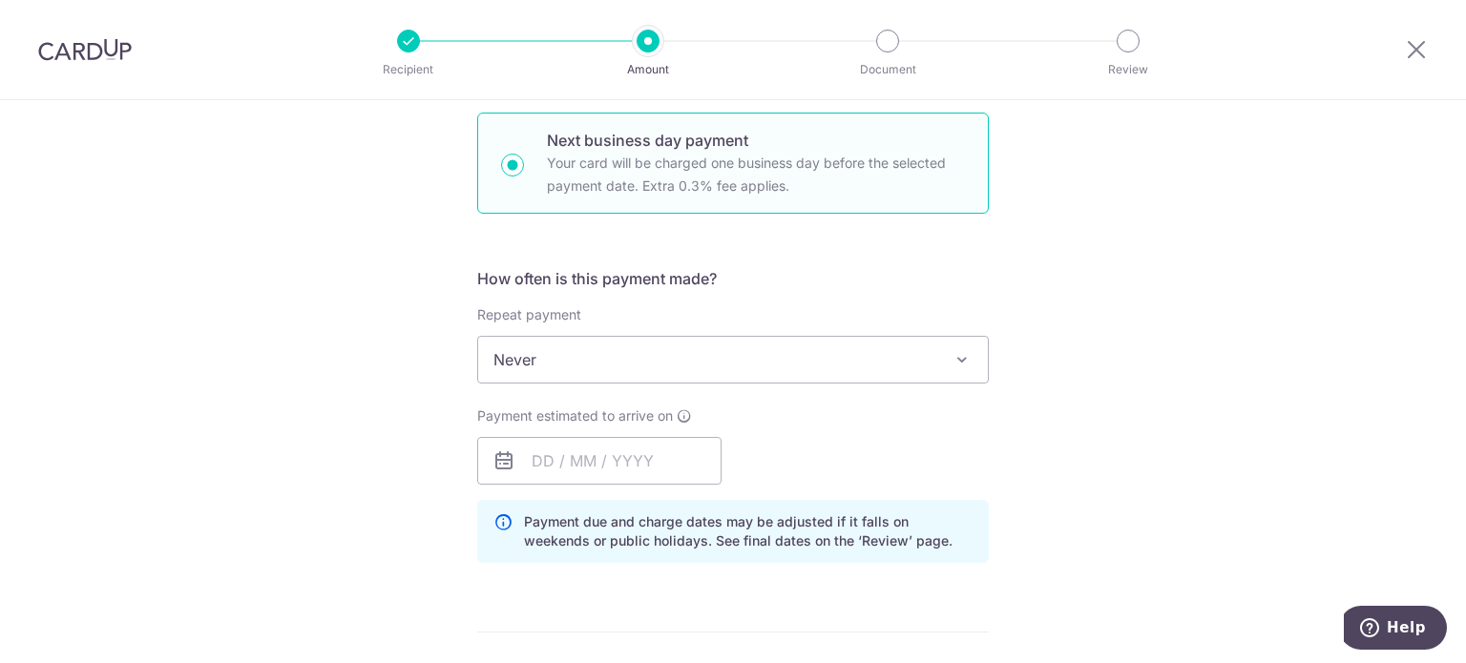
scroll to position [668, 0]
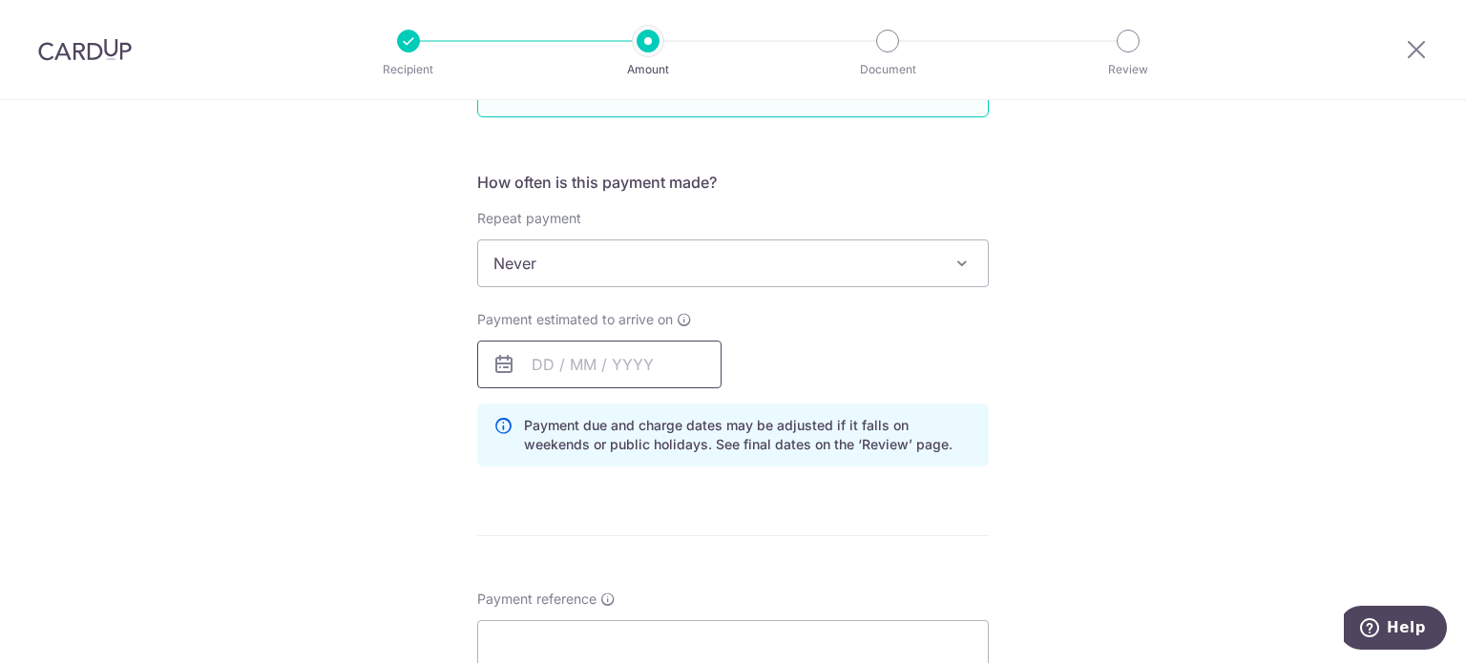
click at [662, 360] on input "text" at bounding box center [599, 365] width 244 height 48
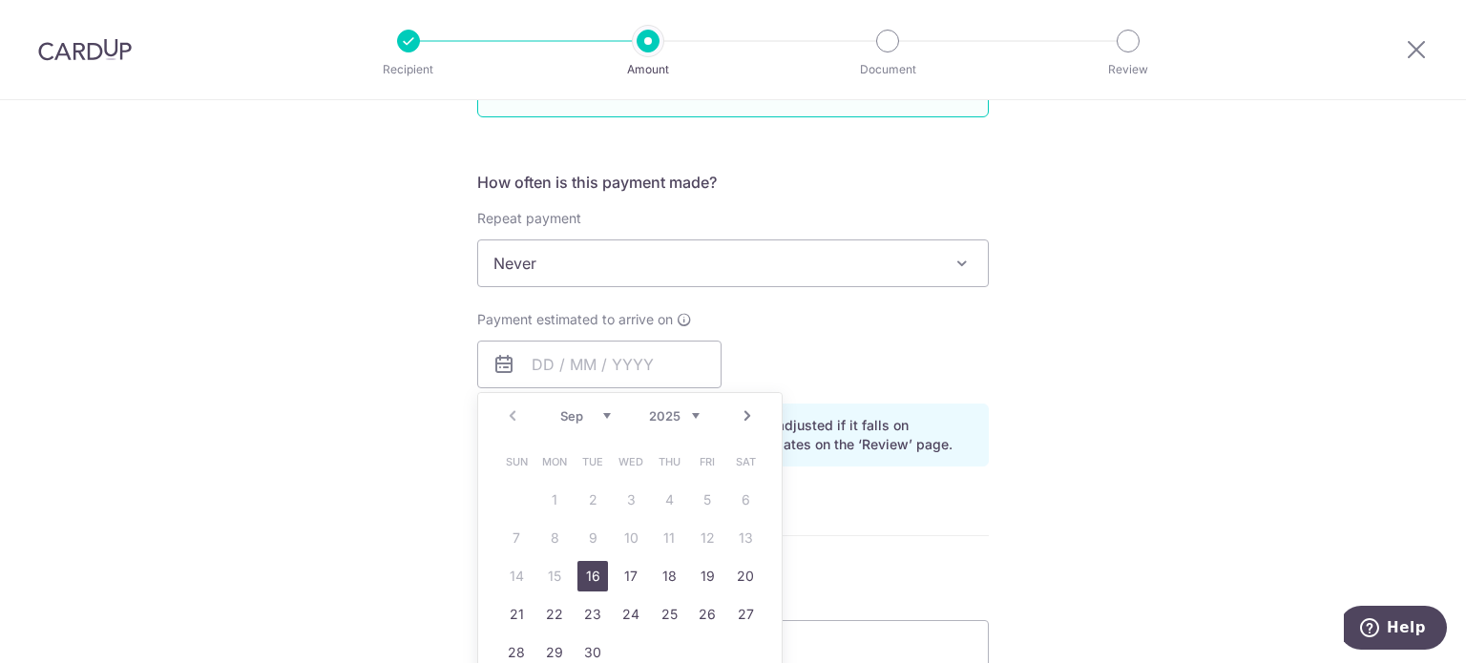
drag, startPoint x: 580, startPoint y: 572, endPoint x: 970, endPoint y: 462, distance: 404.6
click at [580, 572] on link "16" at bounding box center [592, 576] width 31 height 31
type input "[DATE]"
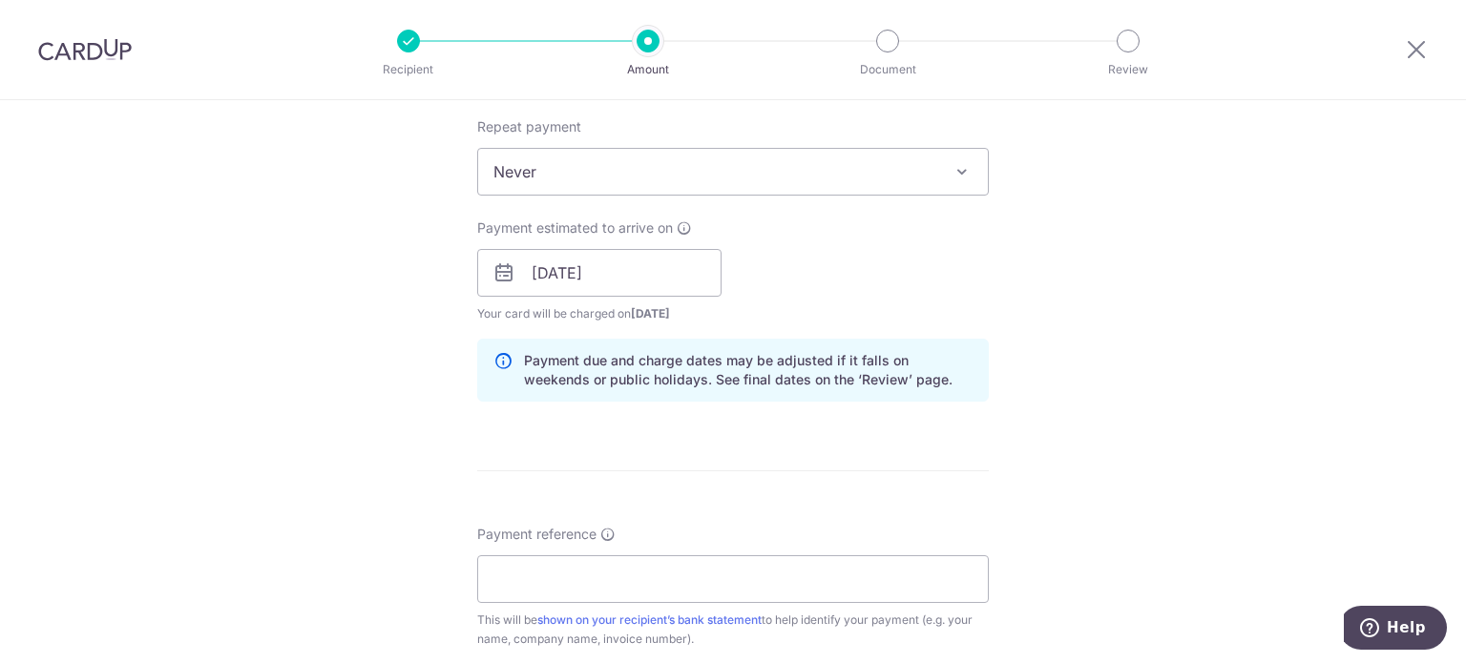
scroll to position [859, 0]
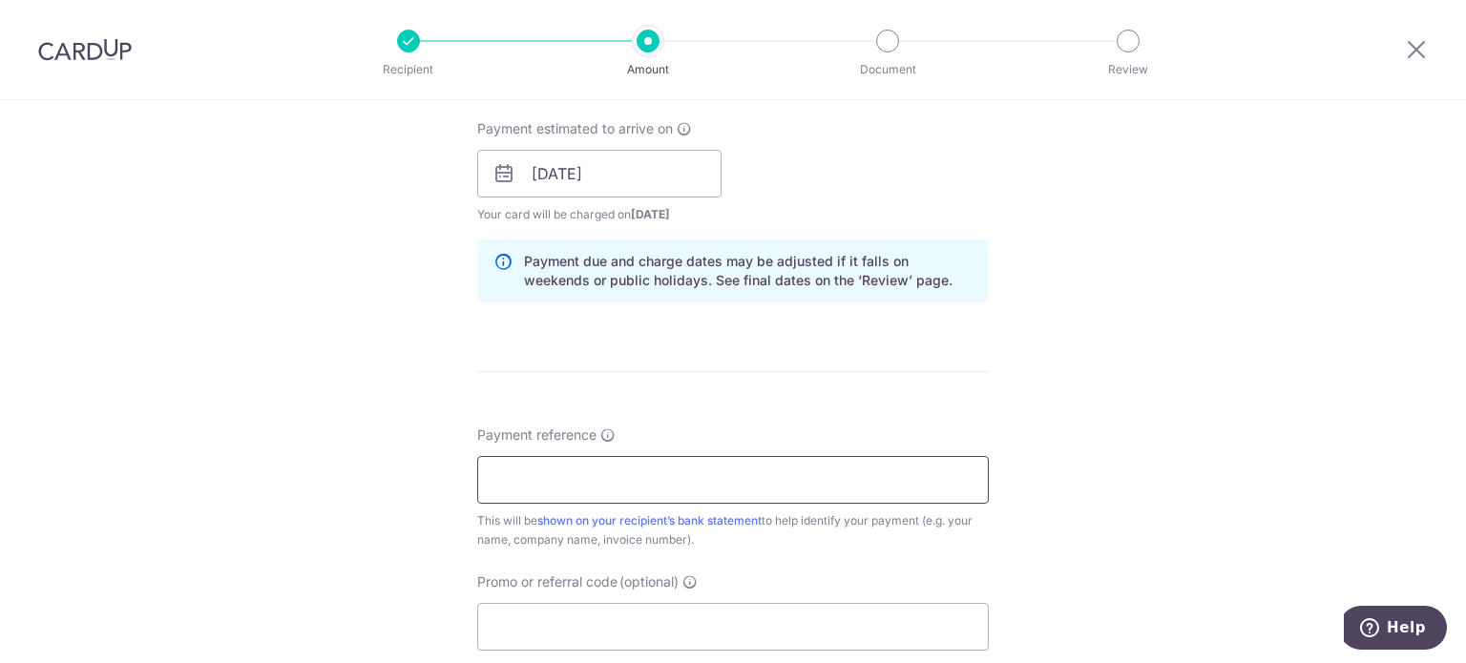
click at [607, 483] on input "Payment reference" at bounding box center [733, 480] width 512 height 48
click at [596, 480] on input "road tax SNW 3230 X" at bounding box center [733, 480] width 512 height 48
click at [633, 481] on input "road tax SNW3230 X" at bounding box center [733, 480] width 512 height 48
click at [667, 476] on input "road tax SNW3230X" at bounding box center [733, 480] width 512 height 48
click at [543, 475] on input "road tax SNW3230X GARY CHEE" at bounding box center [733, 480] width 512 height 48
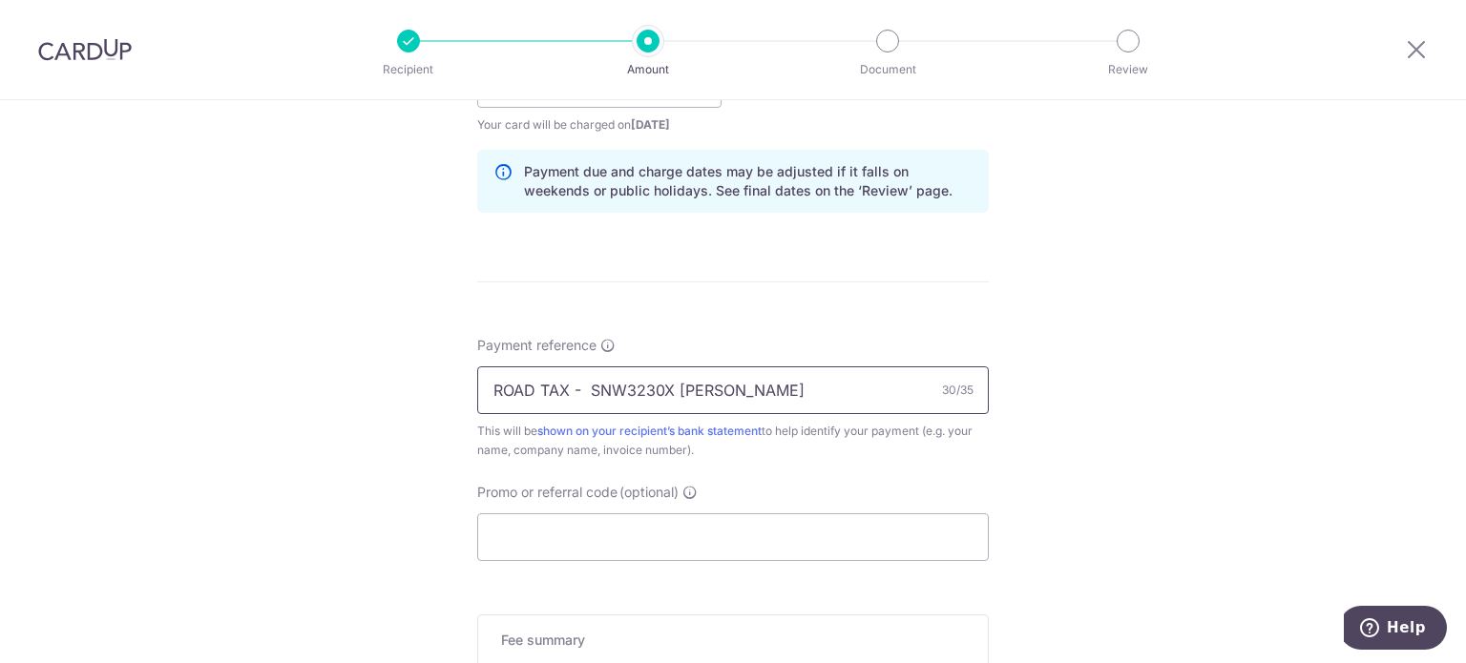
scroll to position [1050, 0]
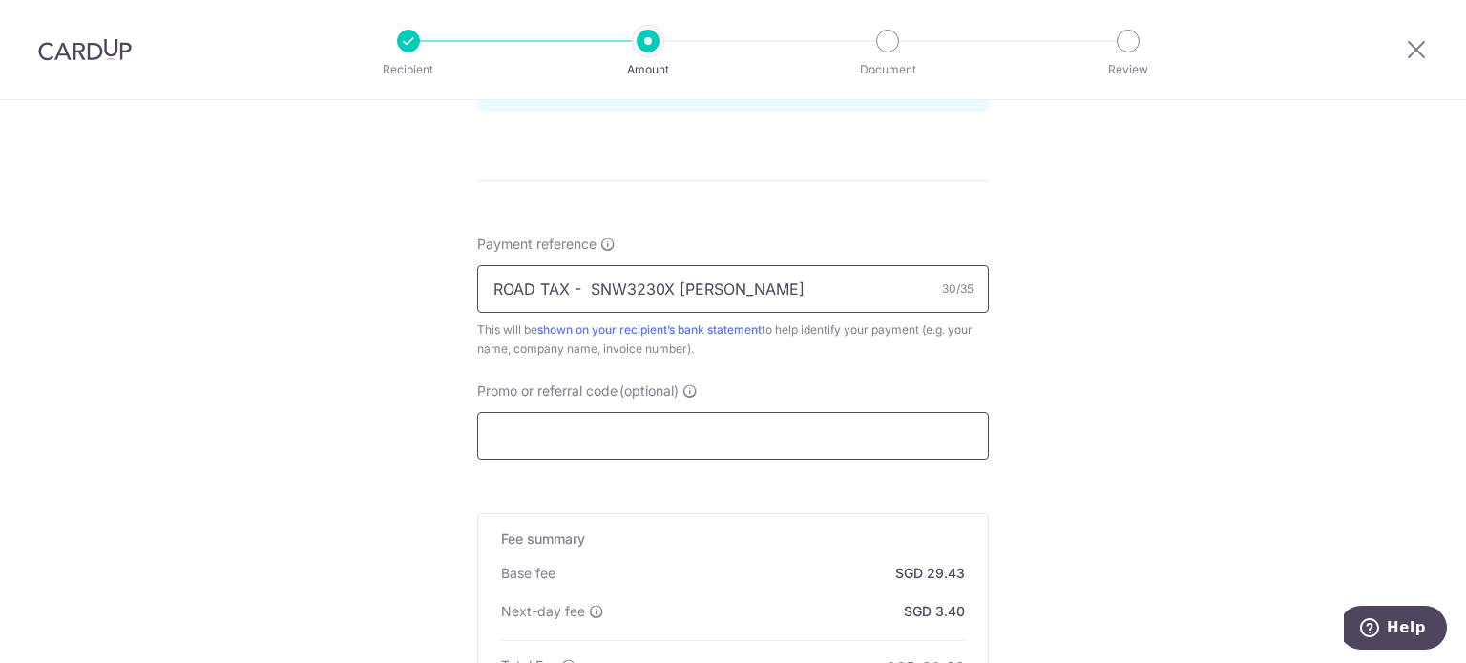
type input "ROAD TAX - SNW3230X GARY CHEE"
click at [680, 428] on input "Promo or referral code (optional)" at bounding box center [733, 436] width 512 height 48
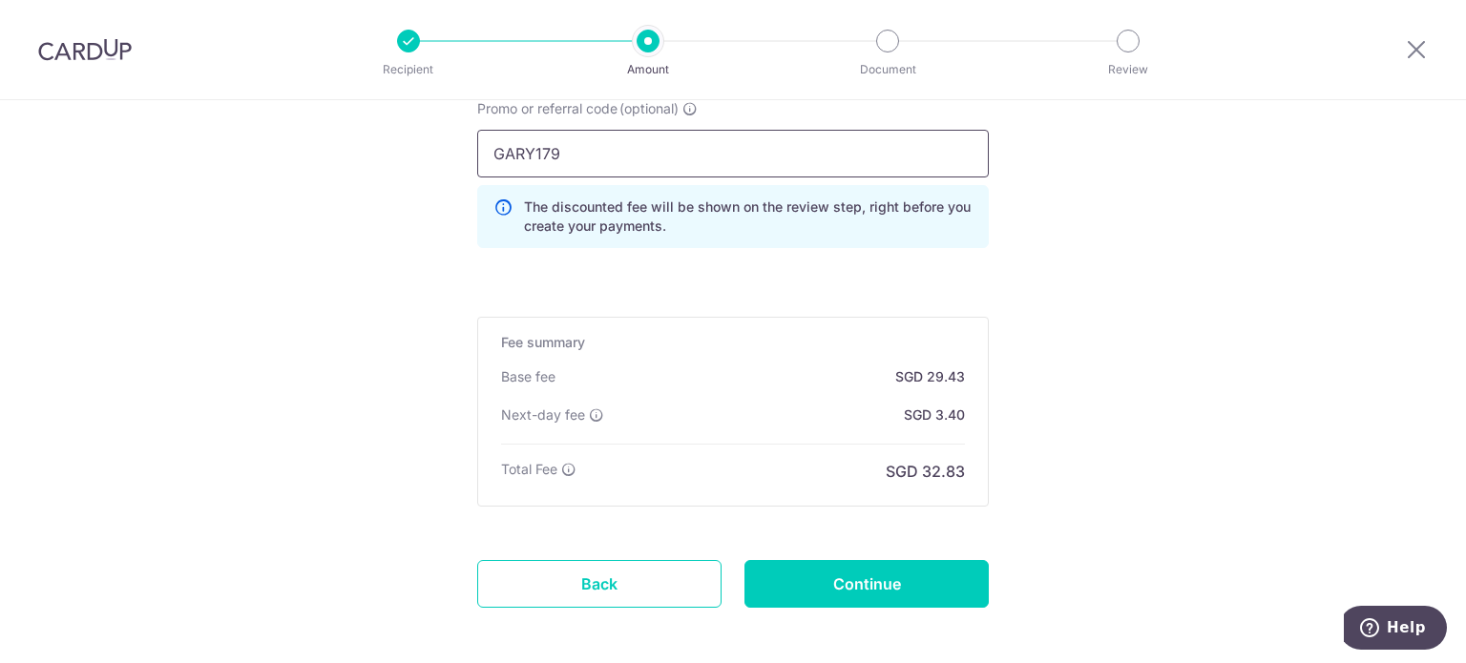
scroll to position [1417, 0]
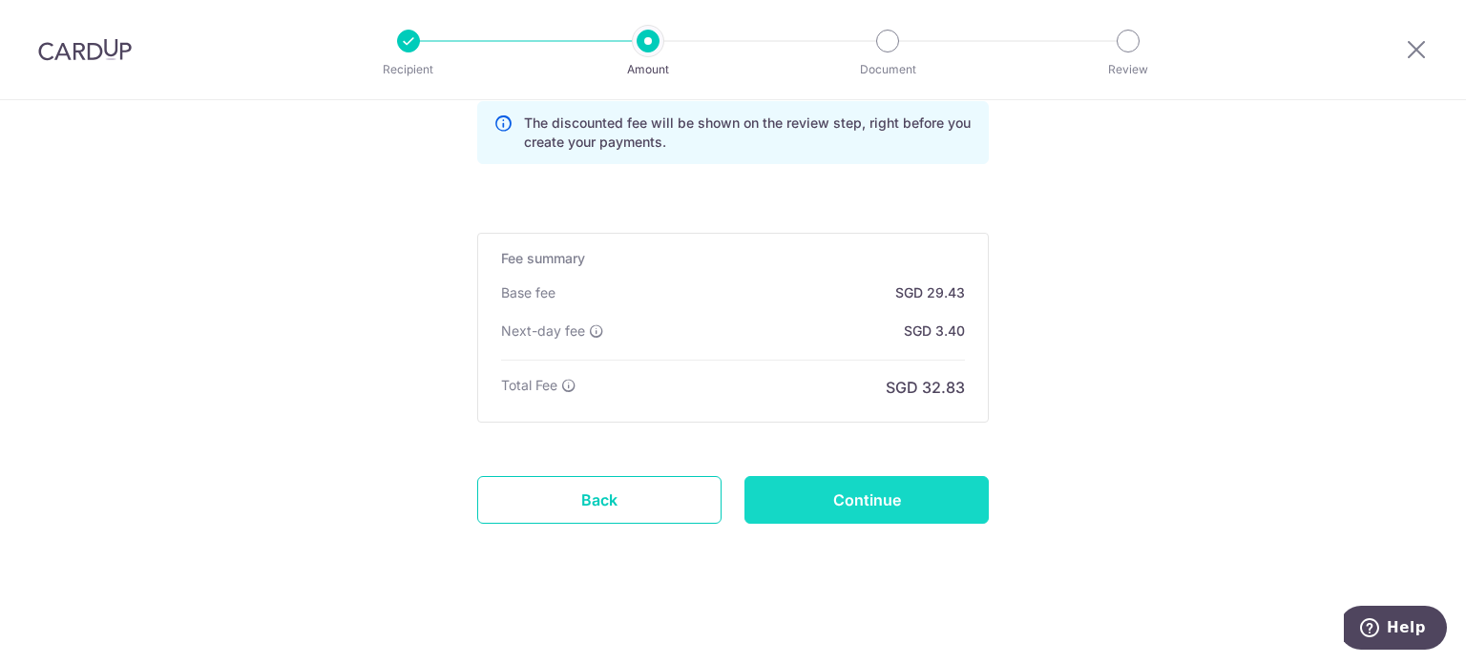
type input "GARY179"
click at [859, 493] on input "Continue" at bounding box center [867, 500] width 244 height 48
type input "Create Schedule"
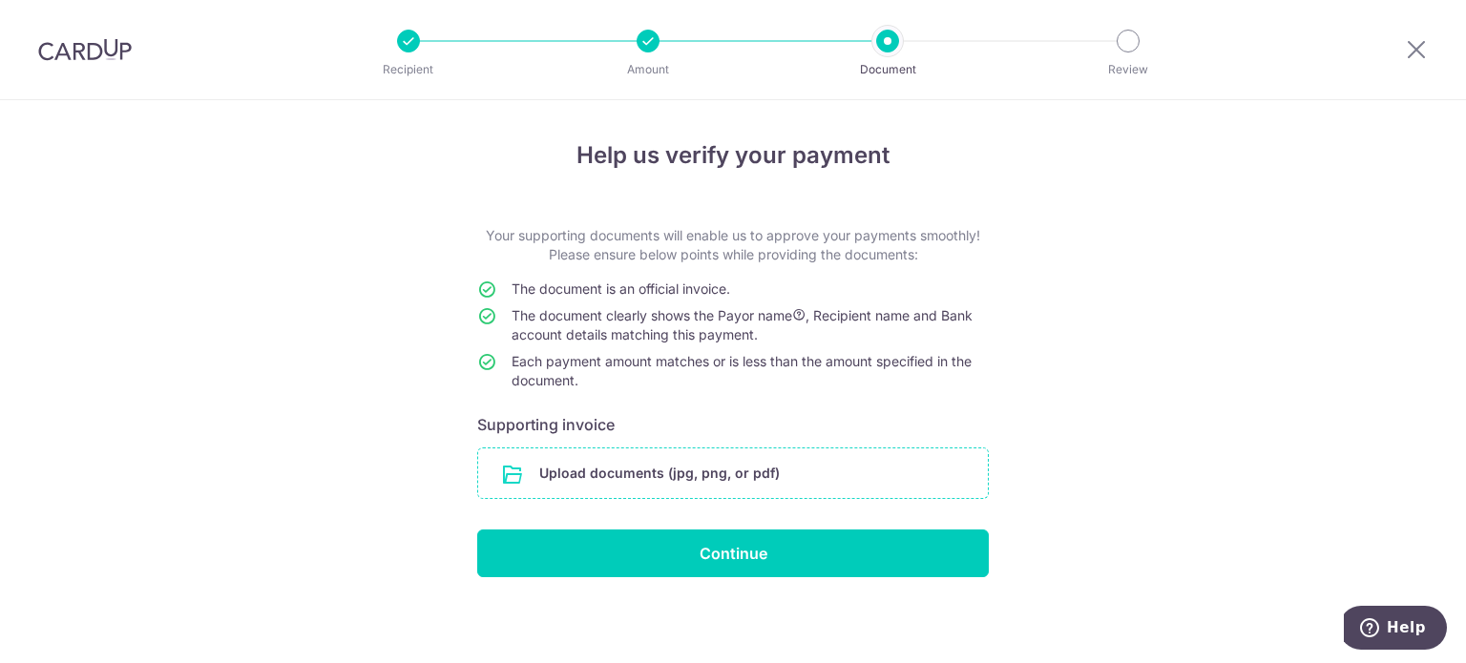
click at [741, 474] on input "file" at bounding box center [733, 474] width 510 height 50
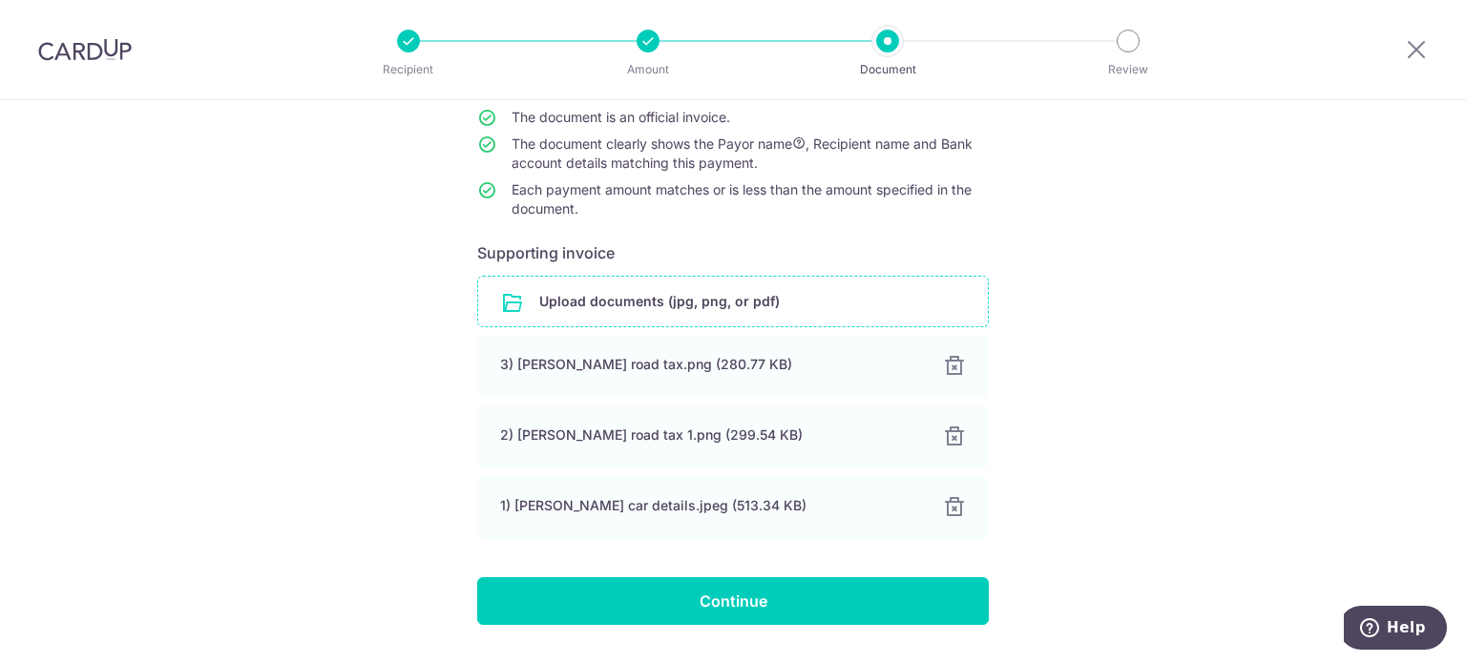
scroll to position [221, 0]
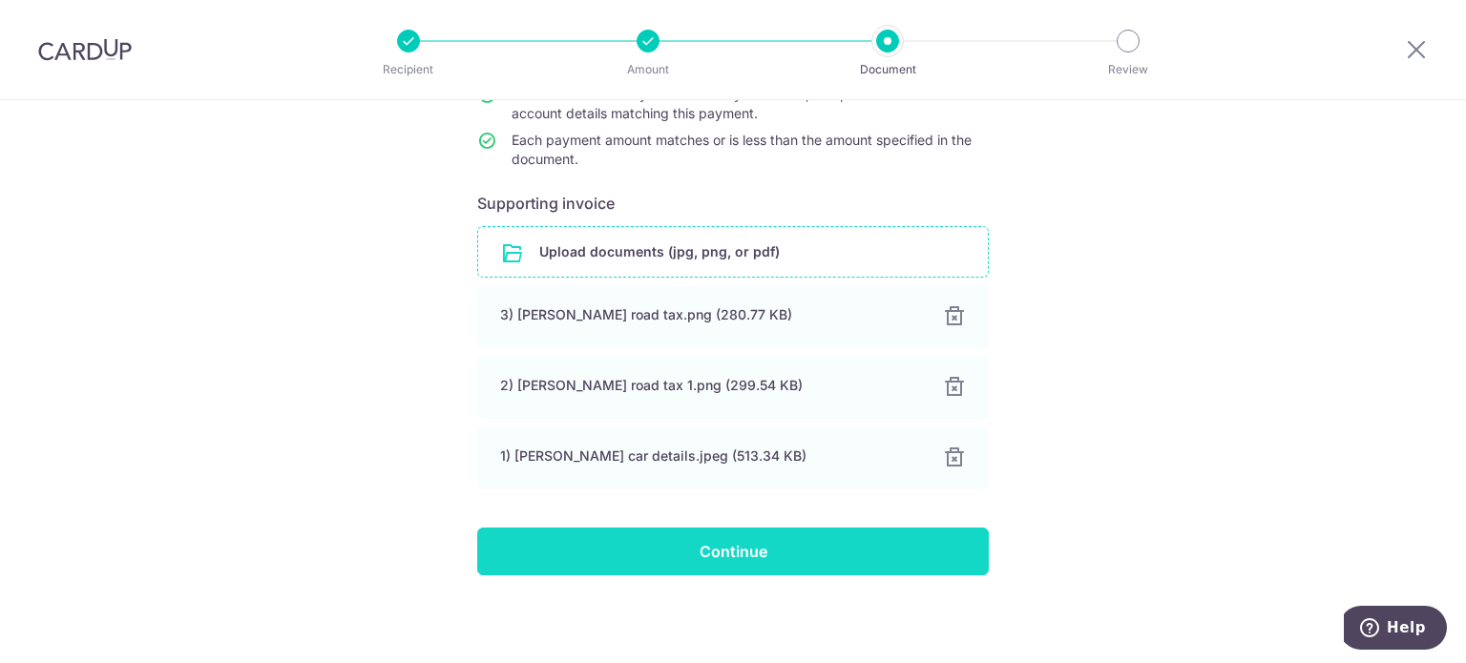
click at [675, 553] on input "Continue" at bounding box center [733, 552] width 512 height 48
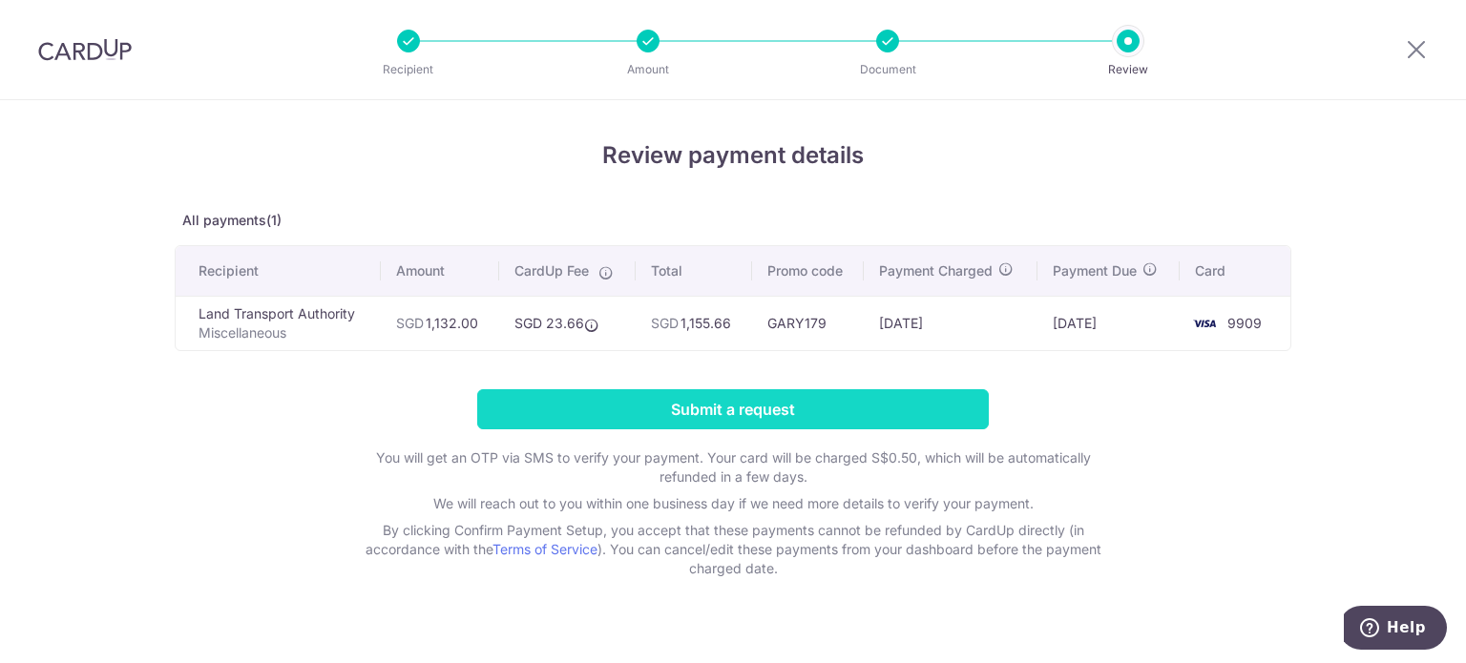
click at [721, 409] on input "Submit a request" at bounding box center [733, 409] width 512 height 40
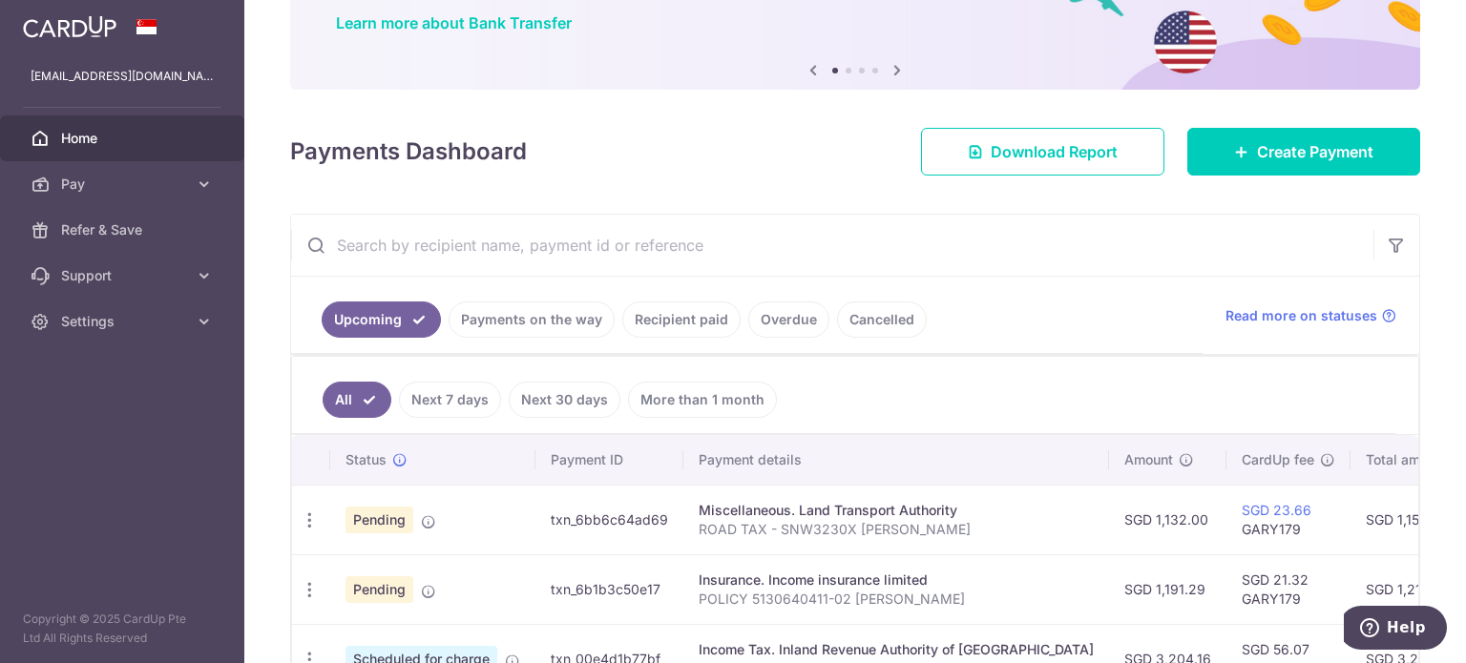
scroll to position [573, 0]
